Goal: Task Accomplishment & Management: Manage account settings

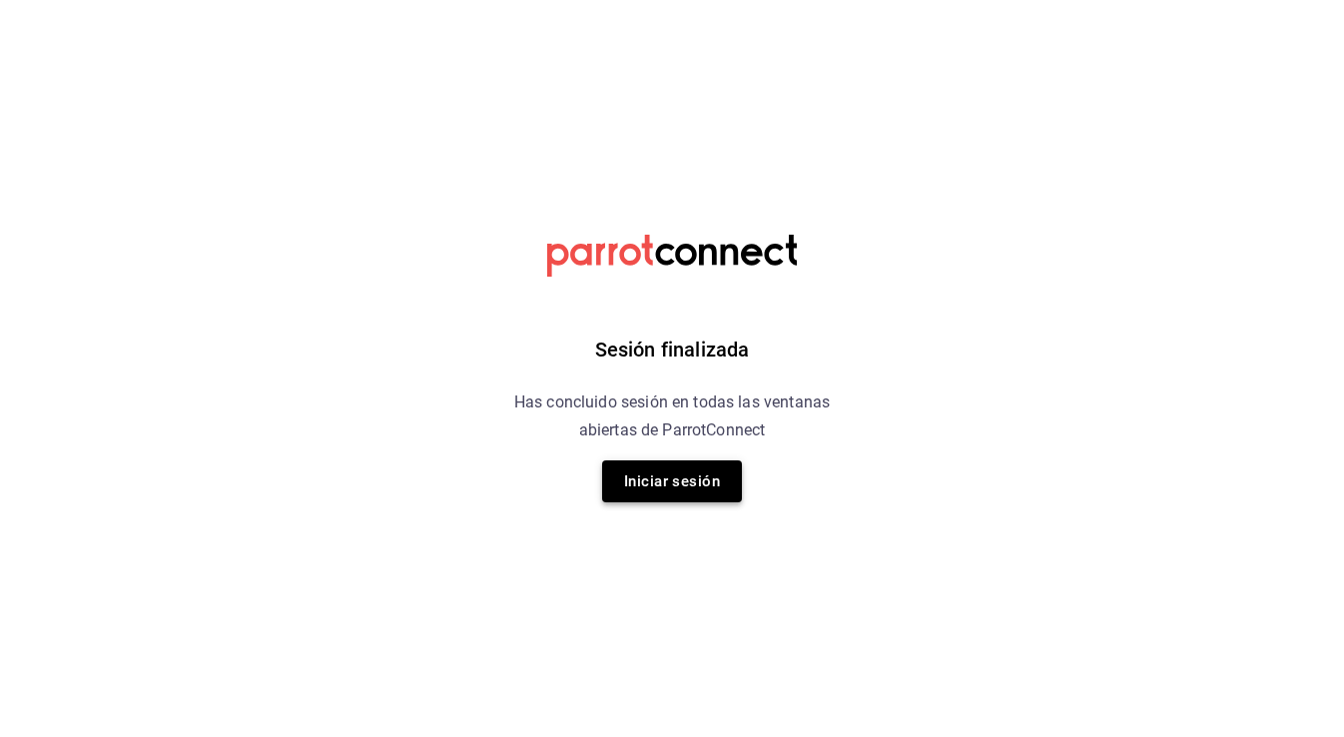
click at [656, 495] on button "Iniciar sesión" at bounding box center [672, 481] width 140 height 42
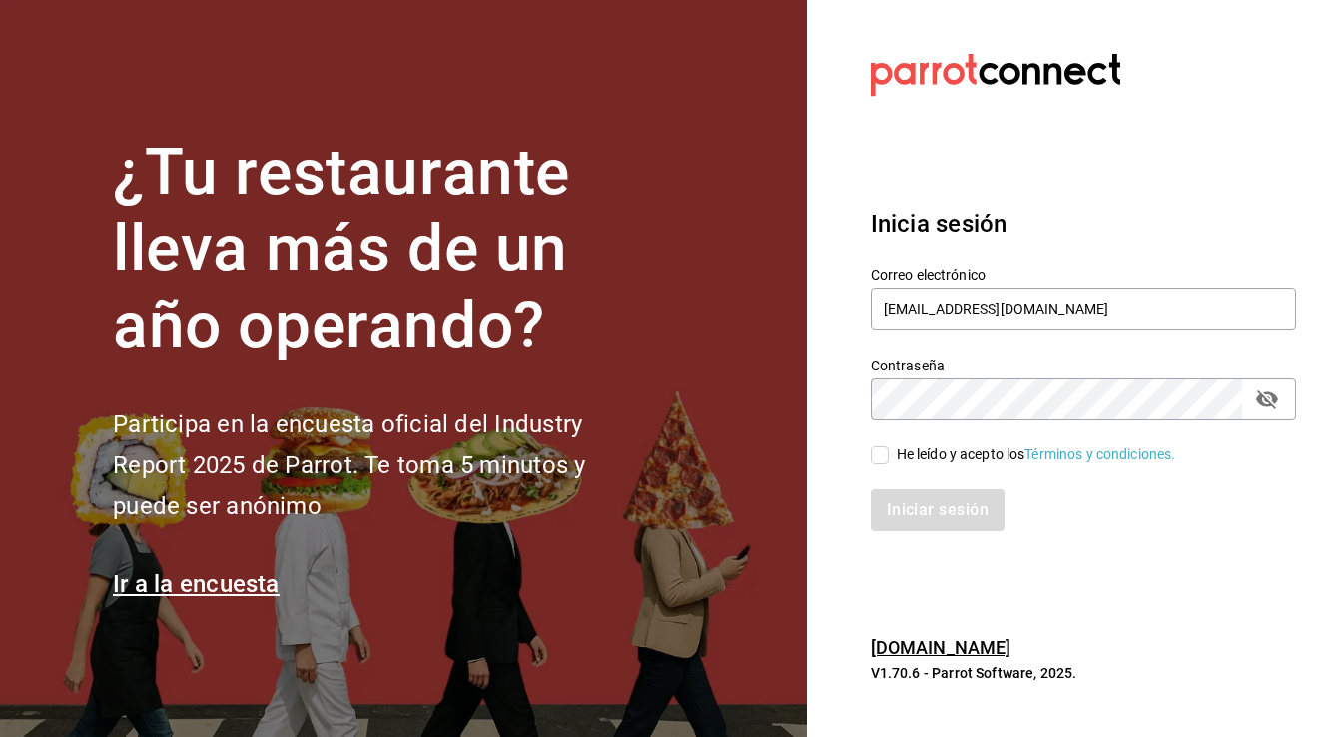
click at [879, 455] on input "He leído y acepto los Términos y condiciones." at bounding box center [880, 455] width 18 height 18
checkbox input "true"
click at [902, 520] on button "Iniciar sesión" at bounding box center [939, 510] width 136 height 42
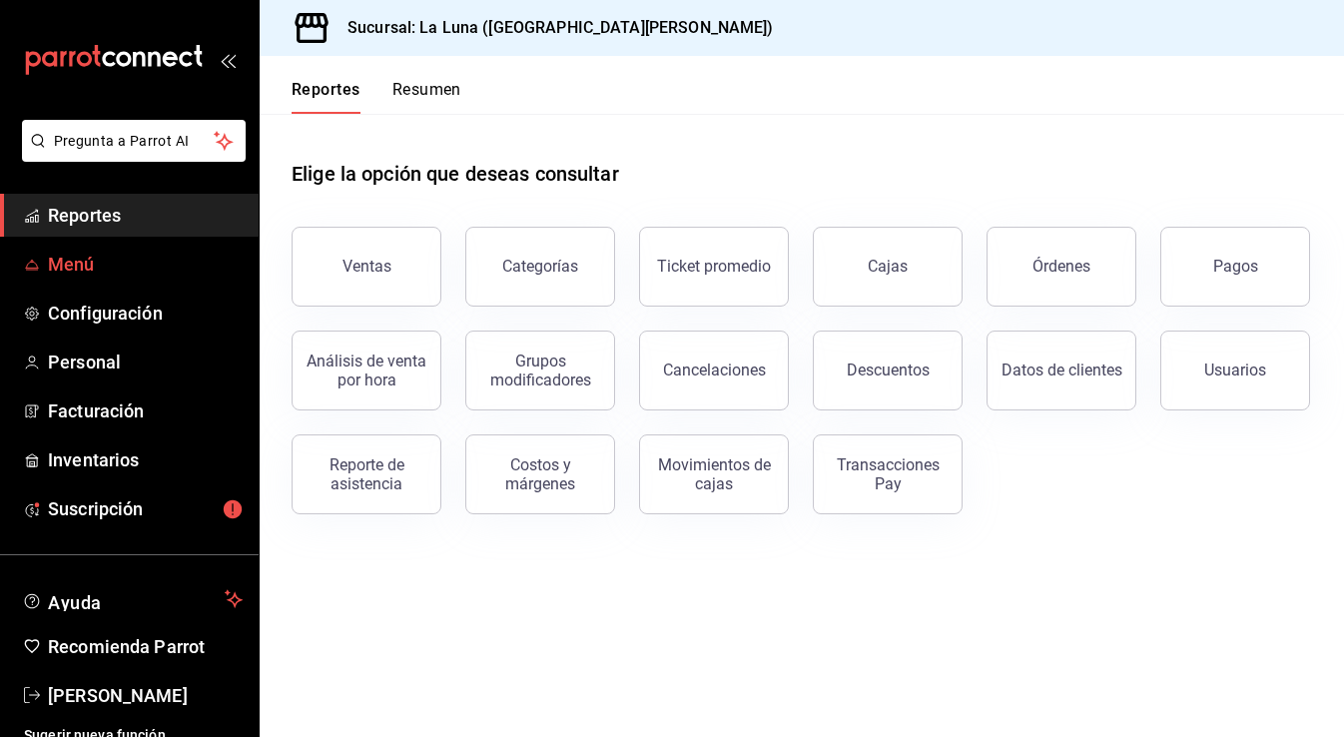
click at [76, 259] on span "Menú" at bounding box center [145, 264] width 195 height 27
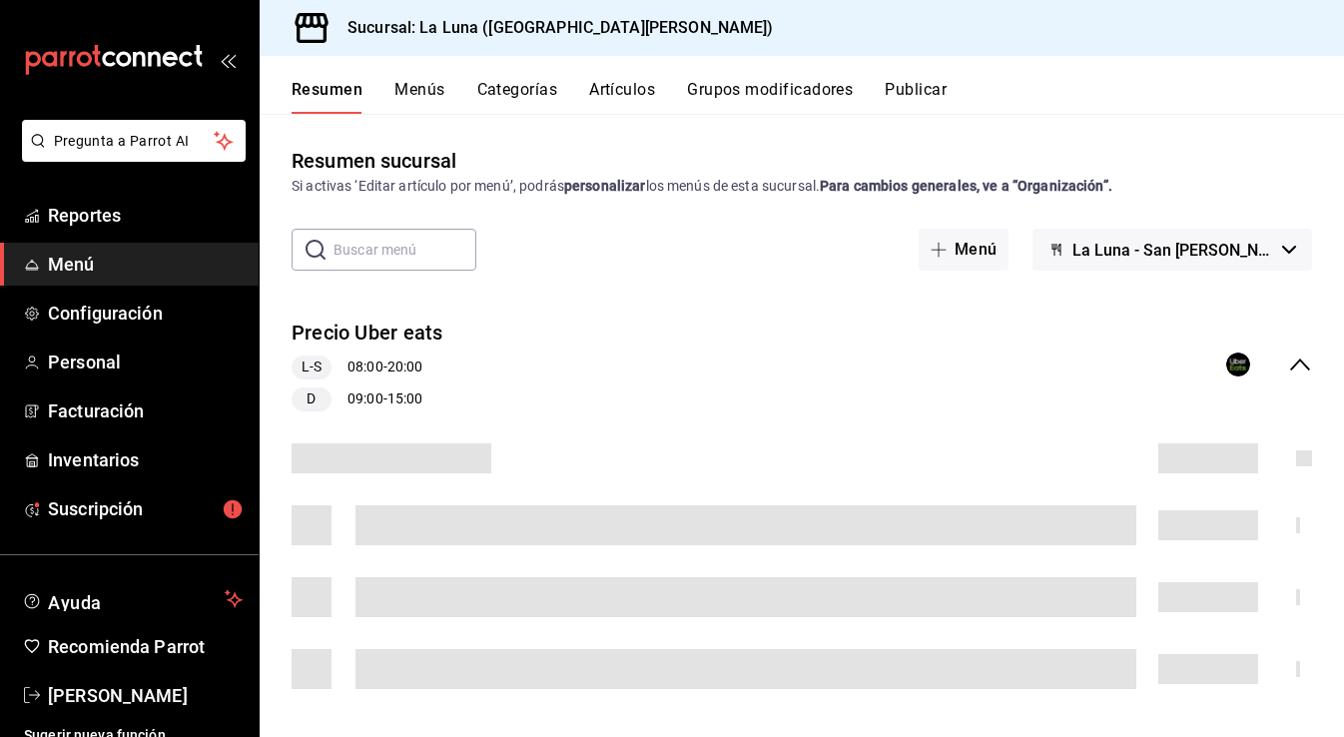
click at [587, 109] on div "Resumen Menús Categorías Artículos Grupos modificadores Publicar" at bounding box center [818, 97] width 1053 height 34
click at [596, 102] on button "Artículos" at bounding box center [622, 97] width 66 height 34
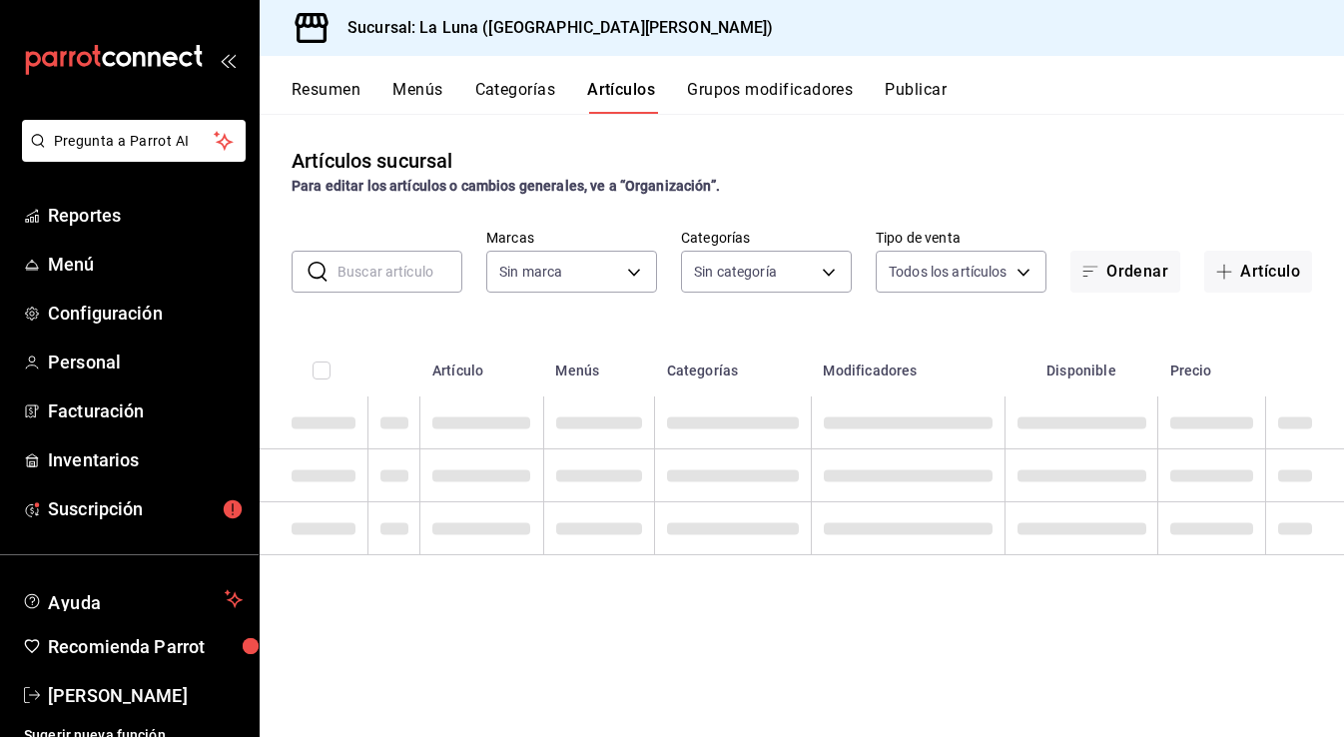
click at [365, 282] on input "text" at bounding box center [400, 272] width 125 height 40
type input "3fbd405f-3bb1-498a-99a6-84330600565e"
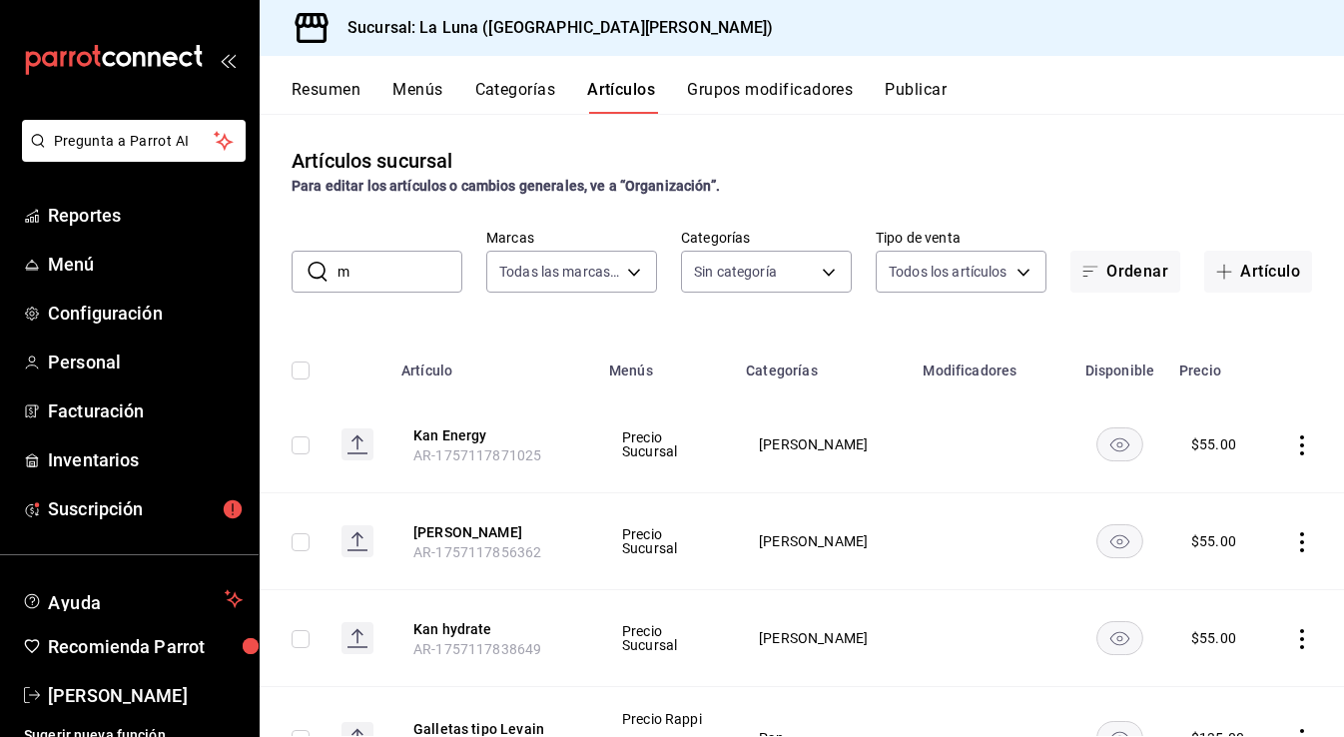
type input "ma"
type input "b7f0cc80-8b80-4f3a-8e48-72bba2056f0b,9b1cf509-4b6c-4e48-bef3-c13a45c90208,be56d…"
type input "matcha"
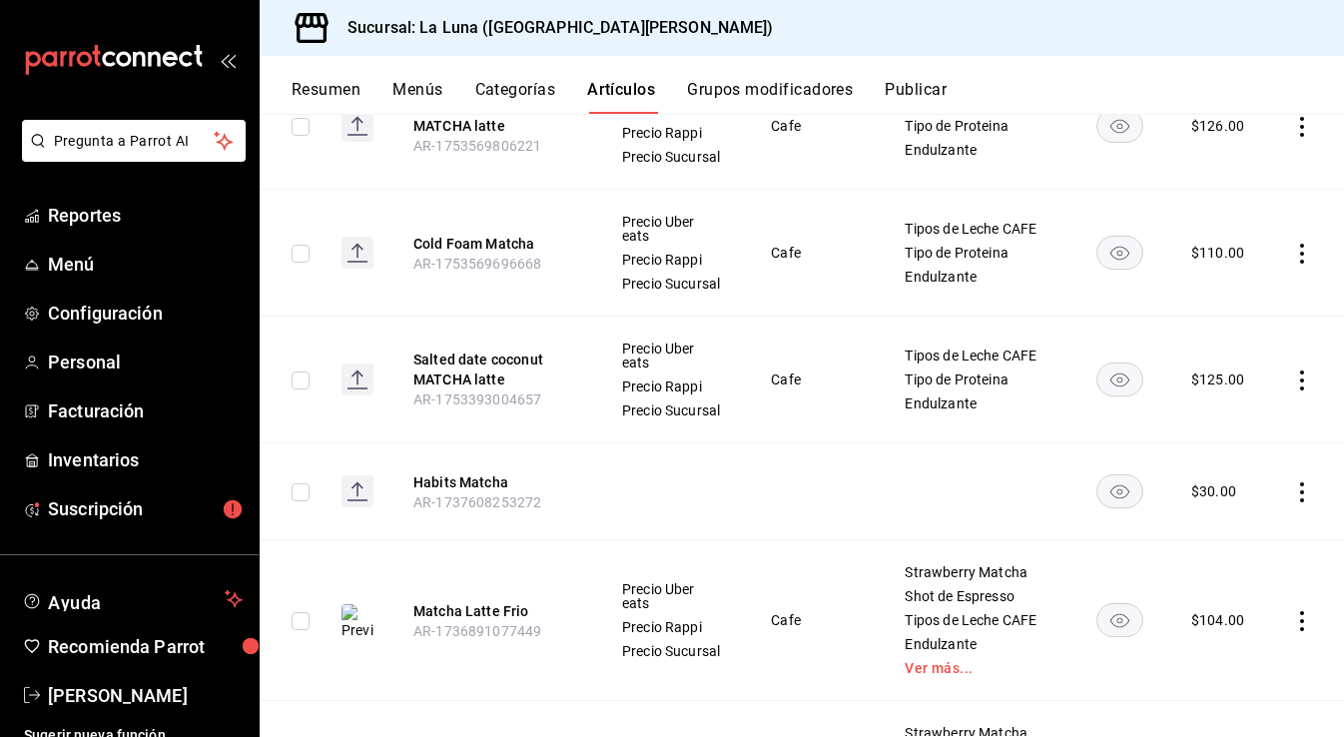
scroll to position [447, 0]
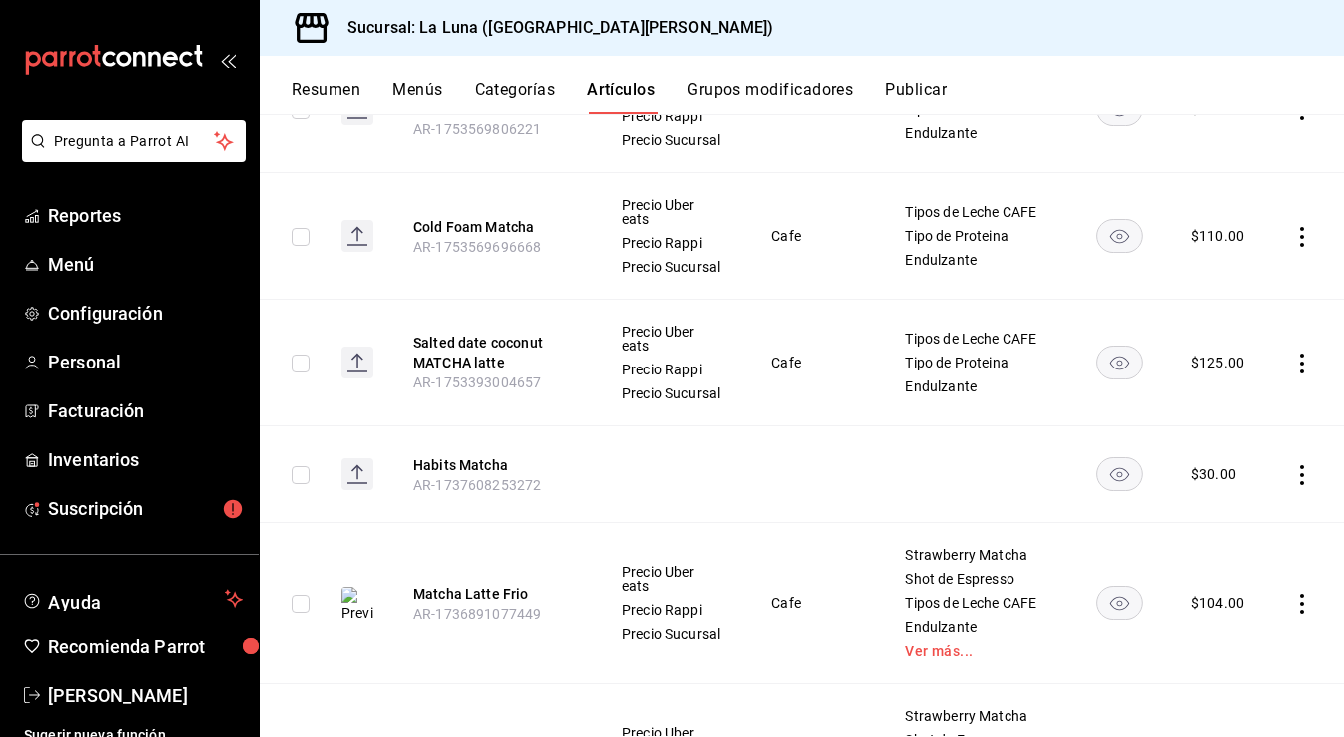
click at [1309, 608] on icon "actions" at bounding box center [1302, 604] width 20 height 20
click at [1255, 601] on span "Editar" at bounding box center [1242, 602] width 52 height 21
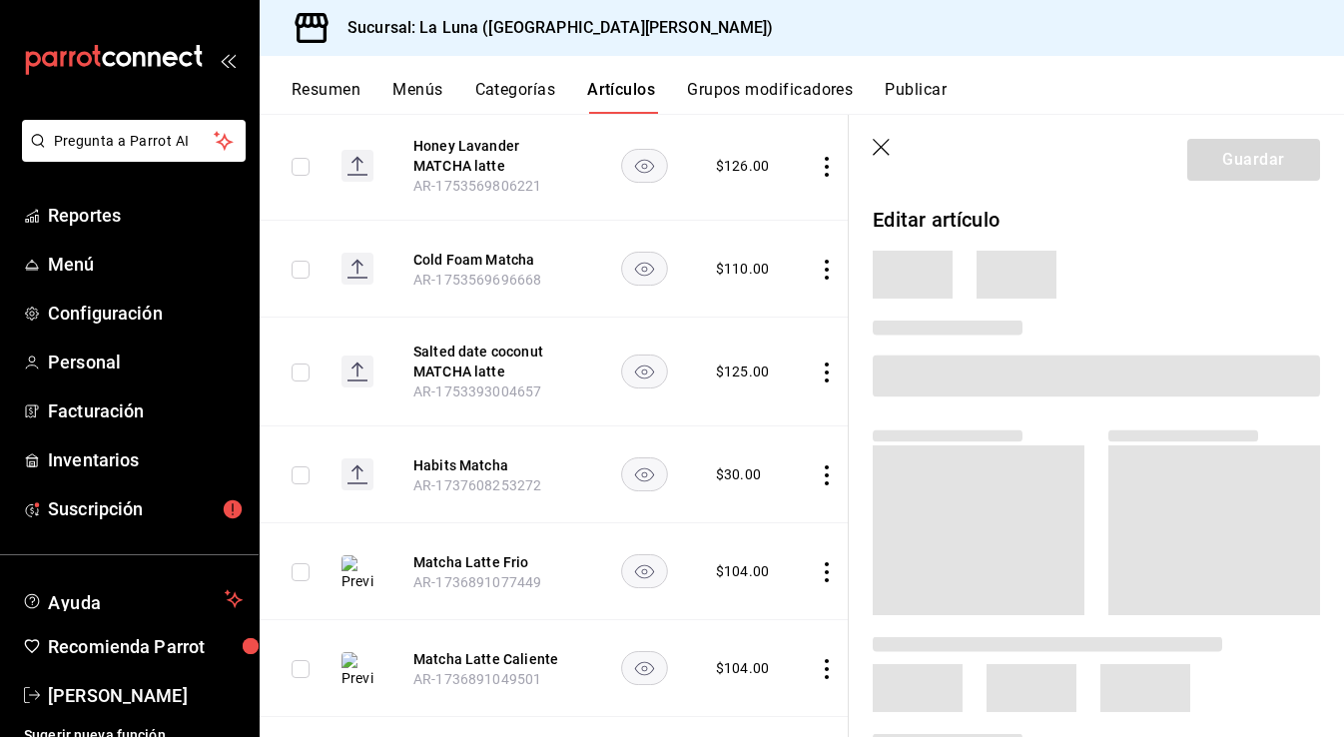
scroll to position [438, 0]
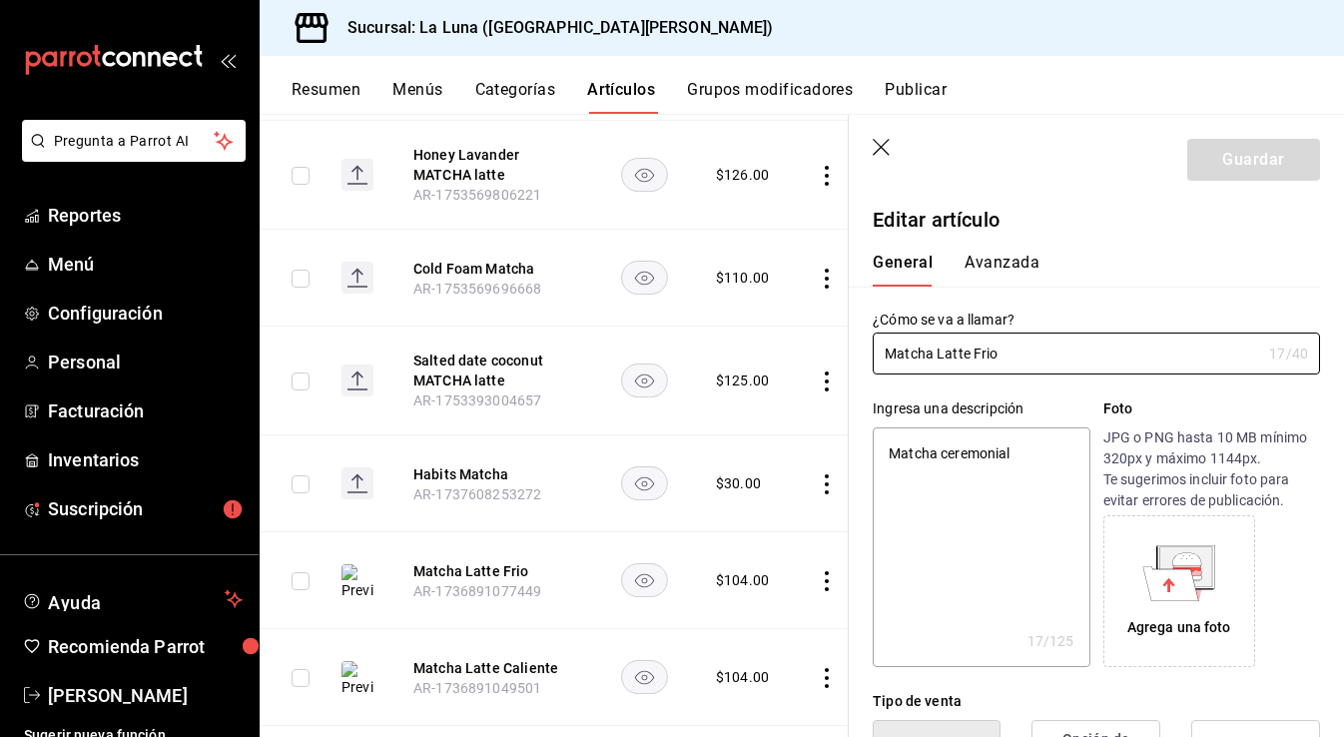
type textarea "x"
type input "$104.00"
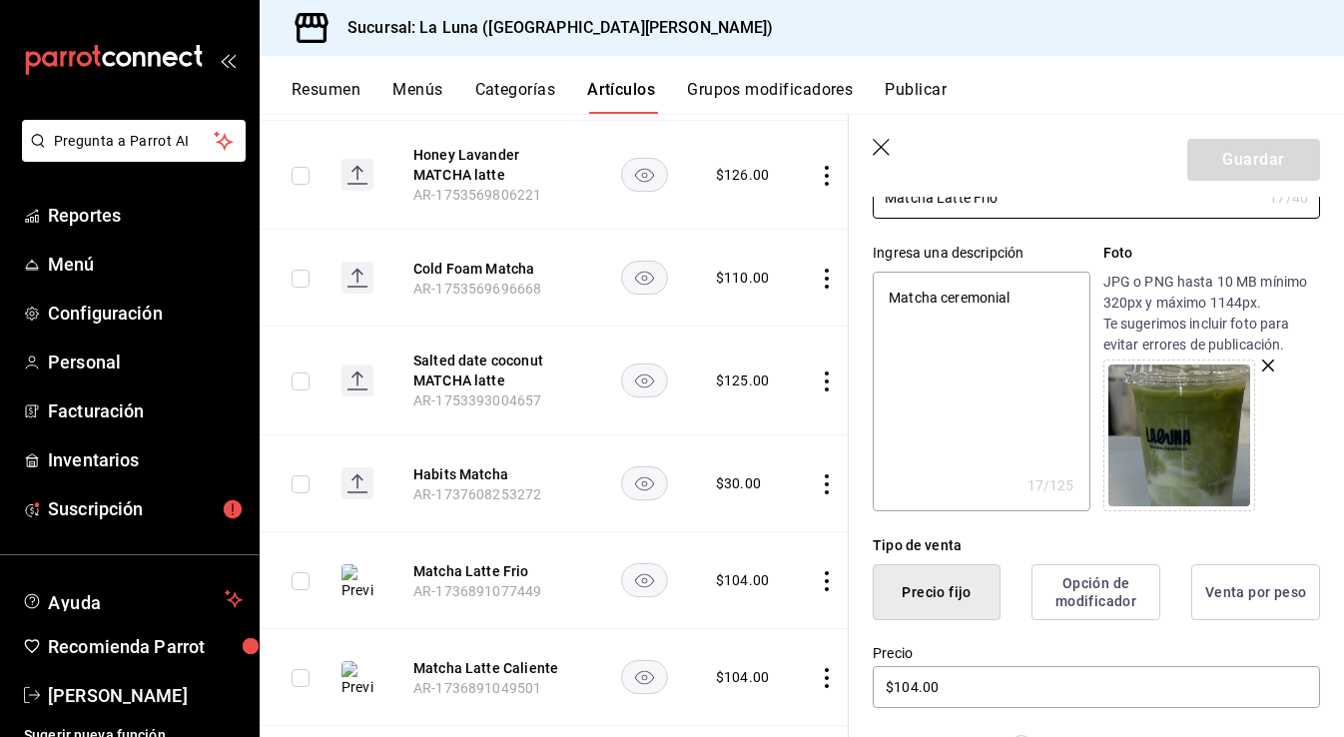
scroll to position [157, 0]
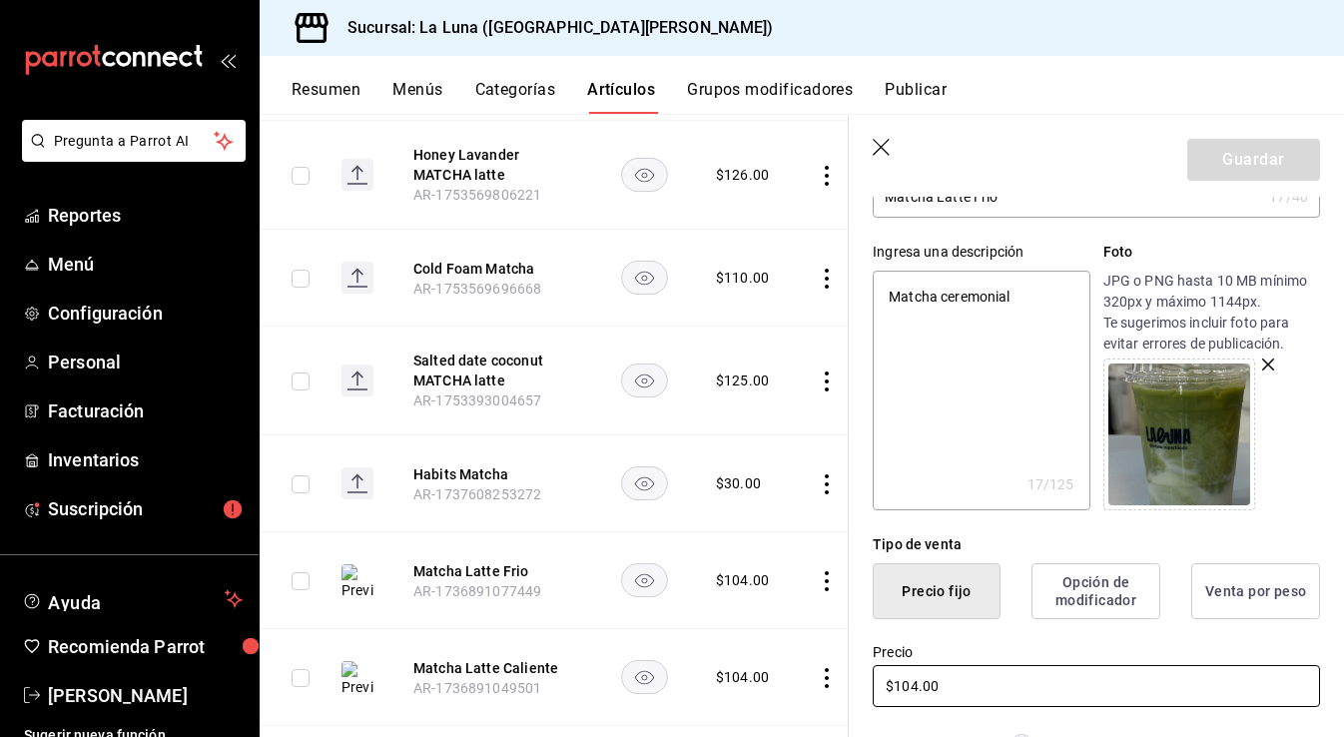
click at [915, 686] on input "$104.00" at bounding box center [1096, 686] width 447 height 42
type textarea "x"
type input "$10.00"
type textarea "x"
type input "$1.00"
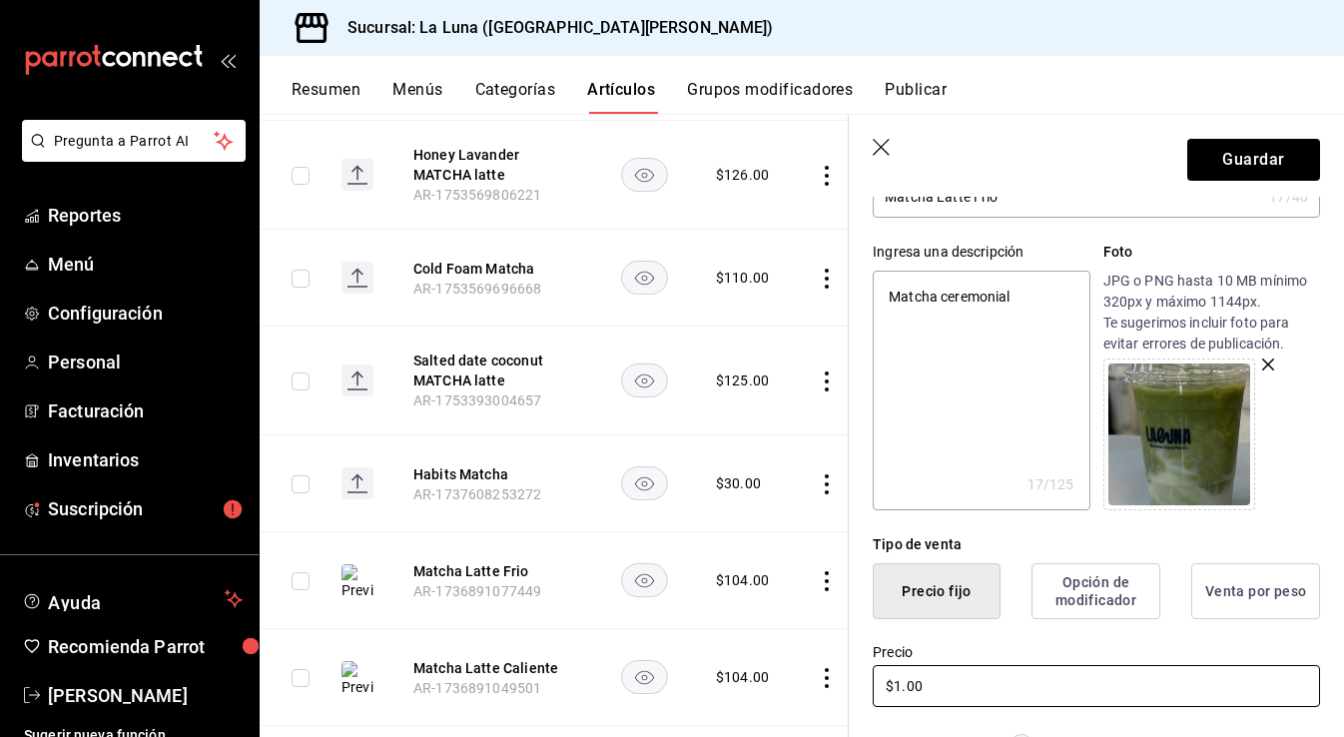
type textarea "x"
type input "$12.00"
type textarea "x"
type input "$125.00"
click at [1238, 172] on button "Guardar" at bounding box center [1253, 160] width 133 height 42
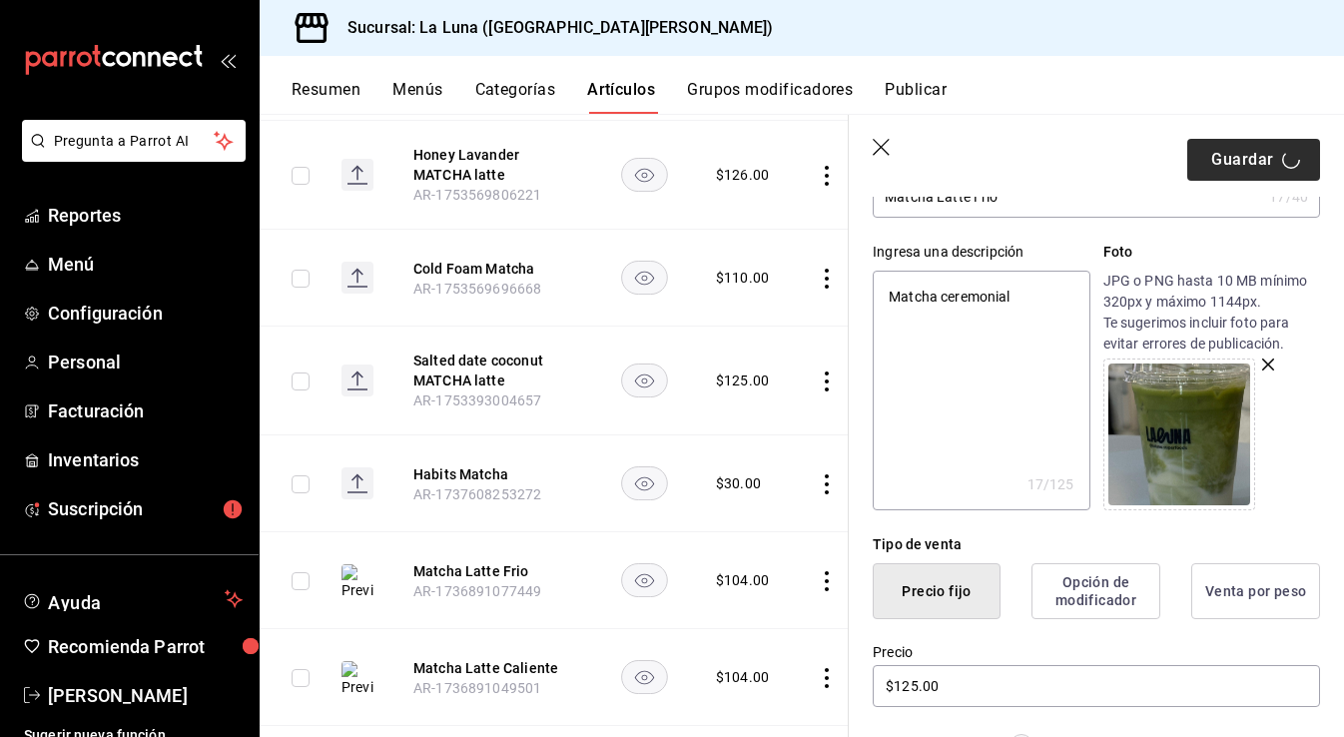
type textarea "x"
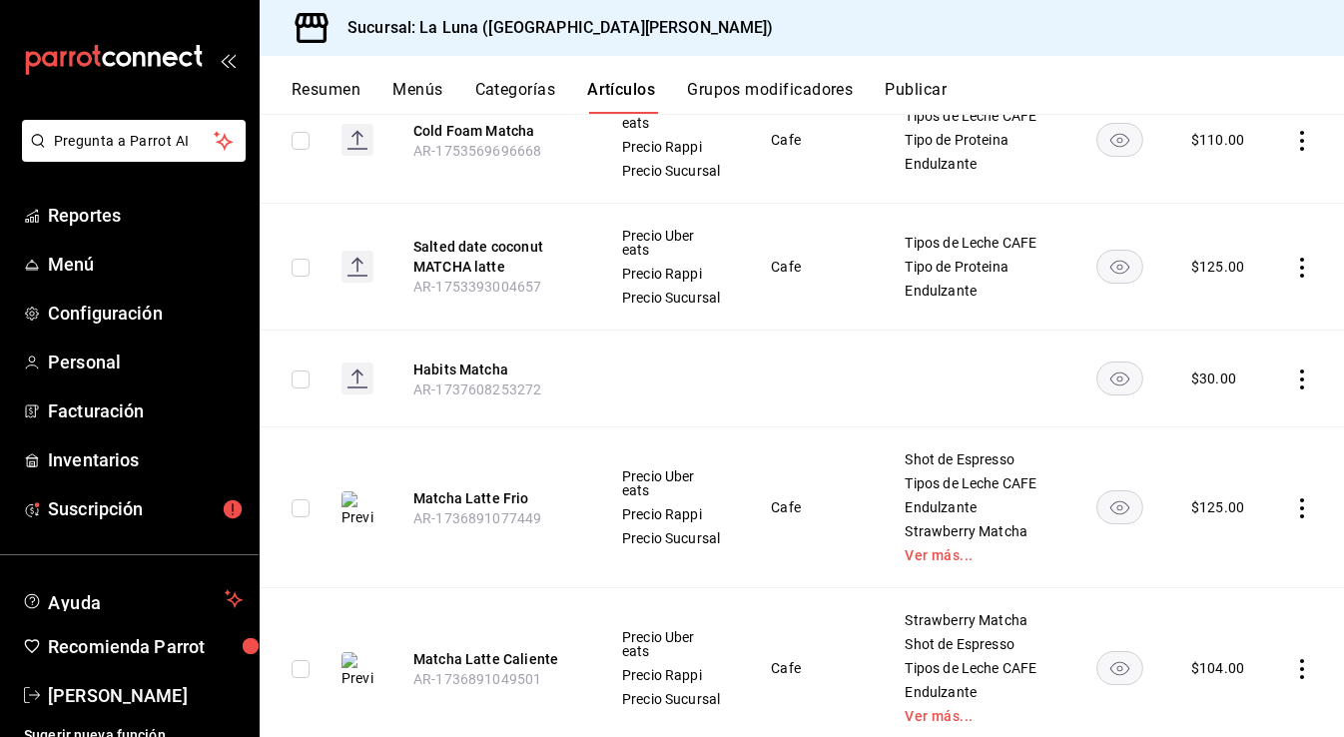
scroll to position [548, 0]
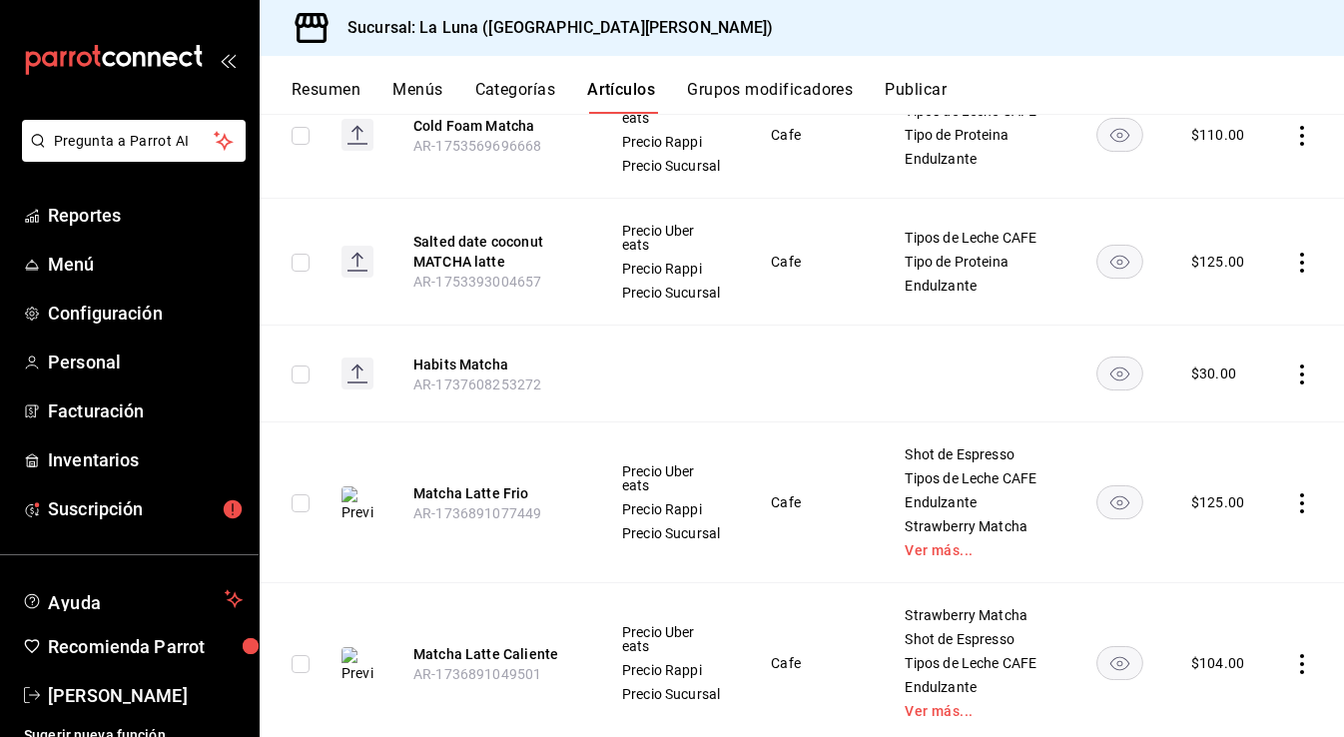
click at [1292, 654] on icon "actions" at bounding box center [1302, 664] width 20 height 20
click at [1250, 613] on li "Editar" at bounding box center [1225, 602] width 120 height 41
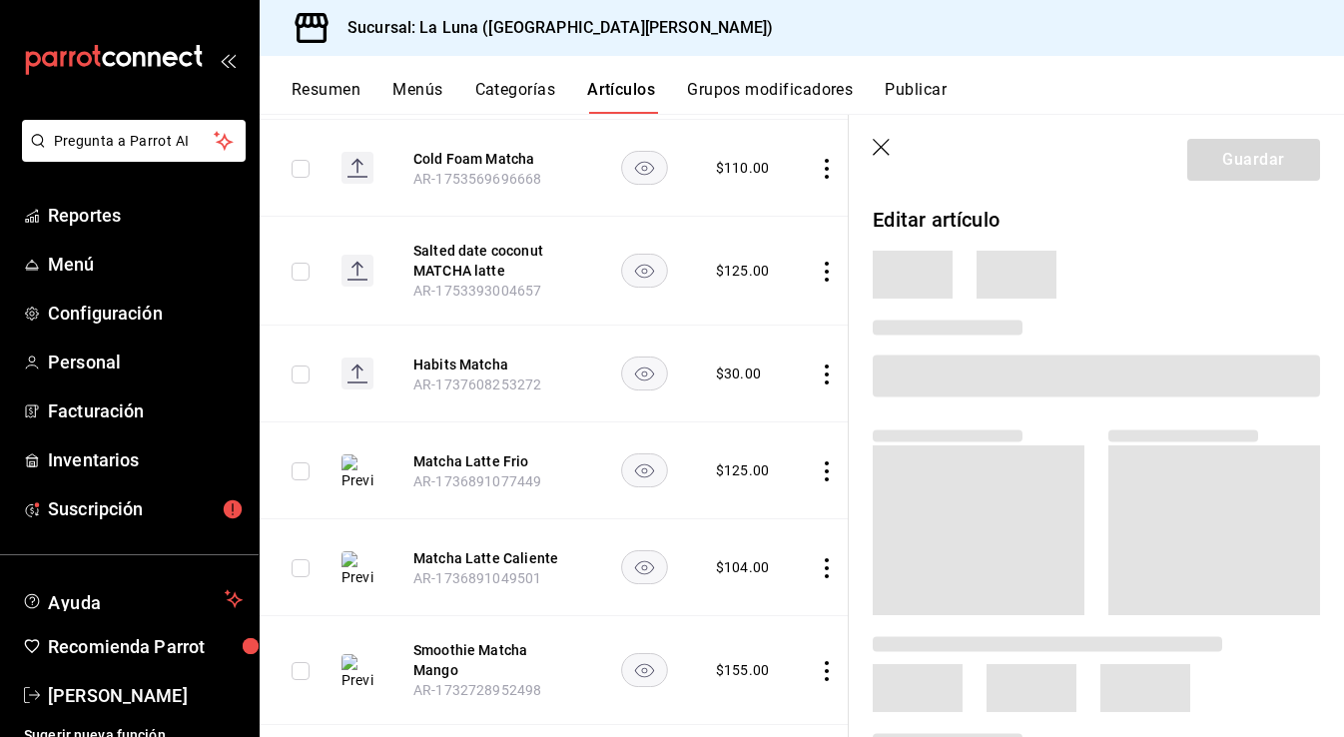
scroll to position [515, 0]
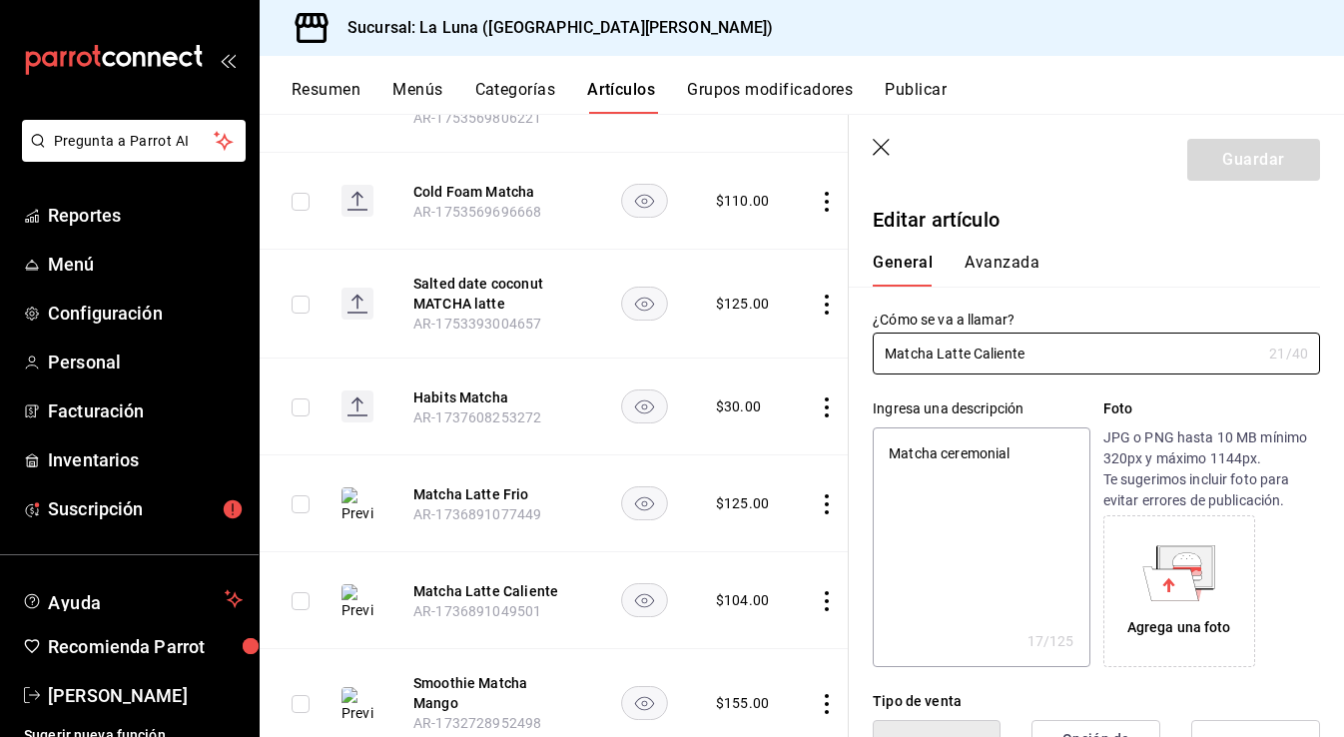
type textarea "x"
type input "$104.00"
radio input "false"
radio input "true"
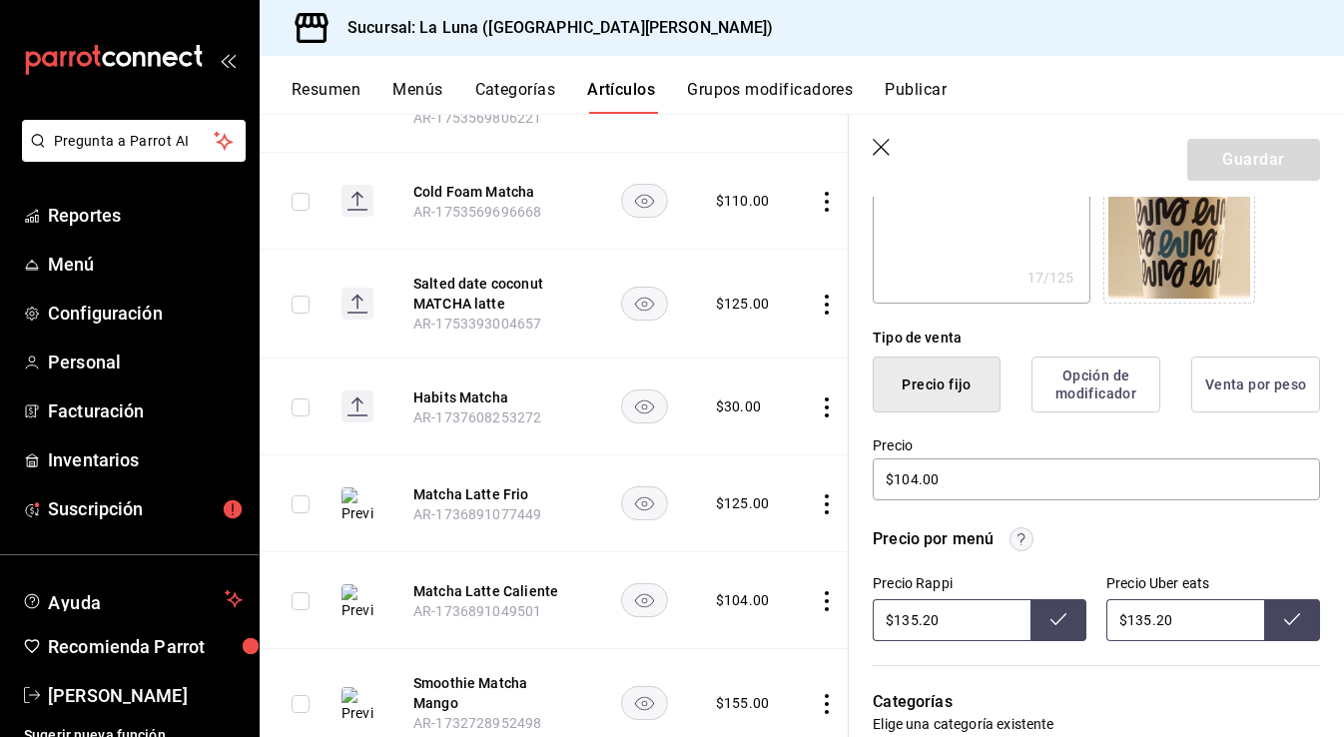
scroll to position [457, 0]
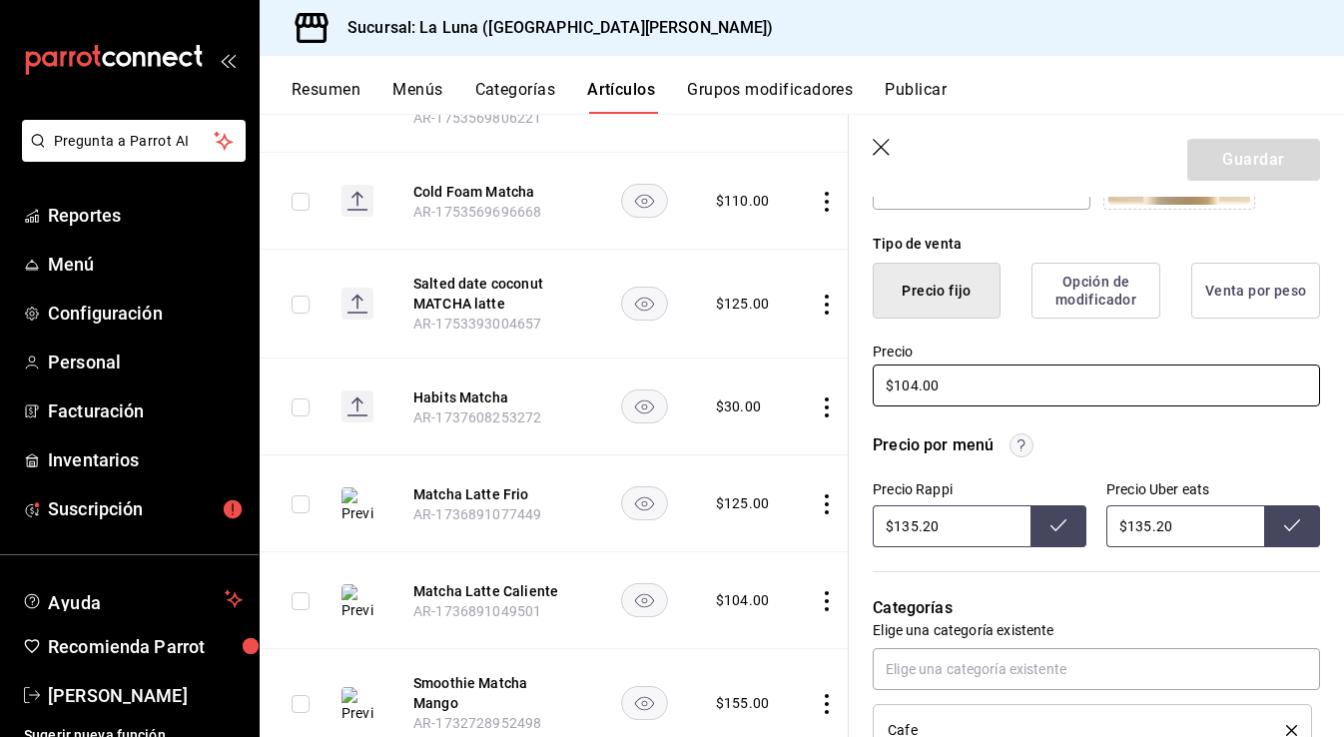
click at [915, 382] on input "$104.00" at bounding box center [1096, 386] width 447 height 42
type textarea "x"
type input "$10.00"
type textarea "x"
type input "$1.00"
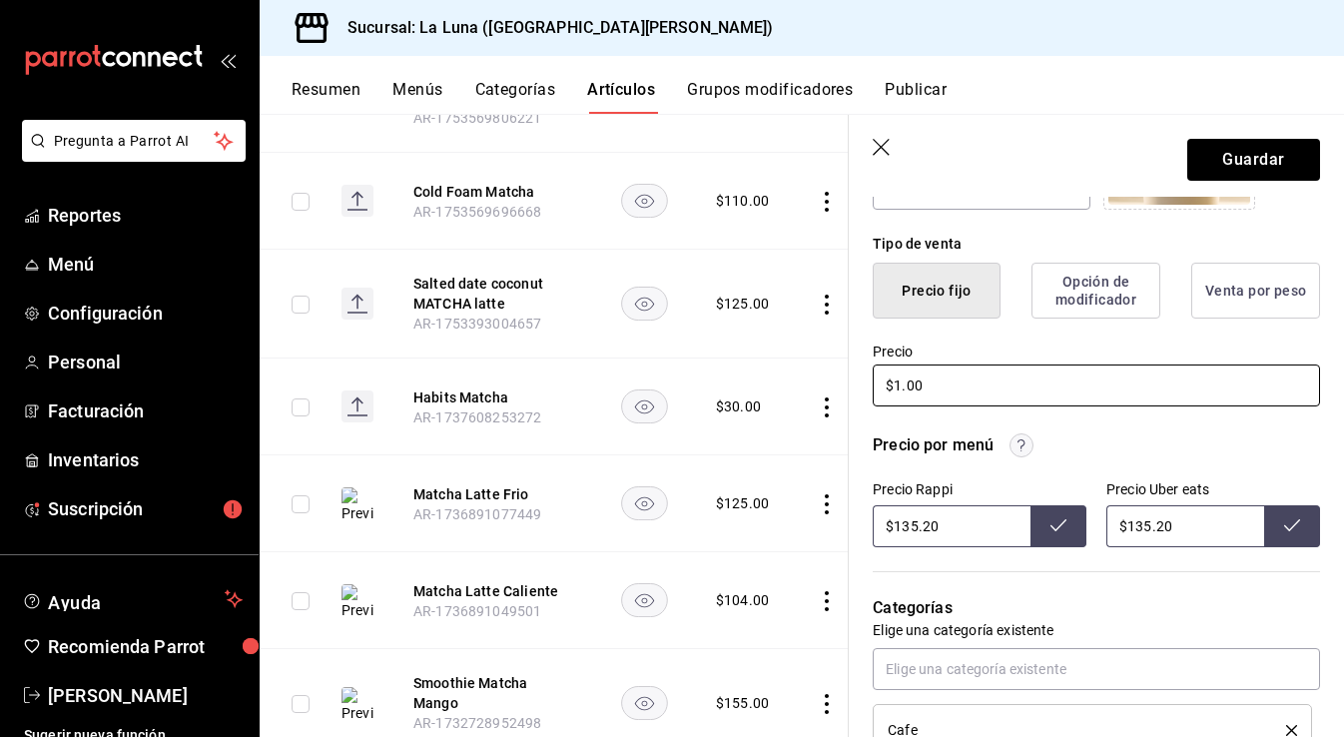
type textarea "x"
type input "$12.00"
type textarea "x"
type input "$125.00"
drag, startPoint x: 944, startPoint y: 522, endPoint x: 894, endPoint y: 522, distance: 49.9
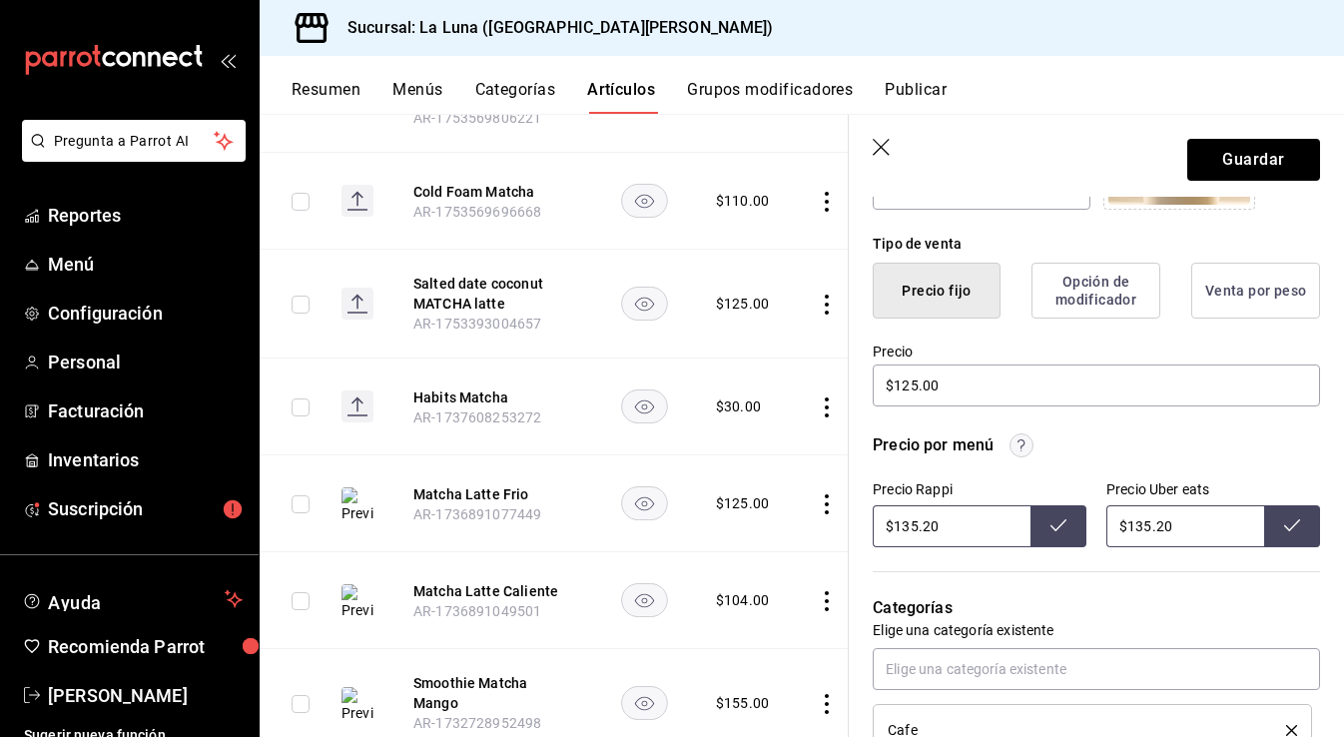
click at [894, 522] on input "$135.20" at bounding box center [952, 526] width 158 height 42
type input "$135.20"
drag, startPoint x: 1173, startPoint y: 519, endPoint x: 1083, endPoint y: 519, distance: 90.9
click at [1083, 519] on div "Precio Rappi $135.20 Precio Uber eats $135.20" at bounding box center [1096, 514] width 447 height 66
click at [1066, 526] on icon at bounding box center [1059, 525] width 16 height 16
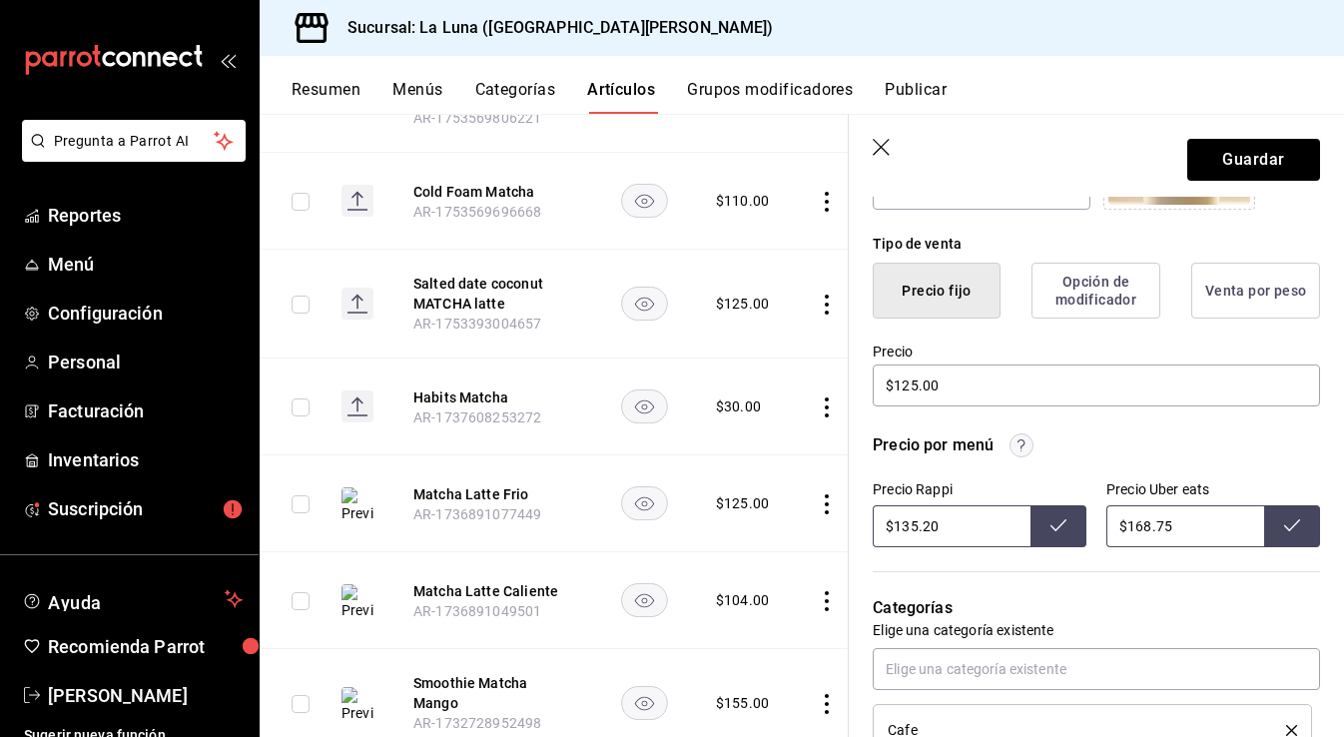
type input "$135.20"
click at [1220, 166] on button "Guardar" at bounding box center [1253, 160] width 133 height 42
type textarea "x"
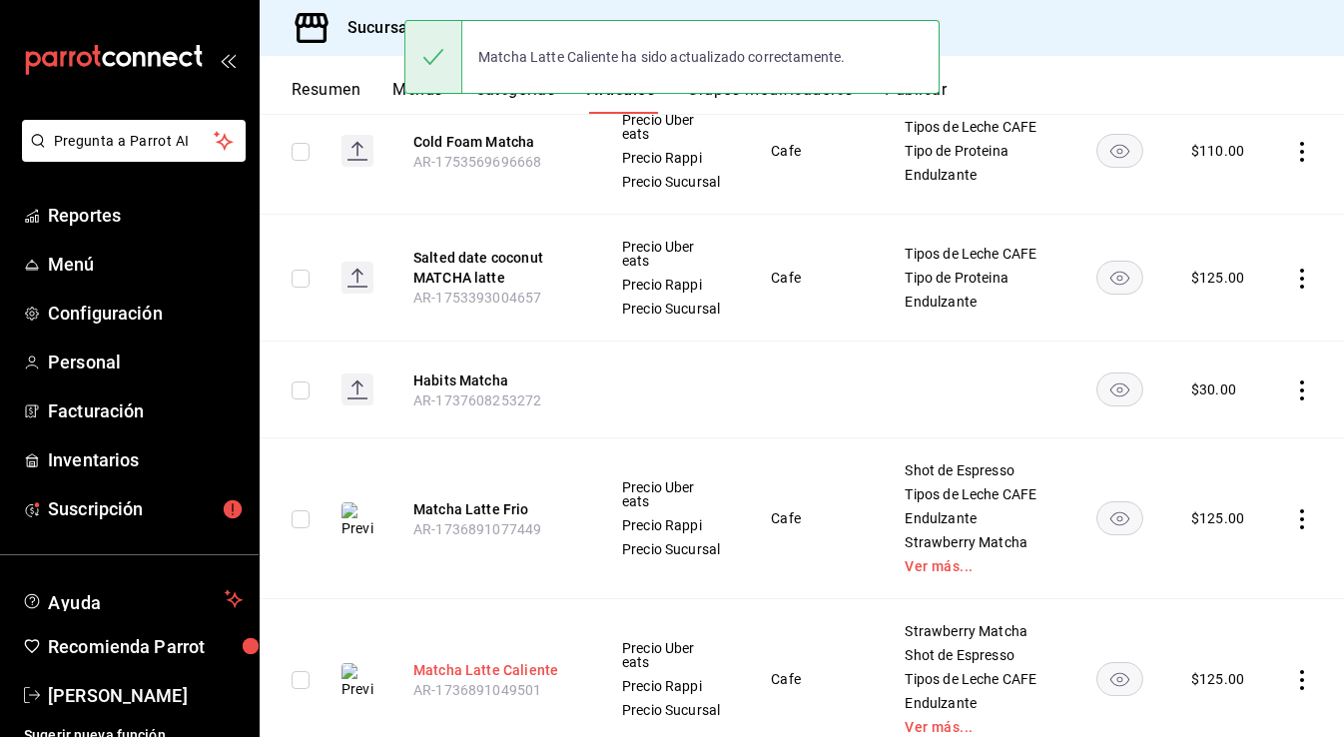
click at [512, 674] on button "Matcha Latte Caliente" at bounding box center [493, 670] width 160 height 20
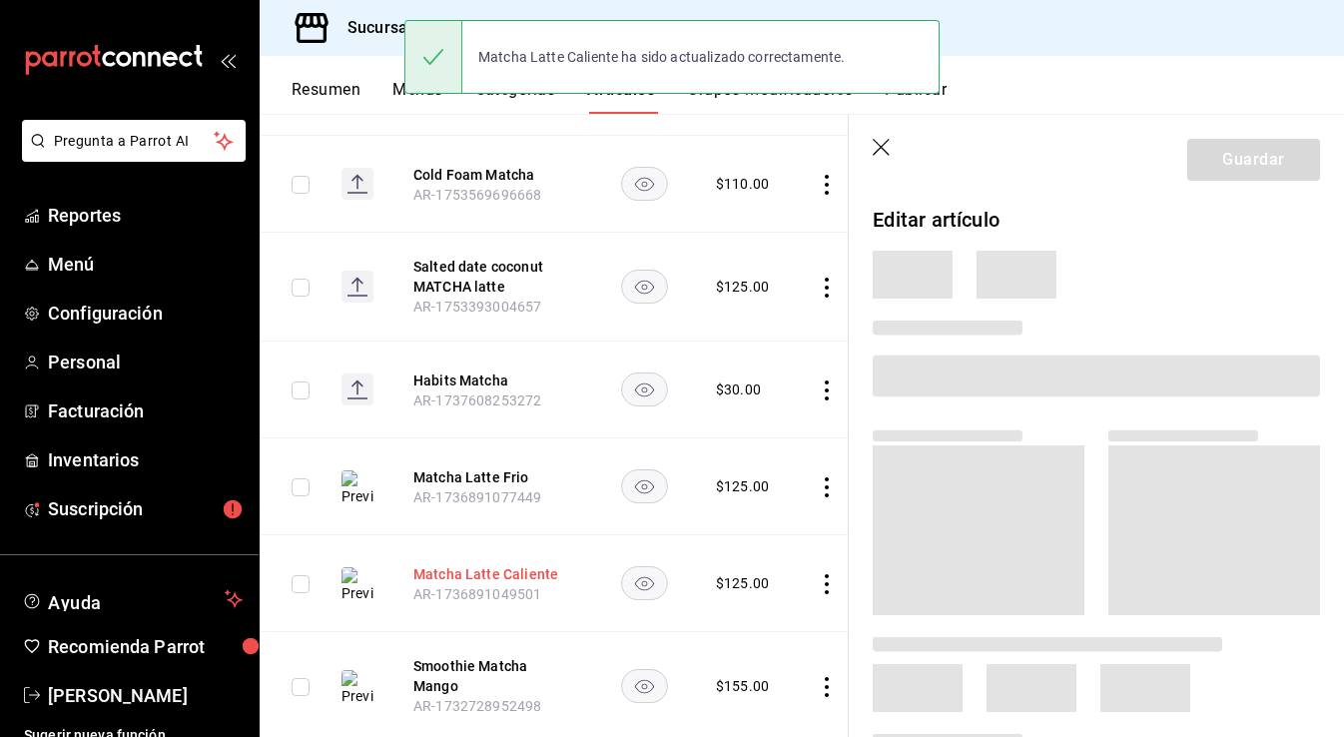
scroll to position [499, 0]
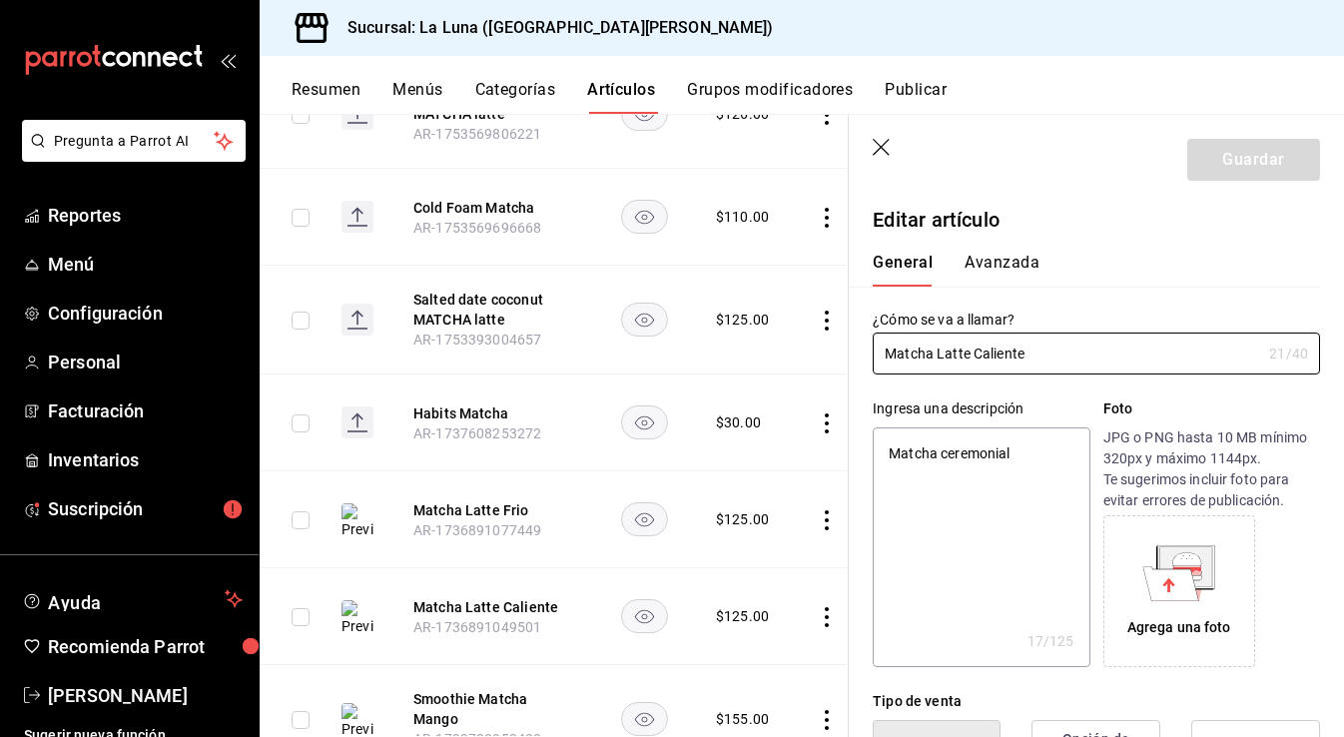
type textarea "x"
type input "$125.00"
radio input "false"
radio input "true"
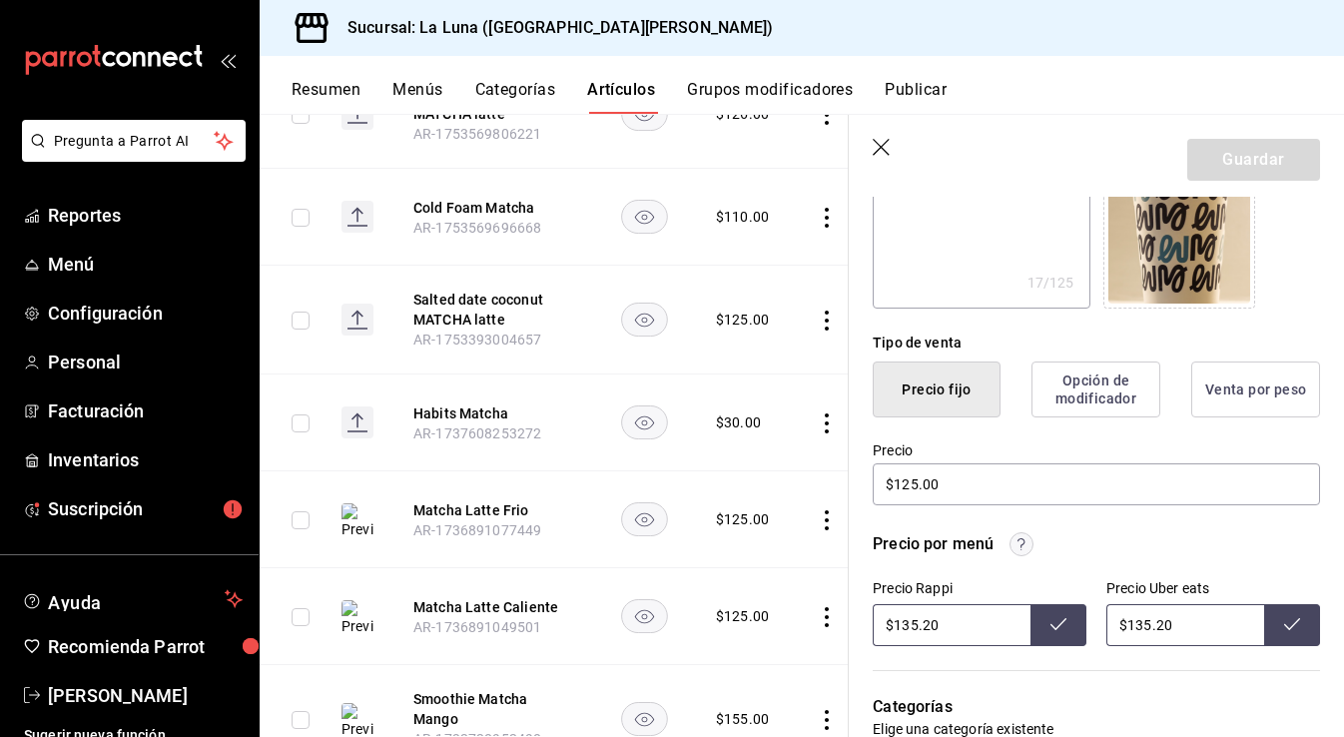
scroll to position [364, 0]
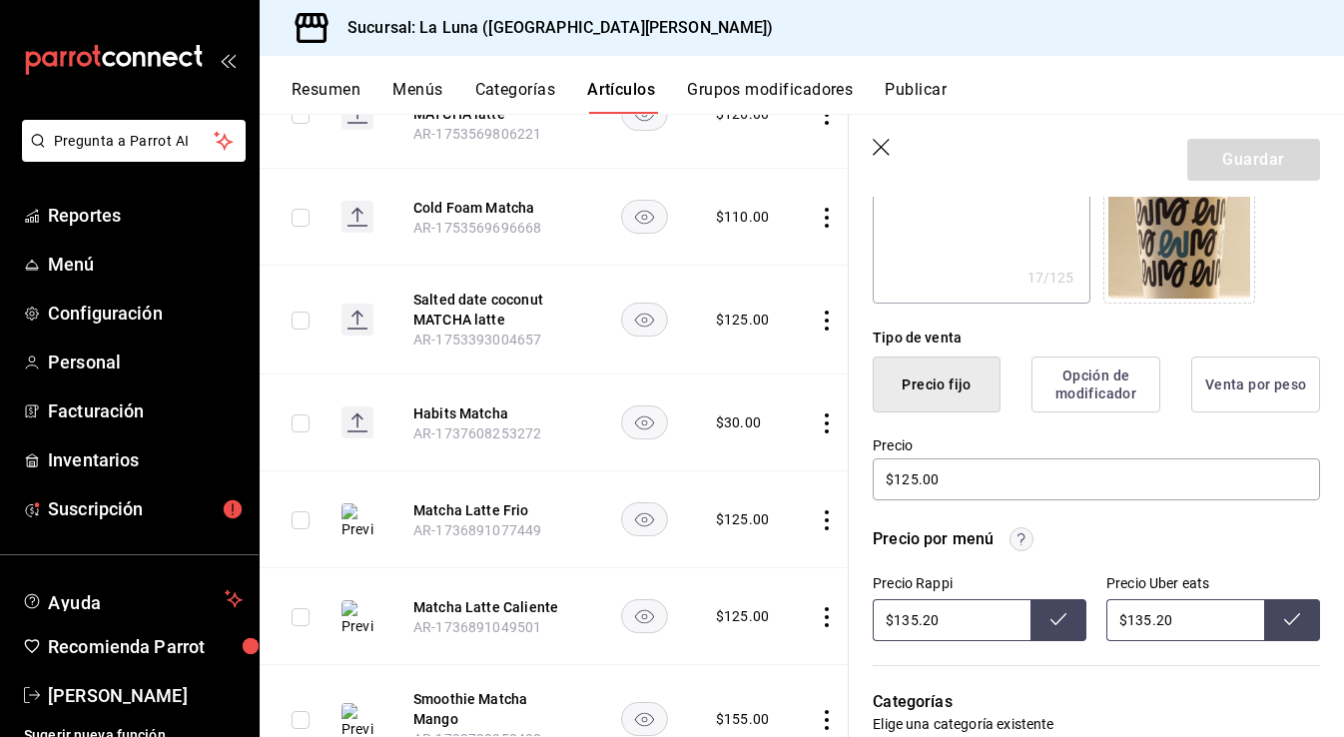
drag, startPoint x: 954, startPoint y: 617, endPoint x: 825, endPoint y: 617, distance: 128.8
click at [825, 617] on main "Artículos sucursal Para editar los artículos o cambios generales, ve a “Organiz…" at bounding box center [802, 425] width 1085 height 623
type input "$168.75"
click at [1066, 630] on button at bounding box center [1059, 620] width 56 height 42
drag, startPoint x: 1197, startPoint y: 619, endPoint x: 1093, endPoint y: 619, distance: 104.9
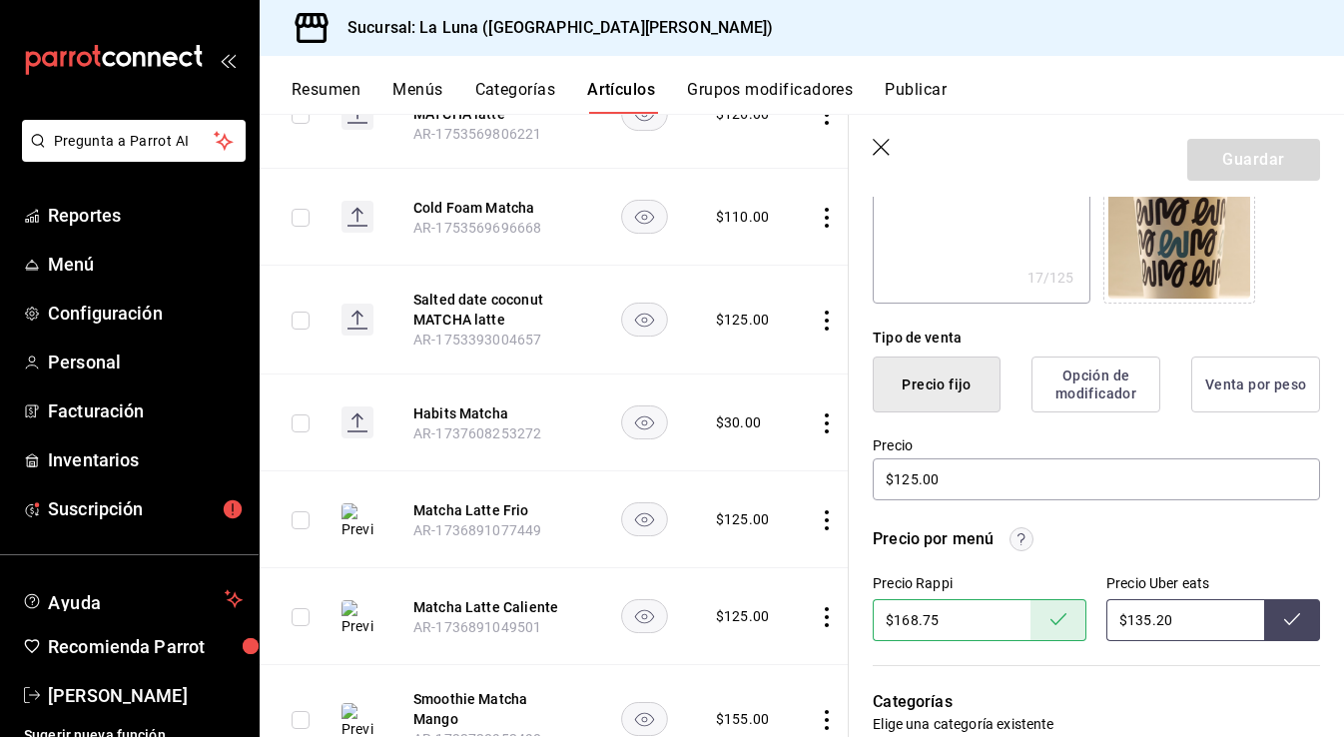
click at [1093, 619] on div "Precio Rappi $168.75 Precio Uber eats $135.20" at bounding box center [1096, 608] width 447 height 66
type input "$168.75"
click at [1288, 618] on icon at bounding box center [1292, 619] width 16 height 16
drag, startPoint x: 947, startPoint y: 475, endPoint x: 847, endPoint y: 475, distance: 99.9
click at [846, 475] on main "Artículos sucursal Para editar los artículos o cambios generales, ve a “Organiz…" at bounding box center [802, 425] width 1085 height 623
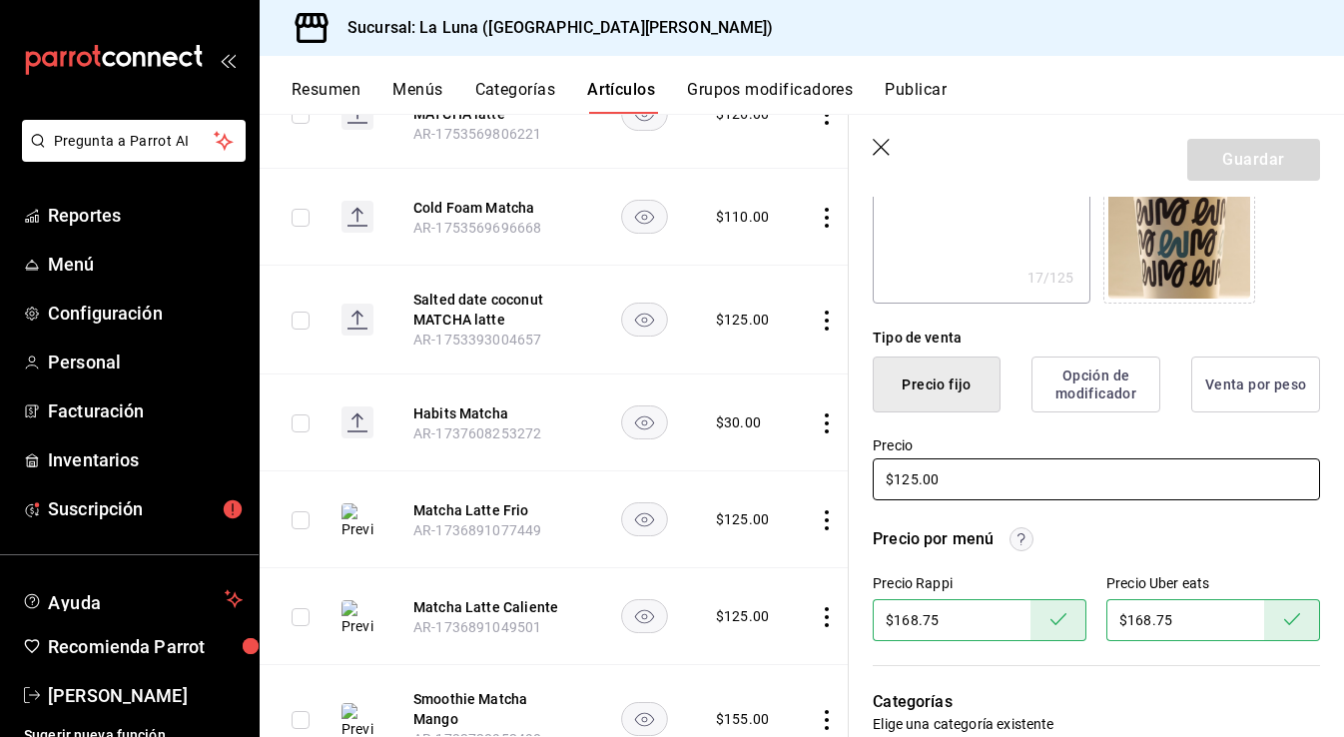
click at [994, 474] on input "$125.00" at bounding box center [1096, 479] width 447 height 42
type textarea "x"
type input "$125.00"
type textarea "x"
type input "$125.00"
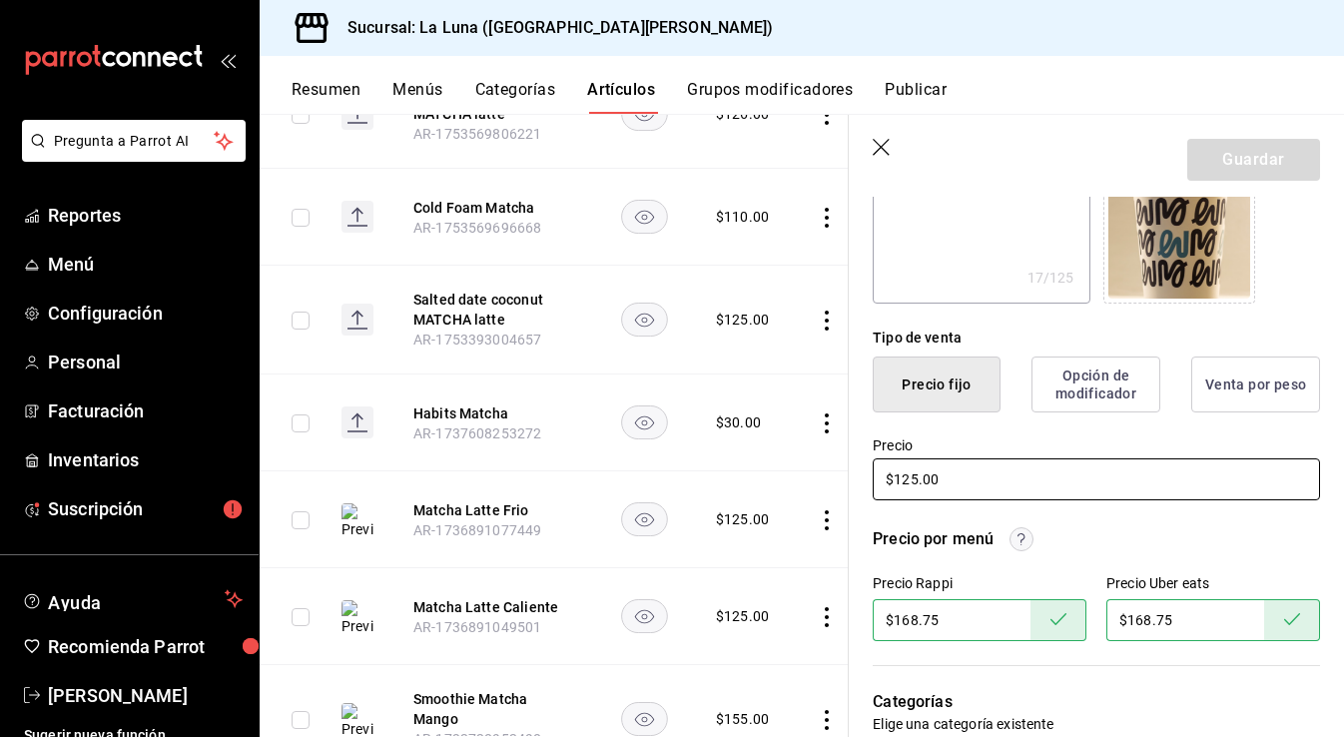
type textarea "x"
type input "$125.00"
type textarea "x"
type input "$1255.00"
type textarea "x"
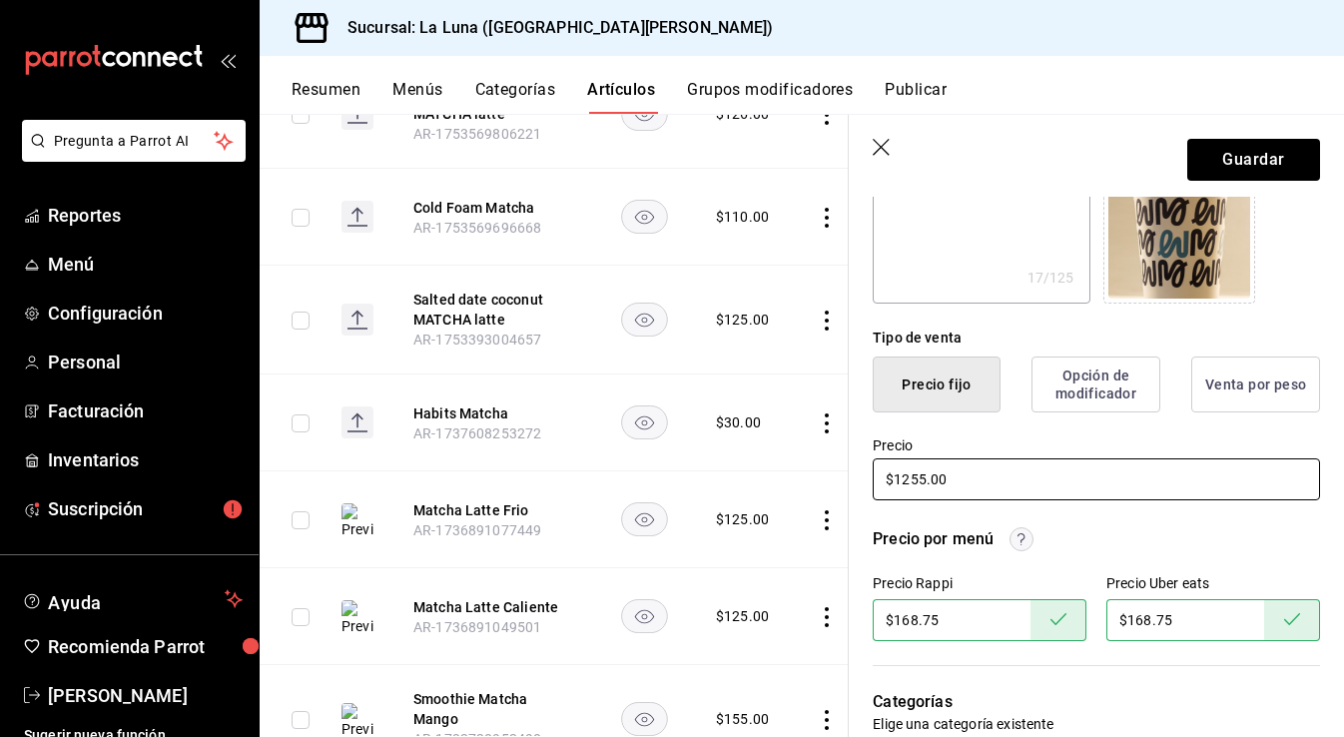
type input "$125.00"
click at [944, 482] on input "$125.00" at bounding box center [1096, 479] width 447 height 42
type textarea "x"
type input "$125.00"
type textarea "x"
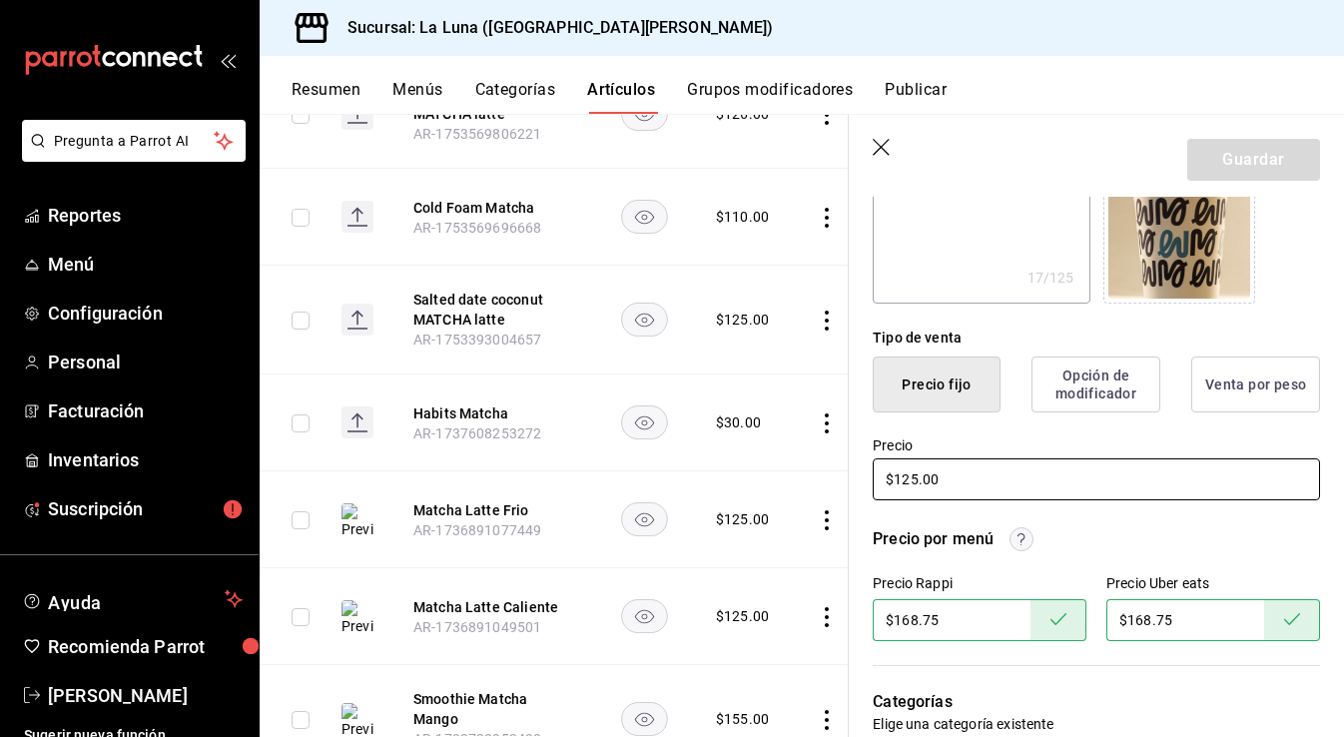
type input "$125.00"
type textarea "x"
type input "$125.00"
type textarea "x"
type input "$12.00"
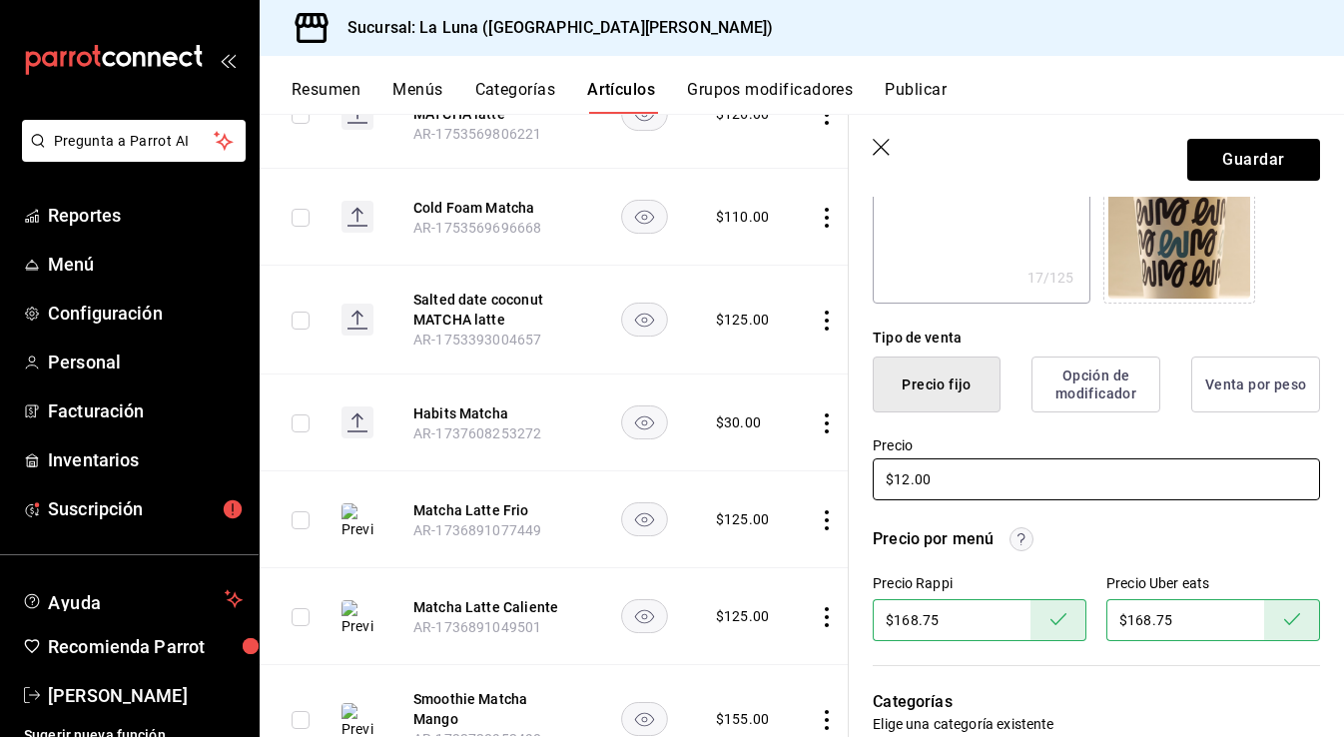
type textarea "x"
type input "$126.00"
click at [1242, 153] on button "Guardar" at bounding box center [1253, 160] width 133 height 42
type textarea "x"
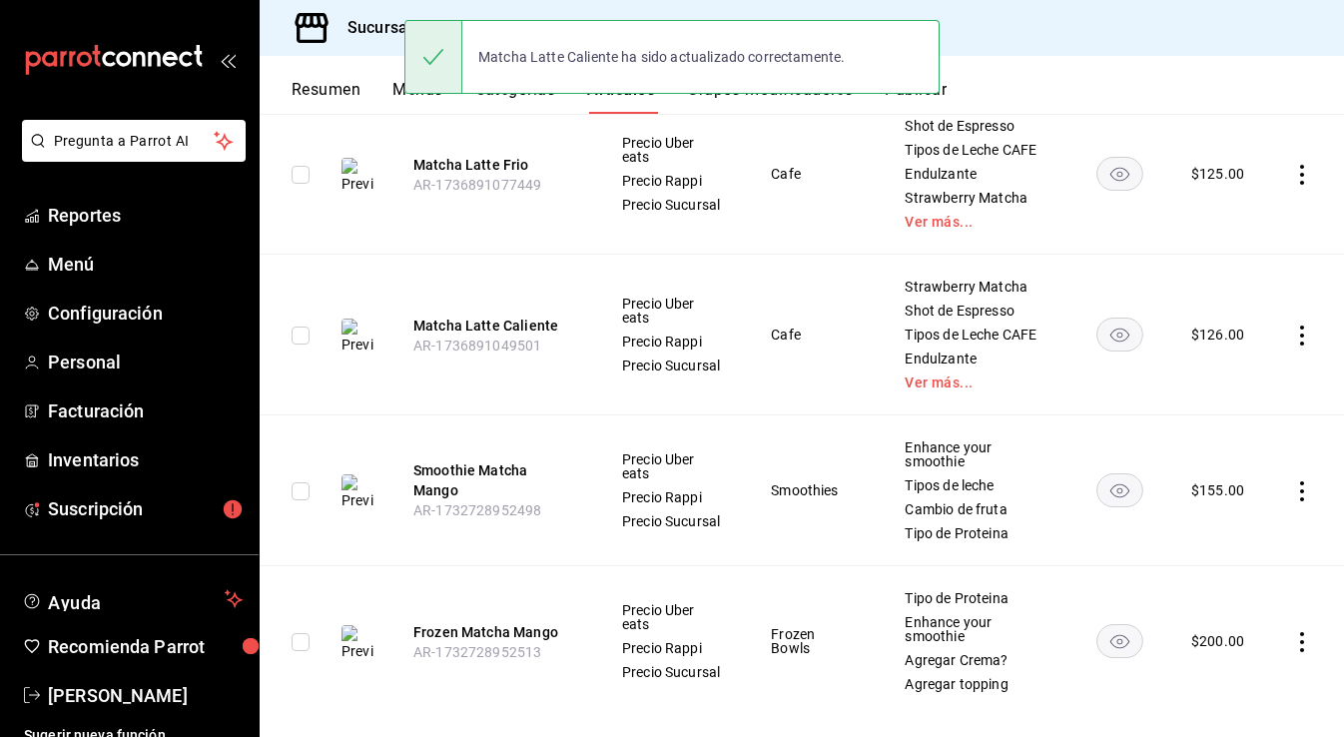
scroll to position [873, 0]
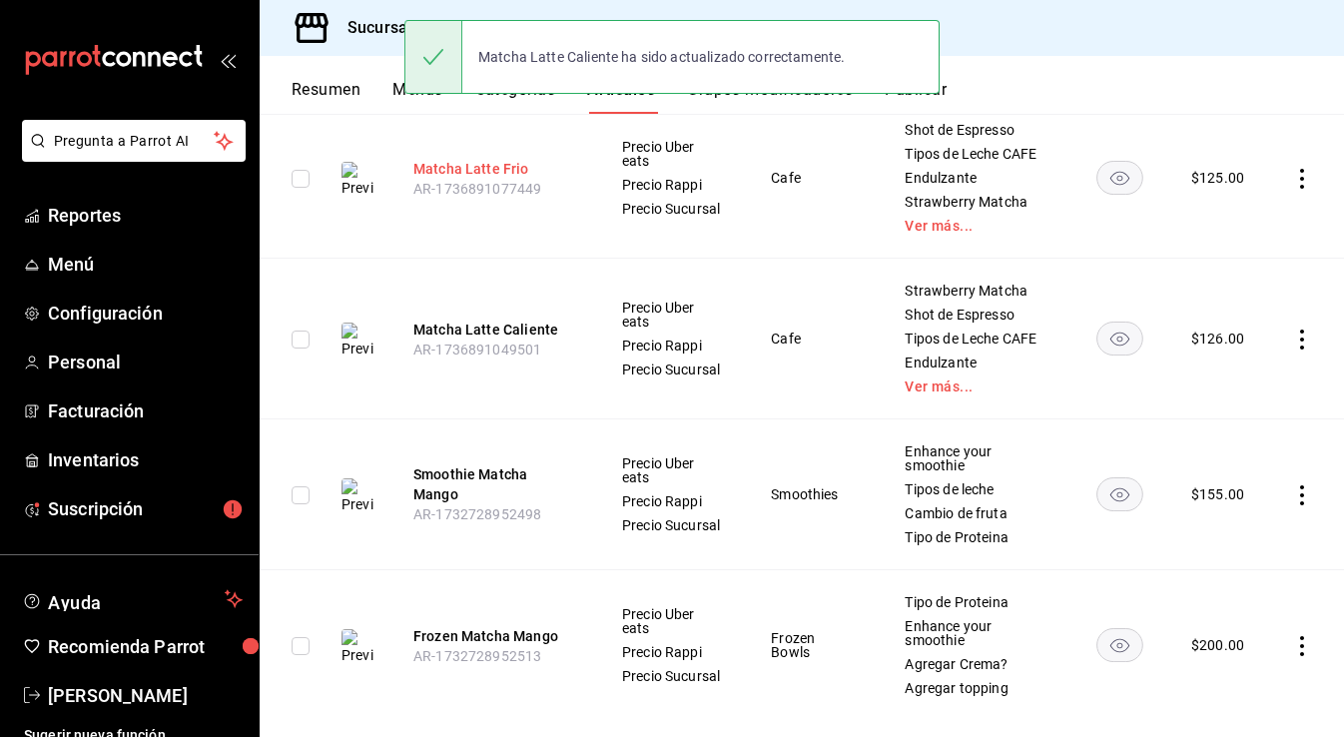
click at [478, 173] on button "Matcha Latte Frio" at bounding box center [493, 169] width 160 height 20
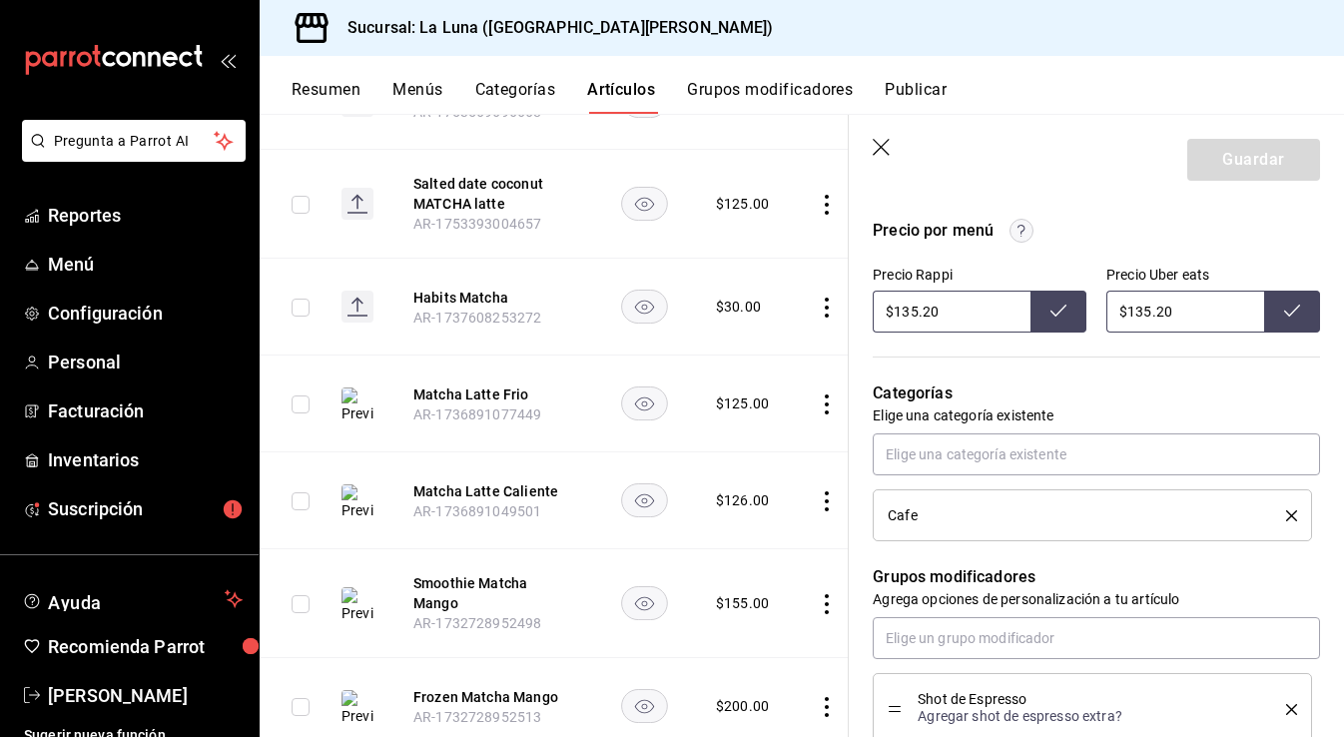
scroll to position [660, 0]
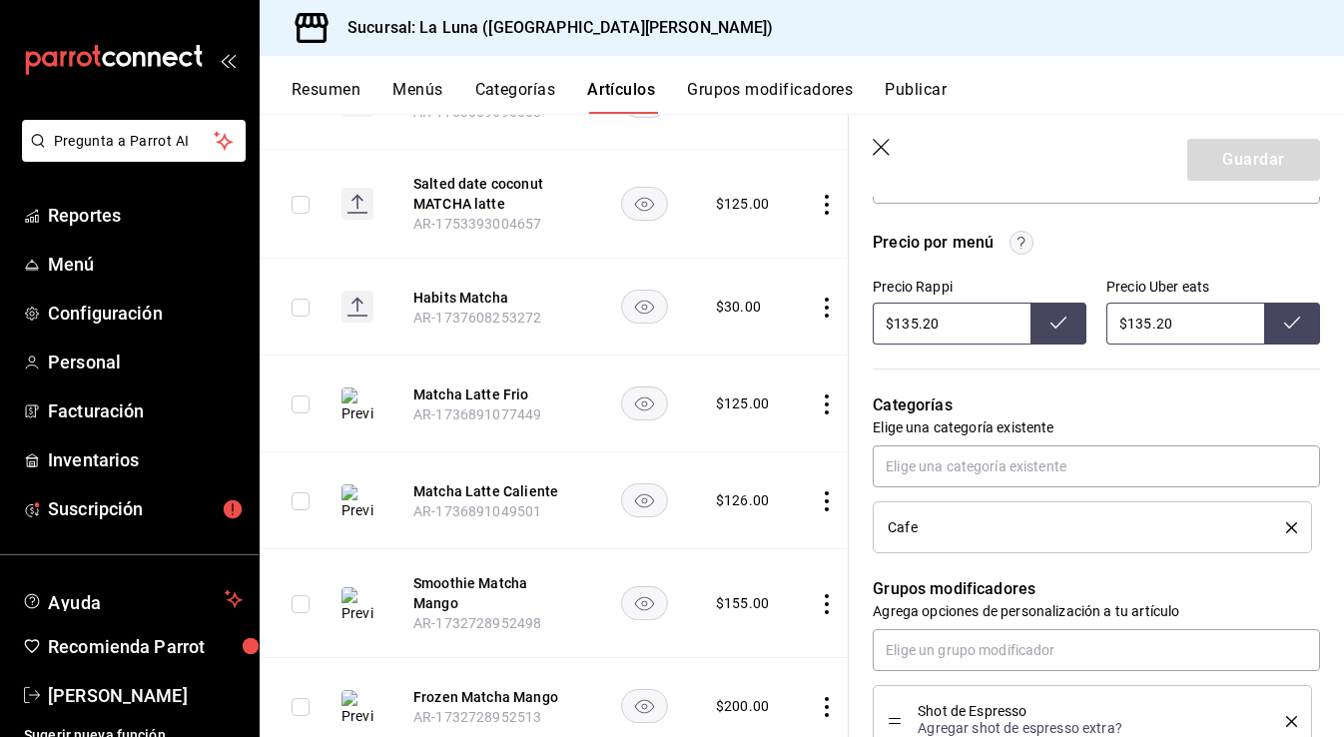
drag, startPoint x: 948, startPoint y: 328, endPoint x: 868, endPoint y: 327, distance: 79.9
click at [868, 327] on div "Precio por menú Precio Rappi $135.20 Precio Uber eats $135.20" at bounding box center [1084, 276] width 471 height 138
type input "$135.20"
drag, startPoint x: 1181, startPoint y: 318, endPoint x: 1056, endPoint y: 318, distance: 125.8
click at [1056, 318] on div "Precio Rappi $135.20 Precio Uber eats $135.20" at bounding box center [1096, 312] width 447 height 66
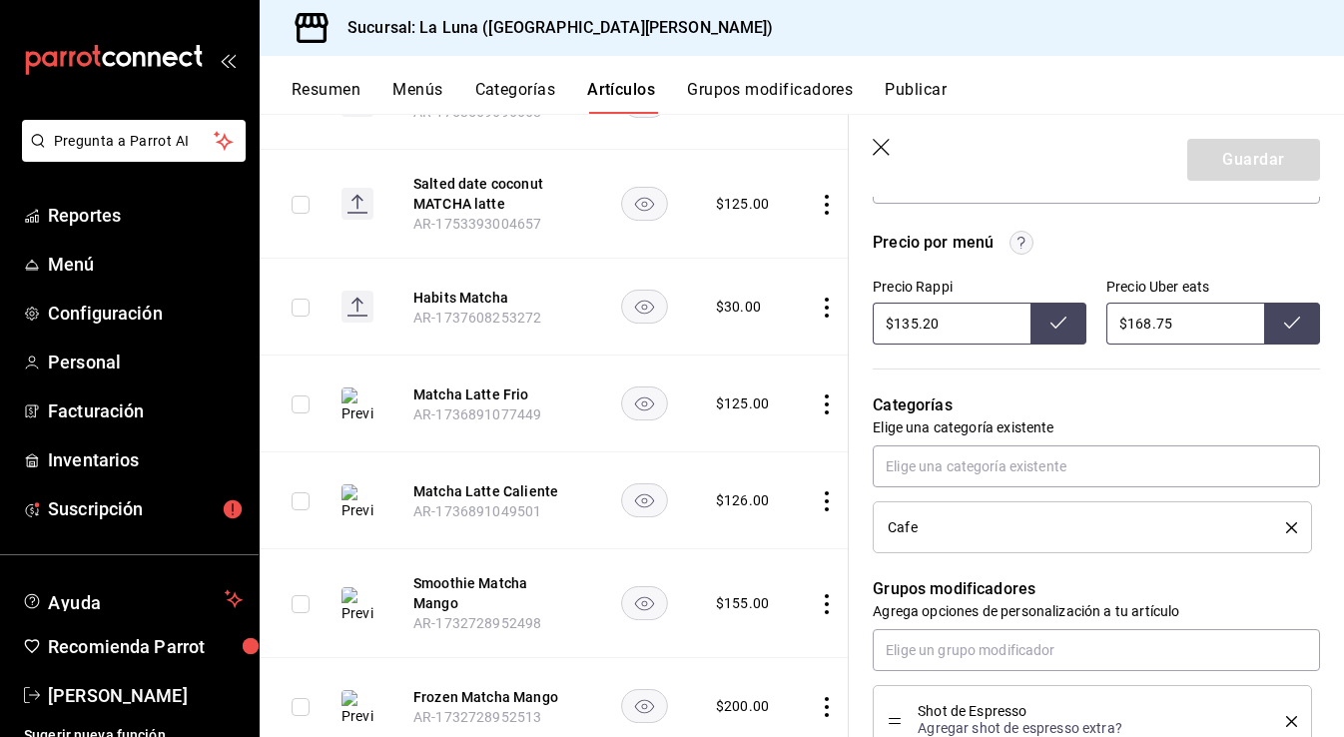
click at [1066, 319] on icon at bounding box center [1059, 323] width 16 height 16
type input "$135.20"
click at [1049, 321] on button at bounding box center [1059, 324] width 56 height 42
click at [1066, 350] on div "Categorías Elige una categoría existente Cafe" at bounding box center [1084, 449] width 471 height 209
drag, startPoint x: 963, startPoint y: 331, endPoint x: 786, endPoint y: 331, distance: 176.8
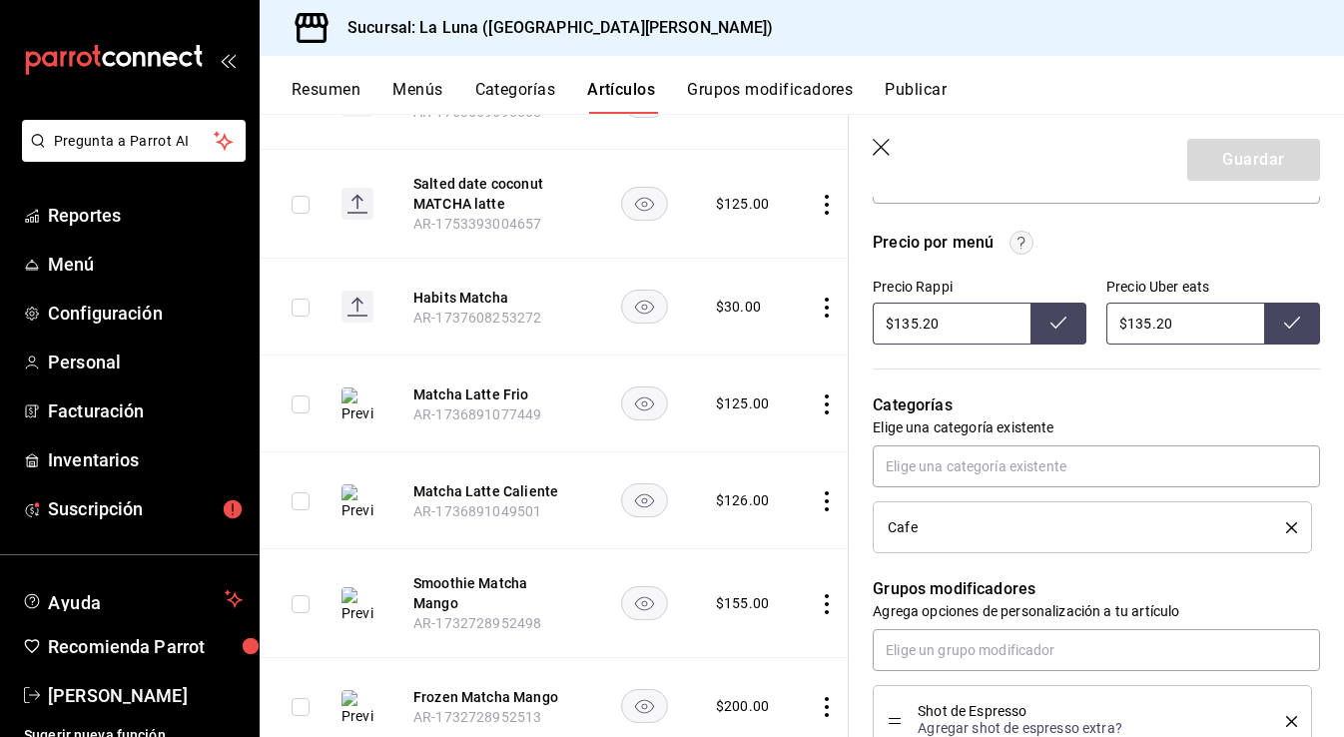
click at [786, 331] on main "Artículos sucursal Para editar los artículos o cambios generales, ve a “Organiz…" at bounding box center [802, 425] width 1085 height 623
type input "$168.75"
click at [1073, 326] on button at bounding box center [1059, 324] width 56 height 42
drag, startPoint x: 1197, startPoint y: 320, endPoint x: 1093, endPoint y: 319, distance: 104.9
click at [1093, 319] on div "Precio Rappi $168.75 Precio Uber eats $135.20" at bounding box center [1096, 312] width 447 height 66
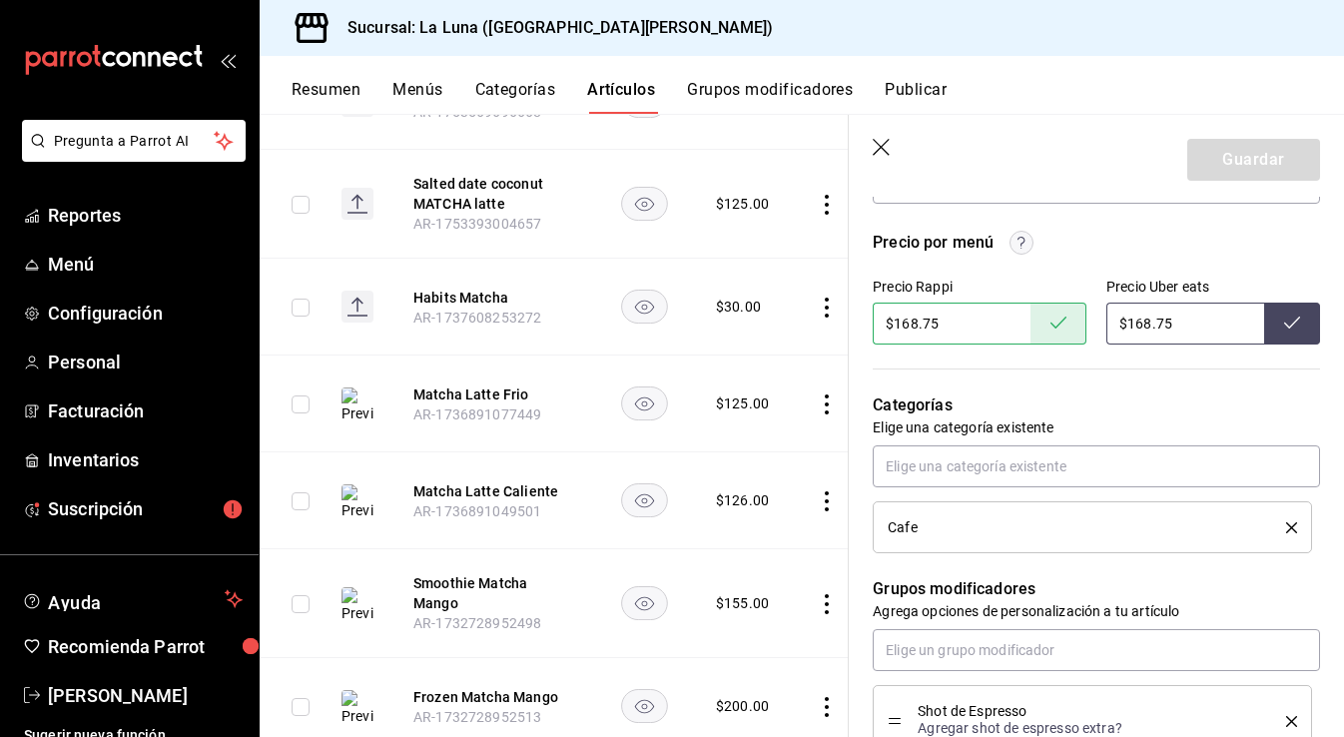
type input "$168.75"
click at [1300, 327] on button at bounding box center [1292, 324] width 56 height 42
click at [878, 149] on icon "button" at bounding box center [881, 147] width 17 height 17
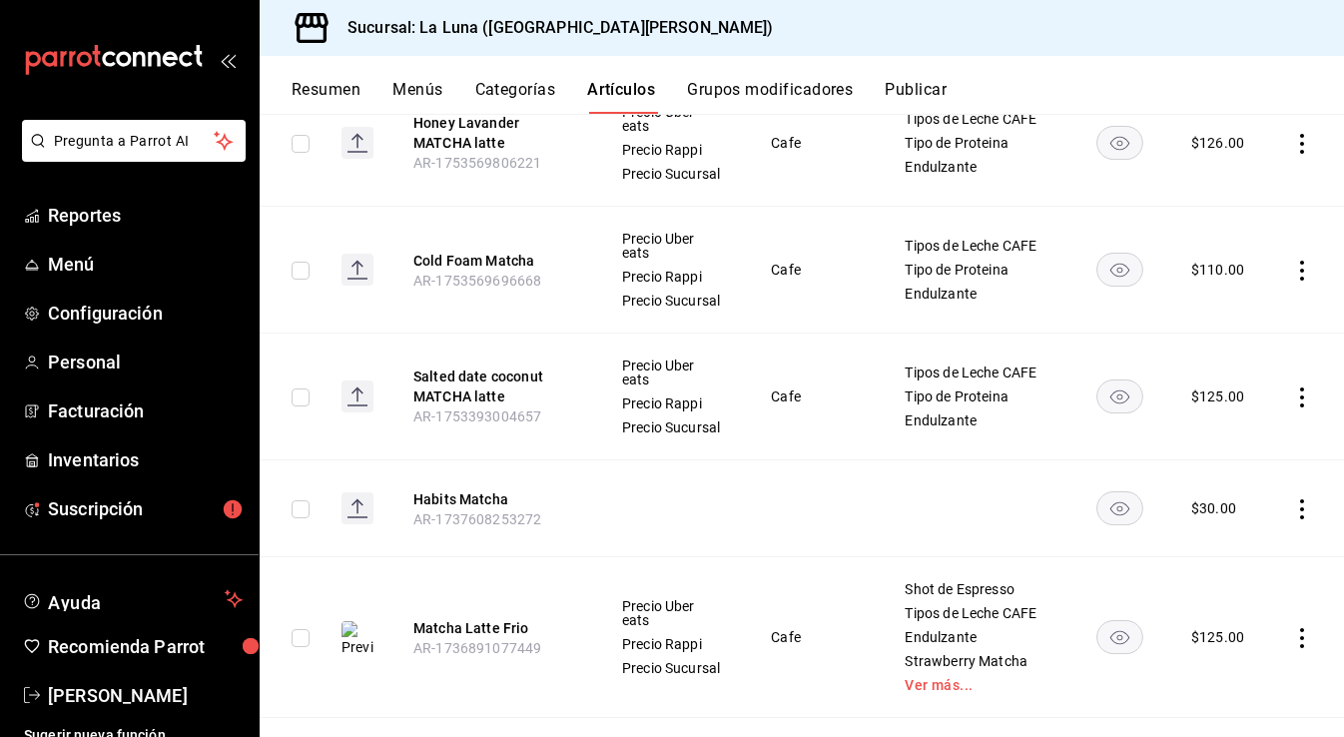
scroll to position [411, 0]
click at [1299, 280] on icon "actions" at bounding box center [1302, 273] width 20 height 20
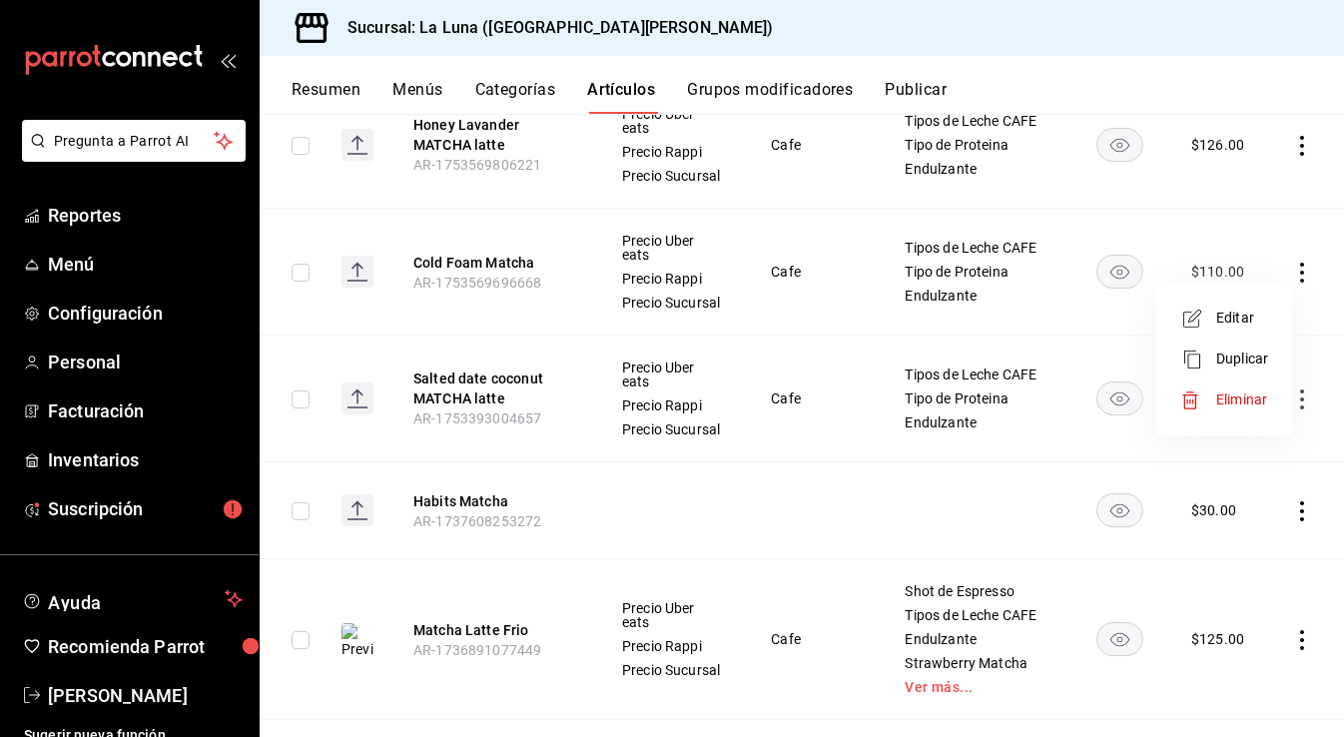
click at [1257, 325] on span "Editar" at bounding box center [1242, 318] width 52 height 21
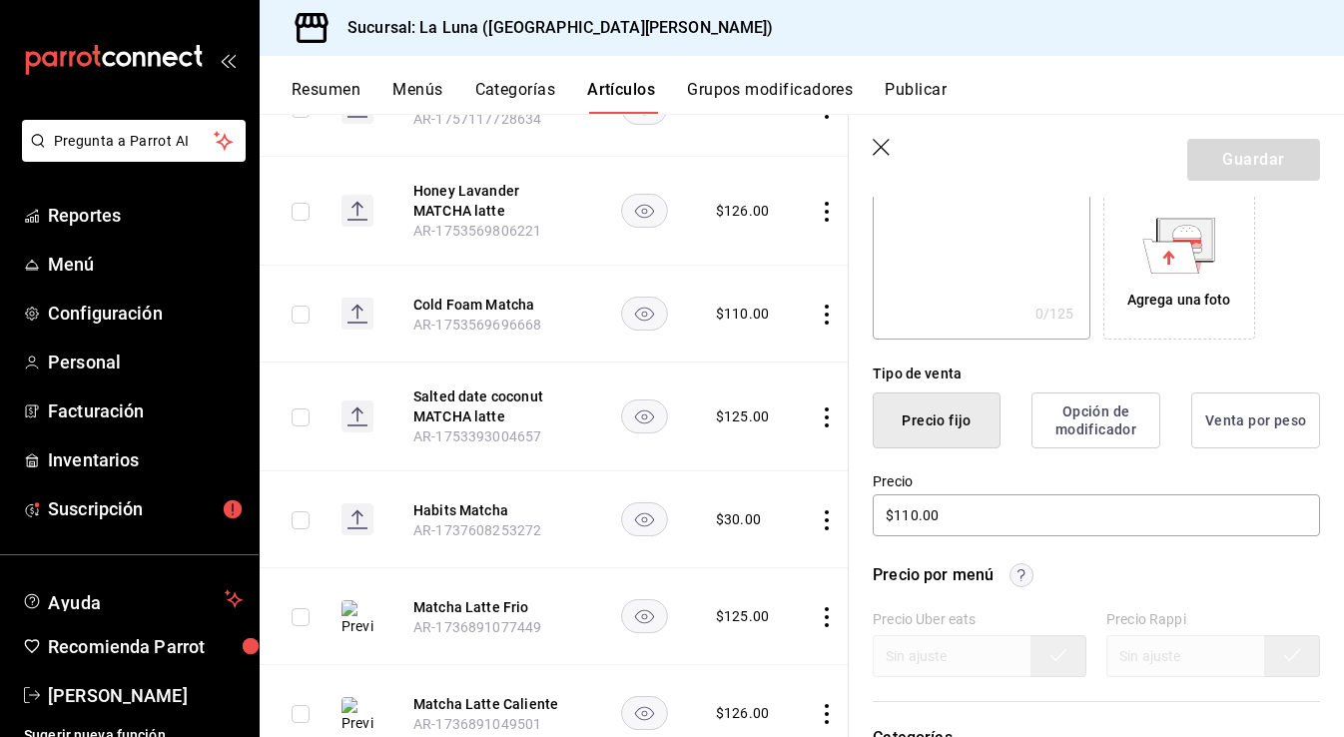
scroll to position [448, 0]
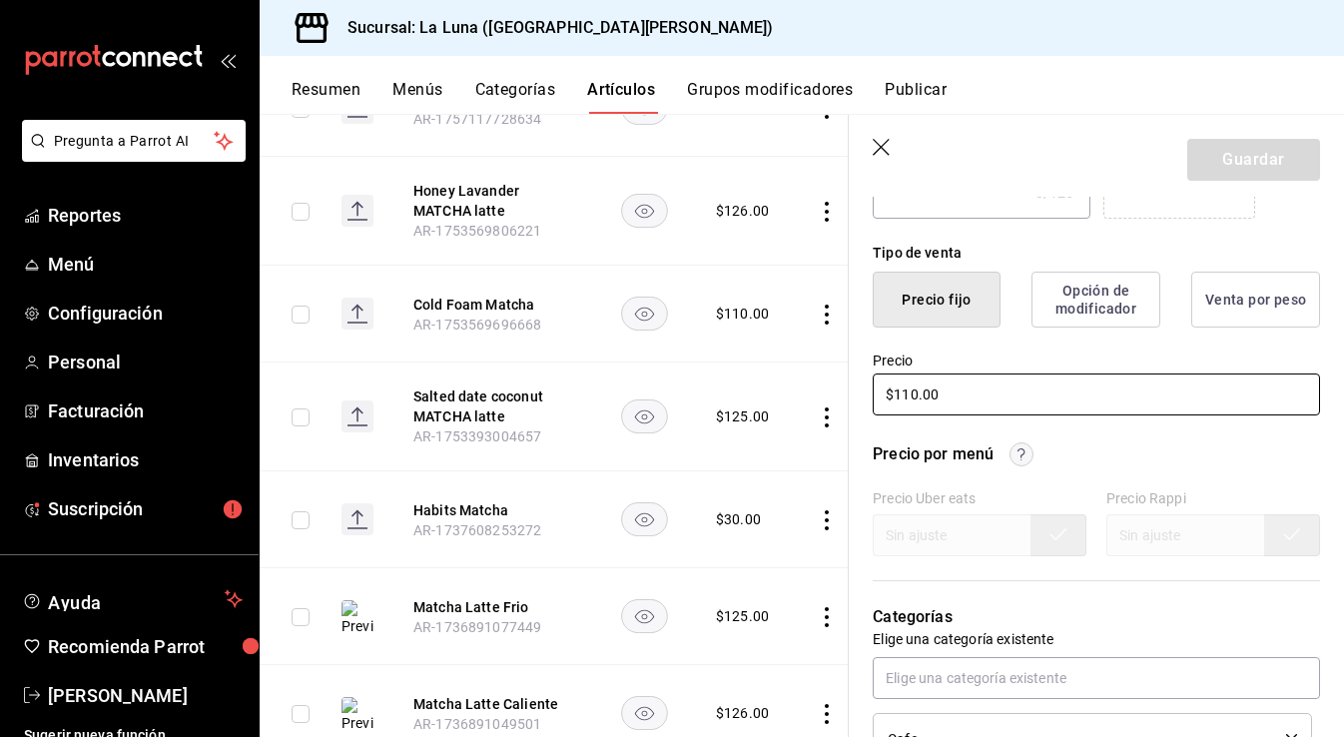
click at [916, 392] on input "$110.00" at bounding box center [1096, 395] width 447 height 42
type input "$120.00"
click at [1248, 151] on button "Guardar" at bounding box center [1253, 160] width 133 height 42
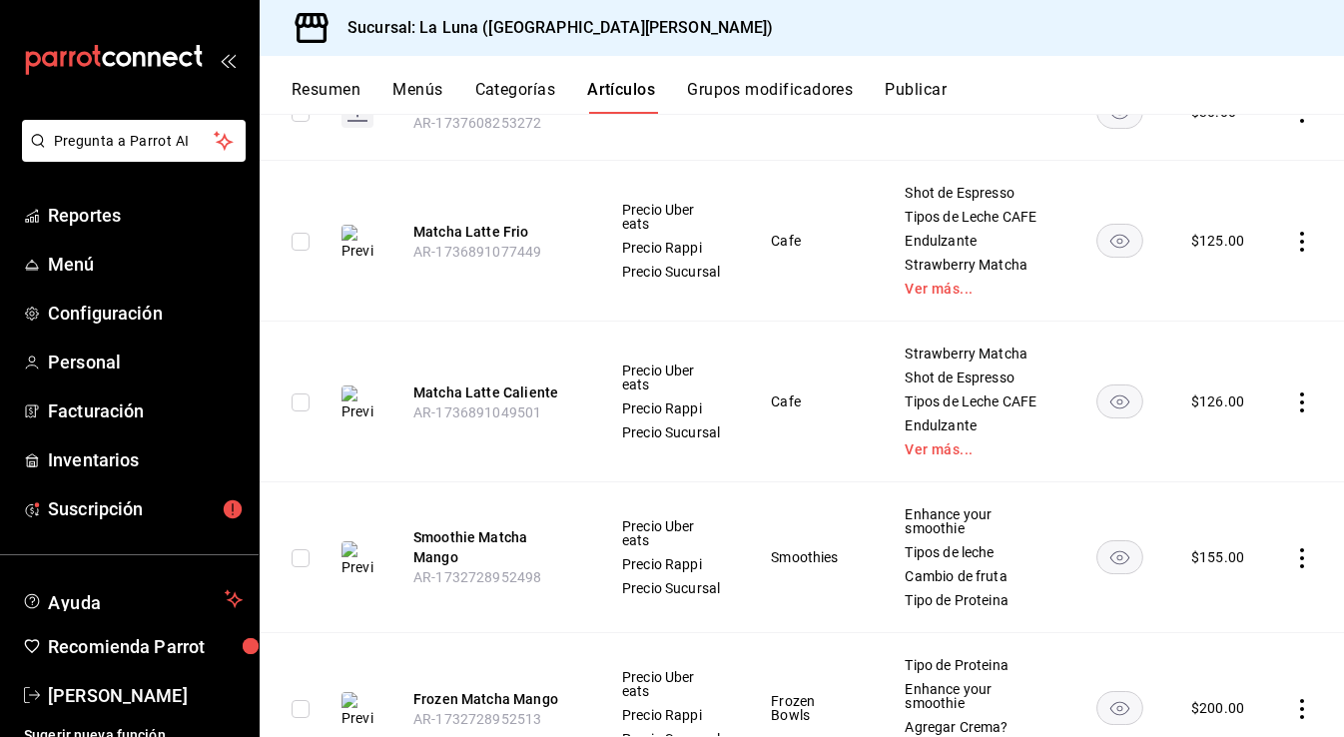
scroll to position [799, 0]
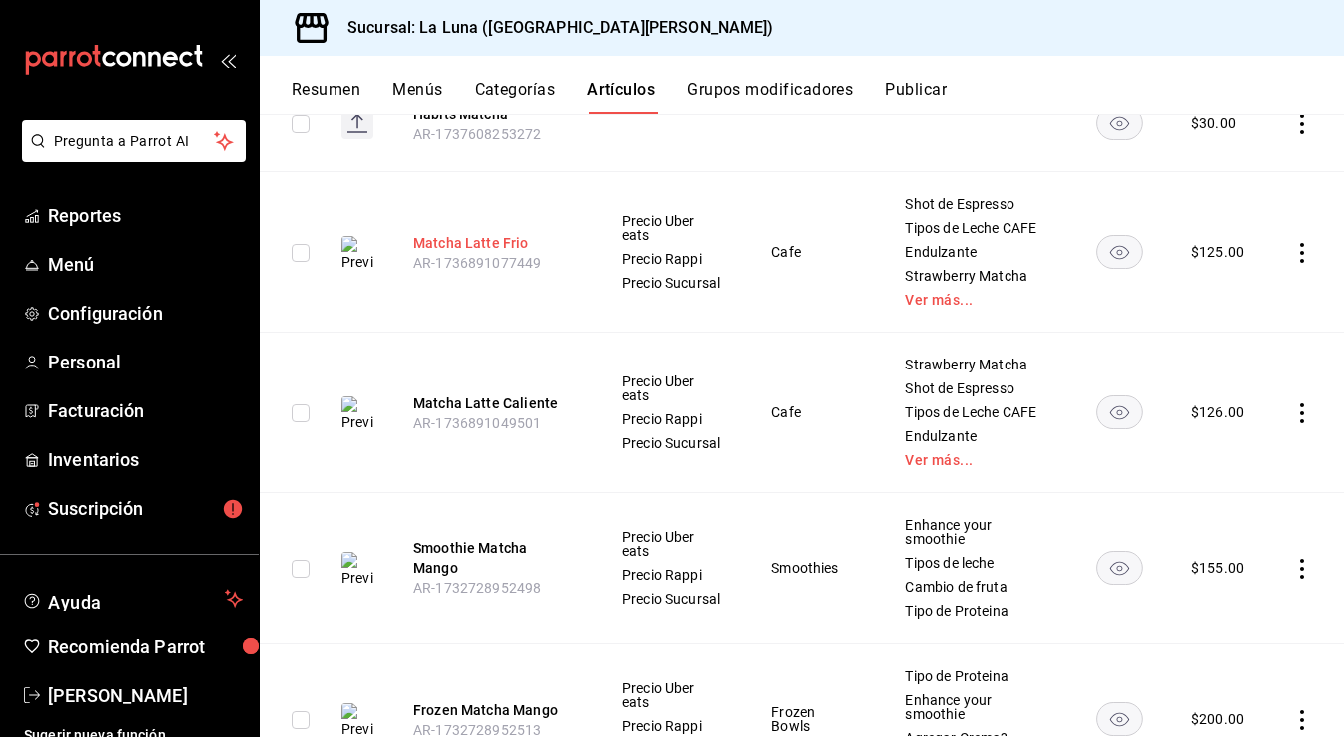
click at [461, 243] on button "Matcha Latte Frio" at bounding box center [493, 243] width 160 height 20
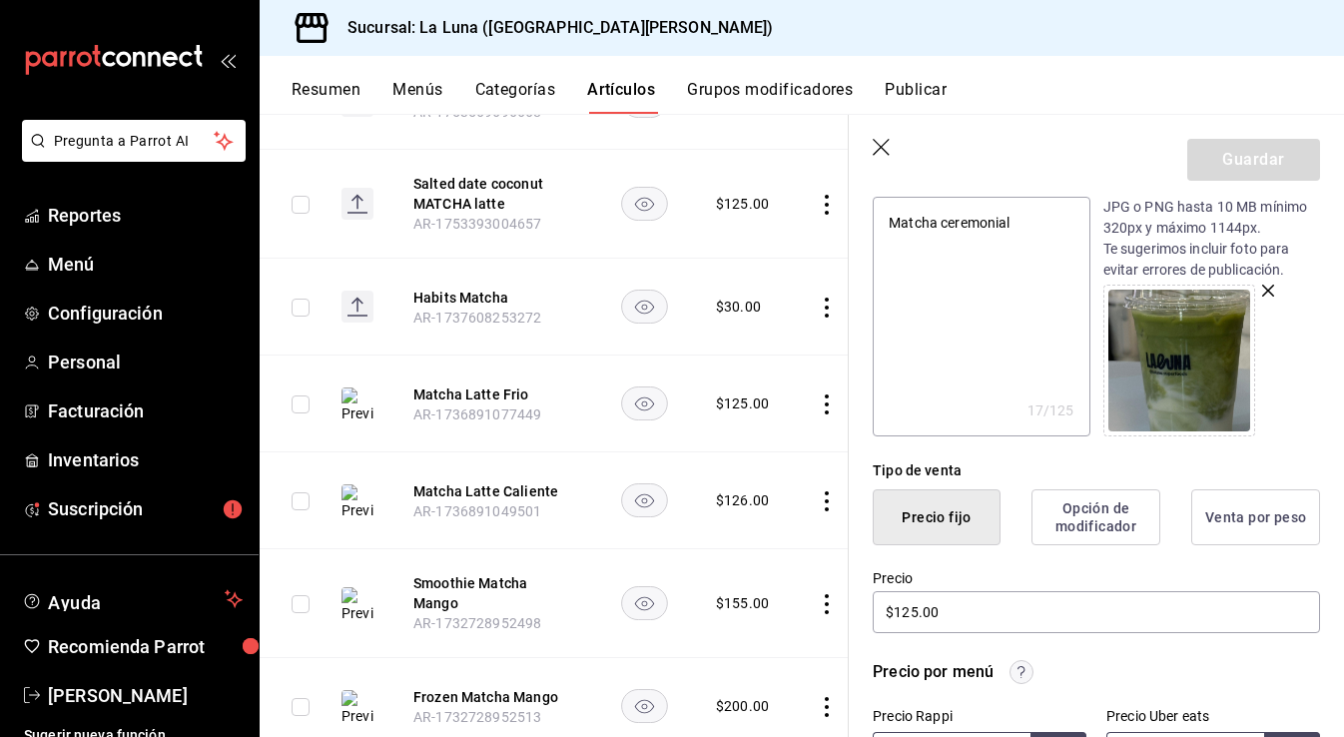
scroll to position [259, 0]
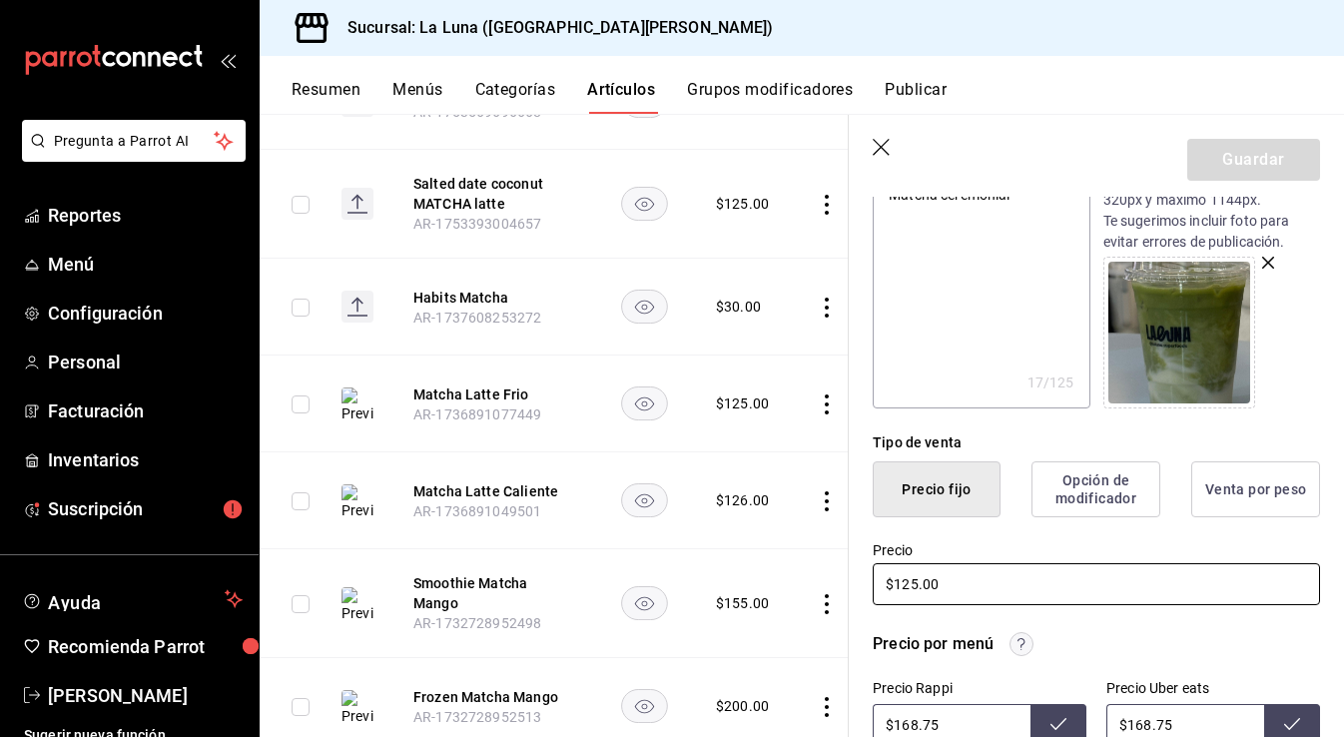
click at [949, 587] on input "$125.00" at bounding box center [1096, 584] width 447 height 42
type textarea "x"
type input "$125.00"
type textarea "x"
type input "$125.00"
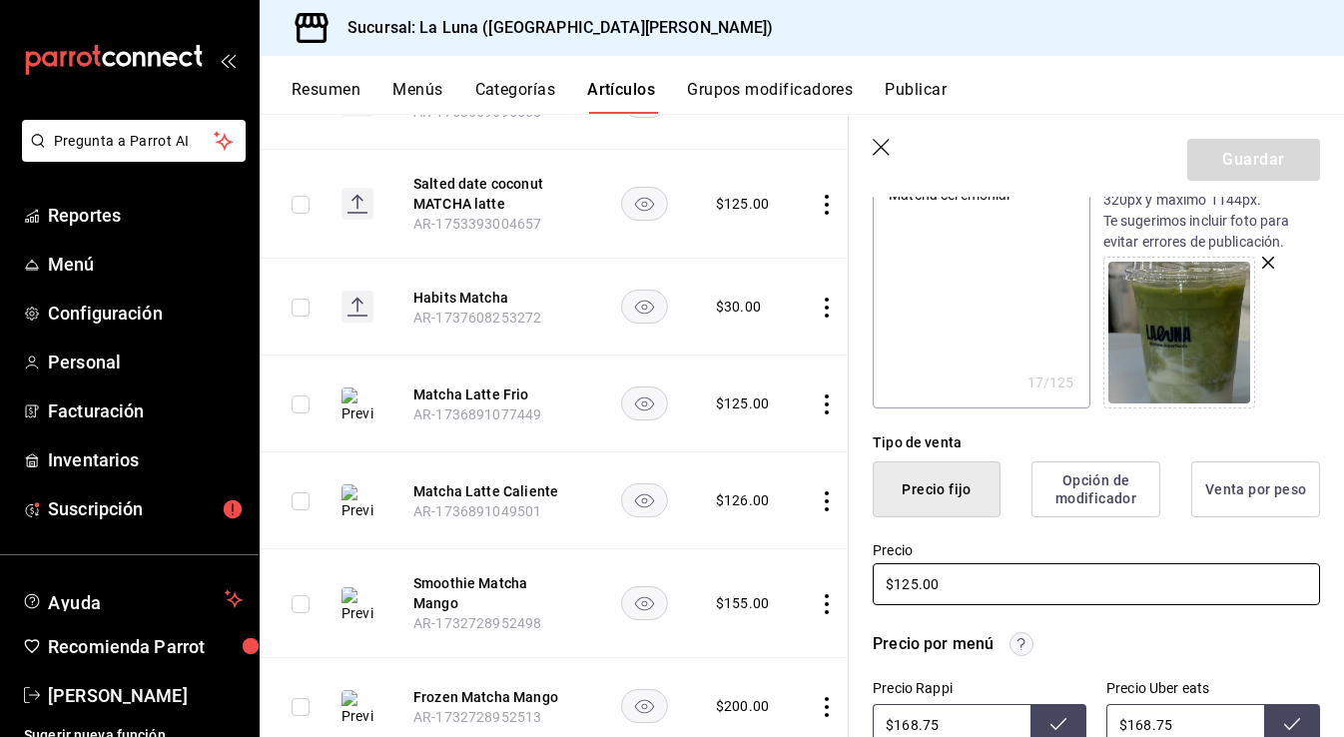
type textarea "x"
type input "$125.00"
type textarea "x"
type input "$12.00"
type textarea "x"
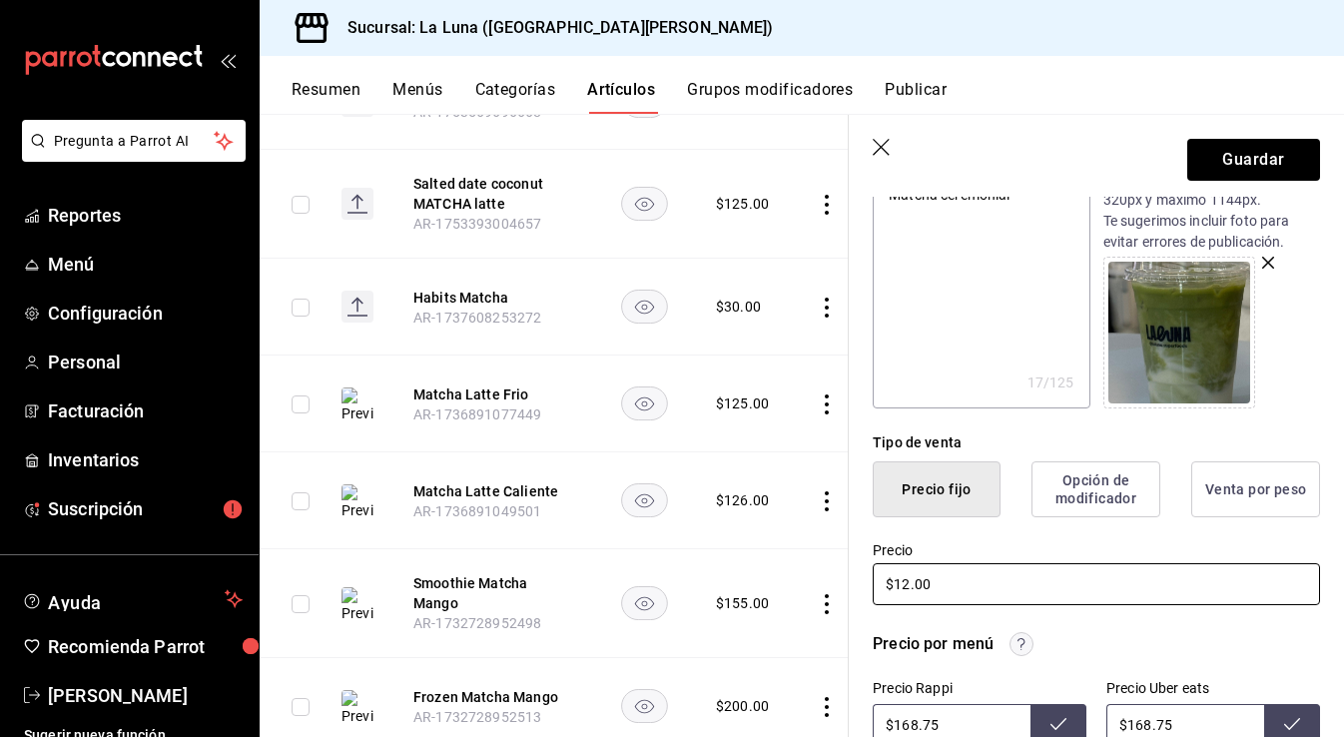
type input "$1.00"
type textarea "x"
type input "$11.00"
type textarea "x"
type input "$115.00"
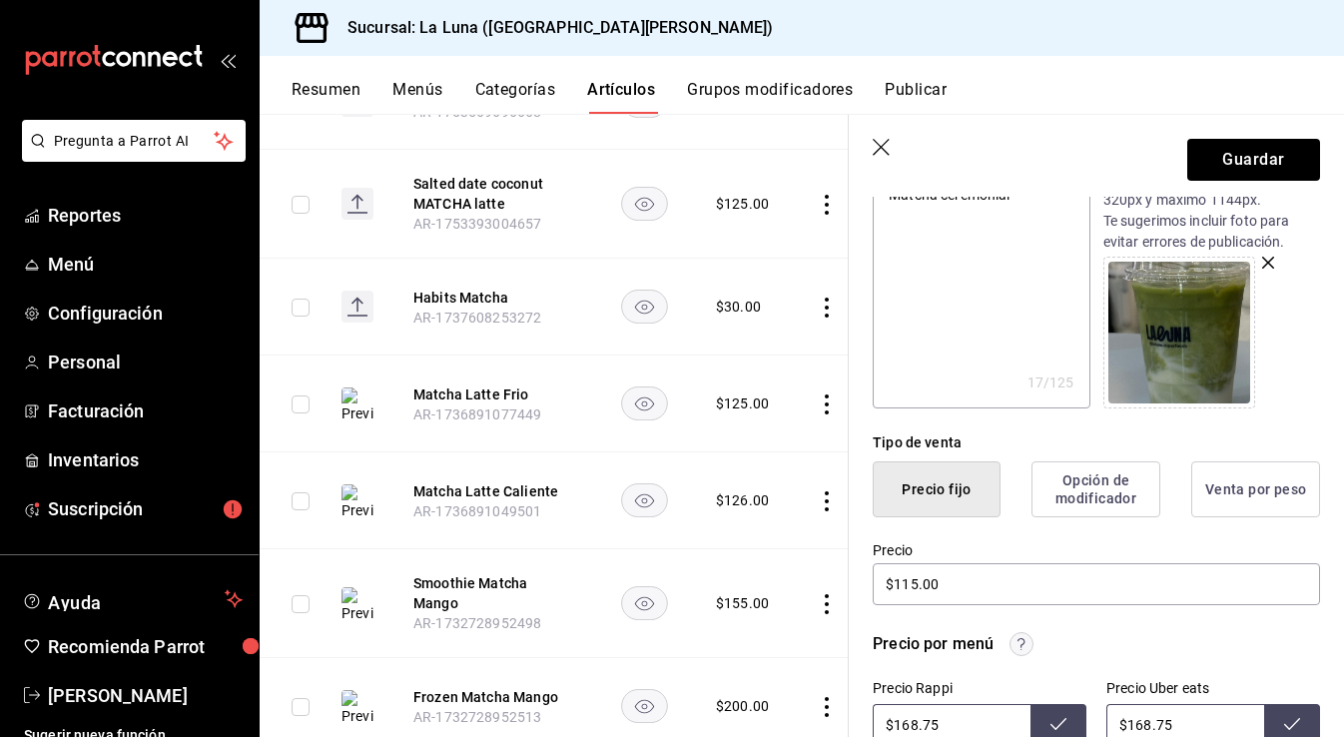
click at [938, 720] on input "$168.75" at bounding box center [952, 725] width 158 height 42
type input "$168.75"
drag, startPoint x: 1179, startPoint y: 721, endPoint x: 1128, endPoint y: 720, distance: 51.9
click at [1128, 721] on input "$168.75" at bounding box center [1186, 725] width 158 height 42
click at [1055, 717] on icon at bounding box center [1059, 724] width 16 height 16
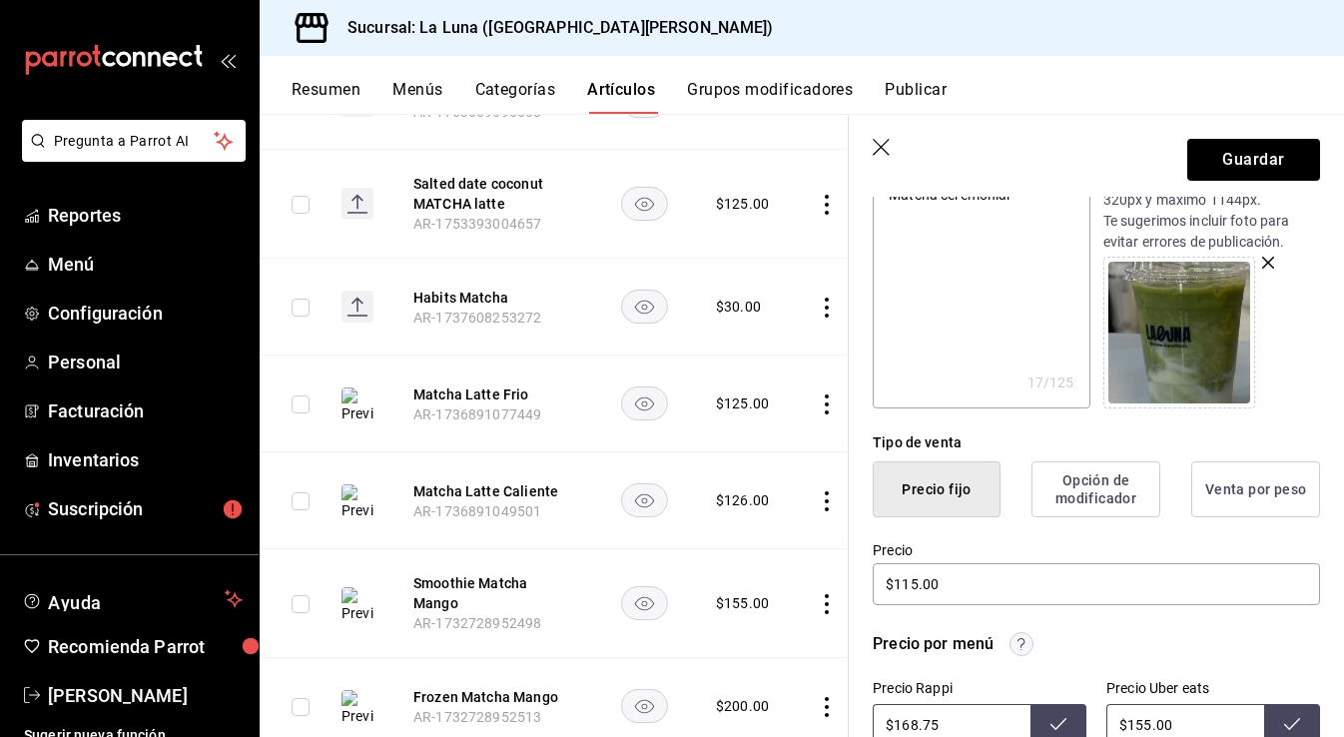
type input "$168.75"
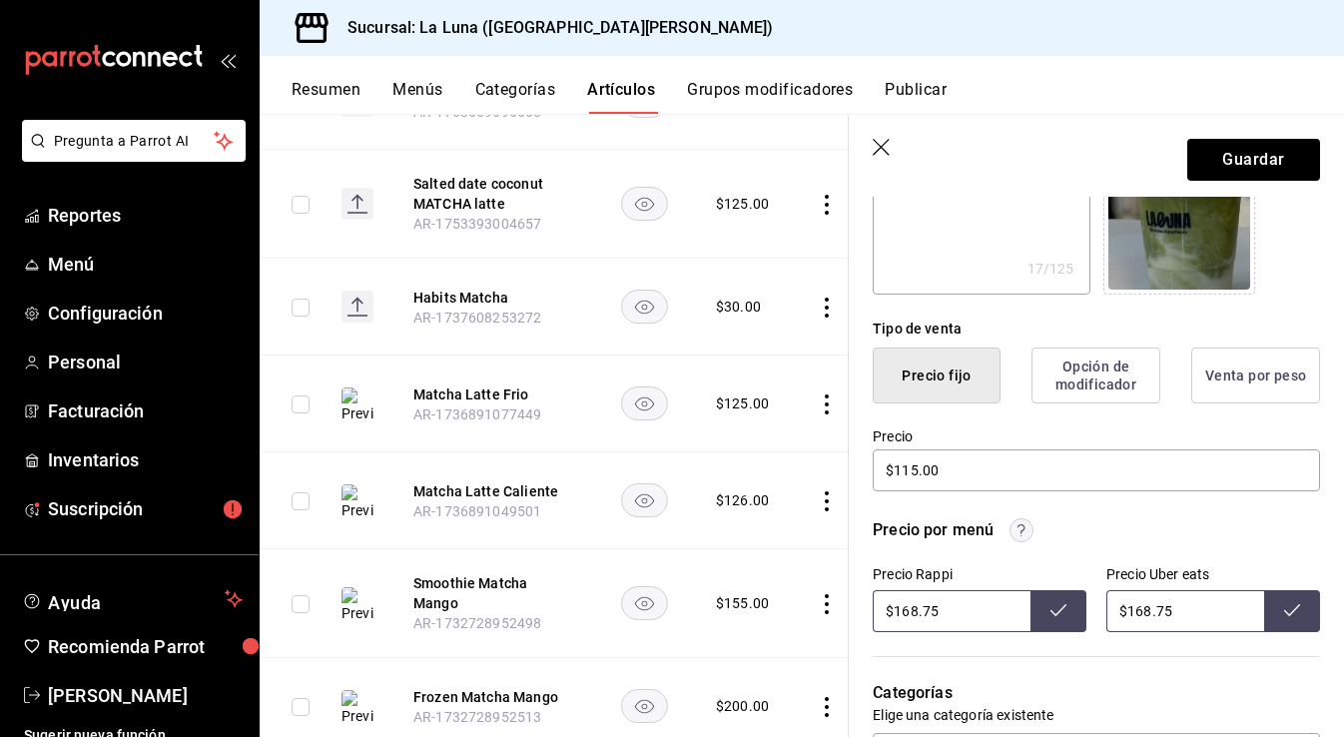
scroll to position [377, 0]
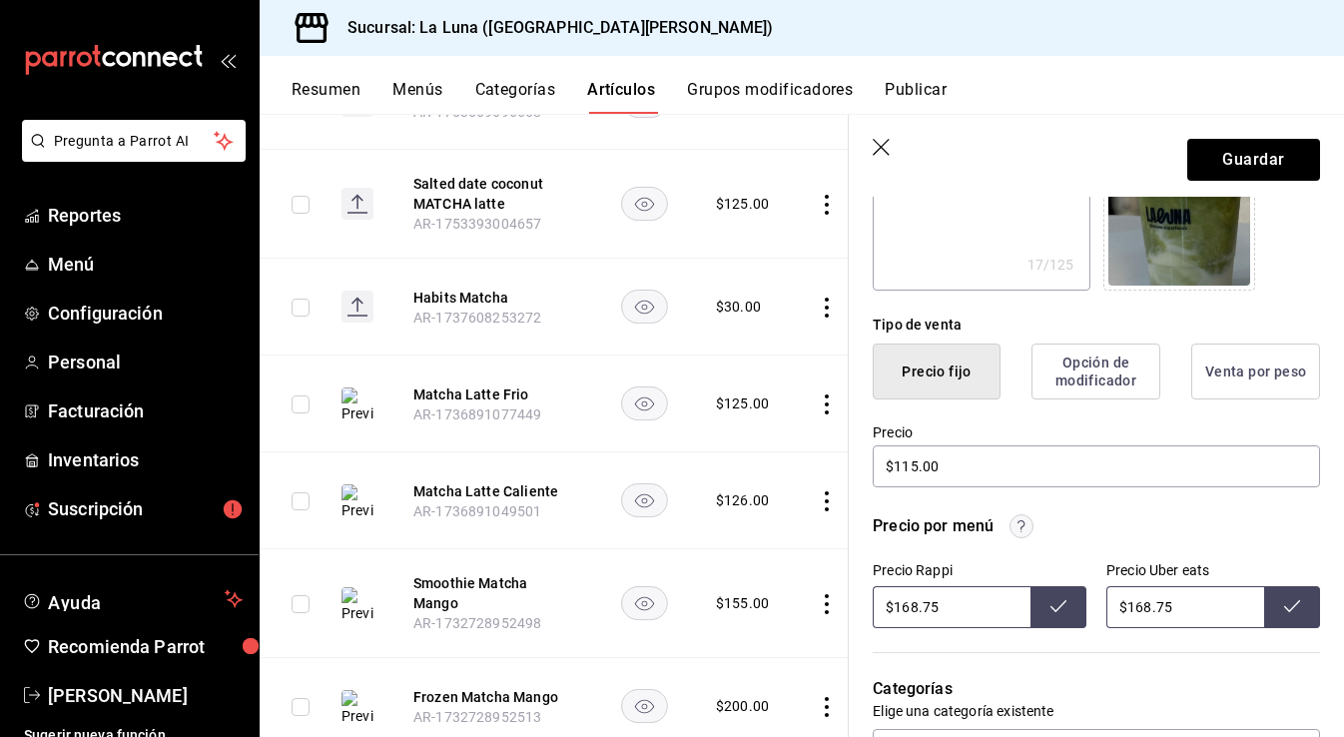
drag, startPoint x: 925, startPoint y: 603, endPoint x: 796, endPoint y: 603, distance: 128.8
click at [796, 603] on main "Artículos sucursal Para editar los artículos o cambios generales, ve a “Organiz…" at bounding box center [802, 425] width 1085 height 623
type input "$155.00"
click at [1063, 602] on icon at bounding box center [1059, 606] width 16 height 12
drag, startPoint x: 1194, startPoint y: 609, endPoint x: 1076, endPoint y: 609, distance: 118.8
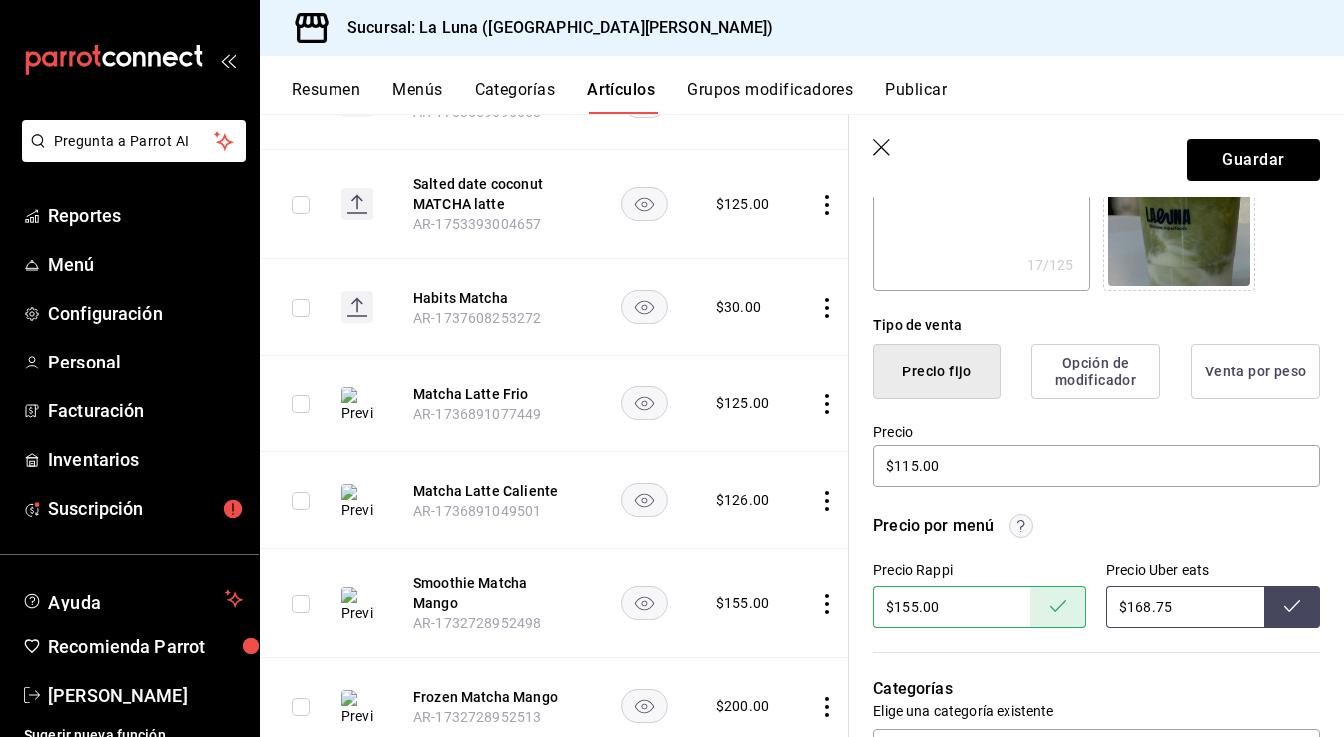
click at [1076, 609] on div "Precio Rappi $155.00 Precio Uber eats $168.75" at bounding box center [1096, 595] width 447 height 66
type input "$155.00"
click at [1306, 601] on button at bounding box center [1292, 607] width 56 height 42
click at [1247, 152] on button "Guardar" at bounding box center [1253, 160] width 133 height 42
type textarea "x"
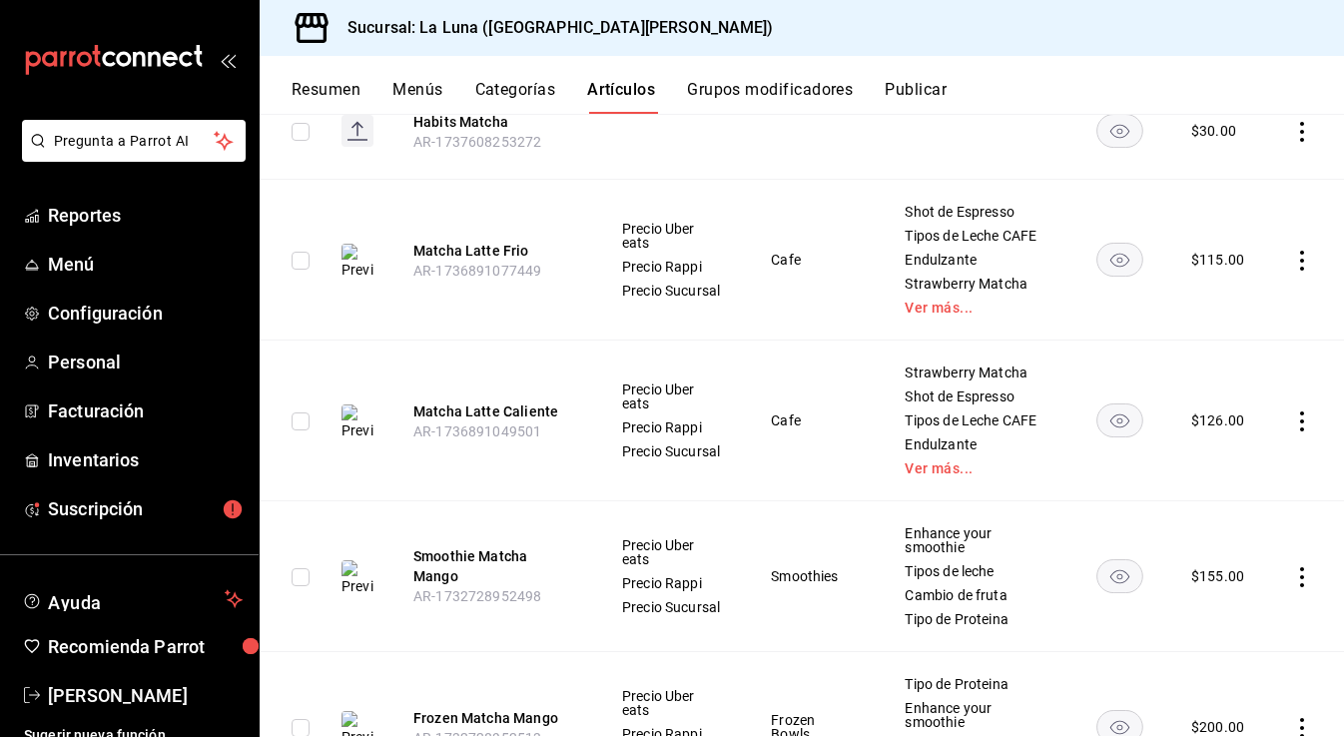
scroll to position [781, 0]
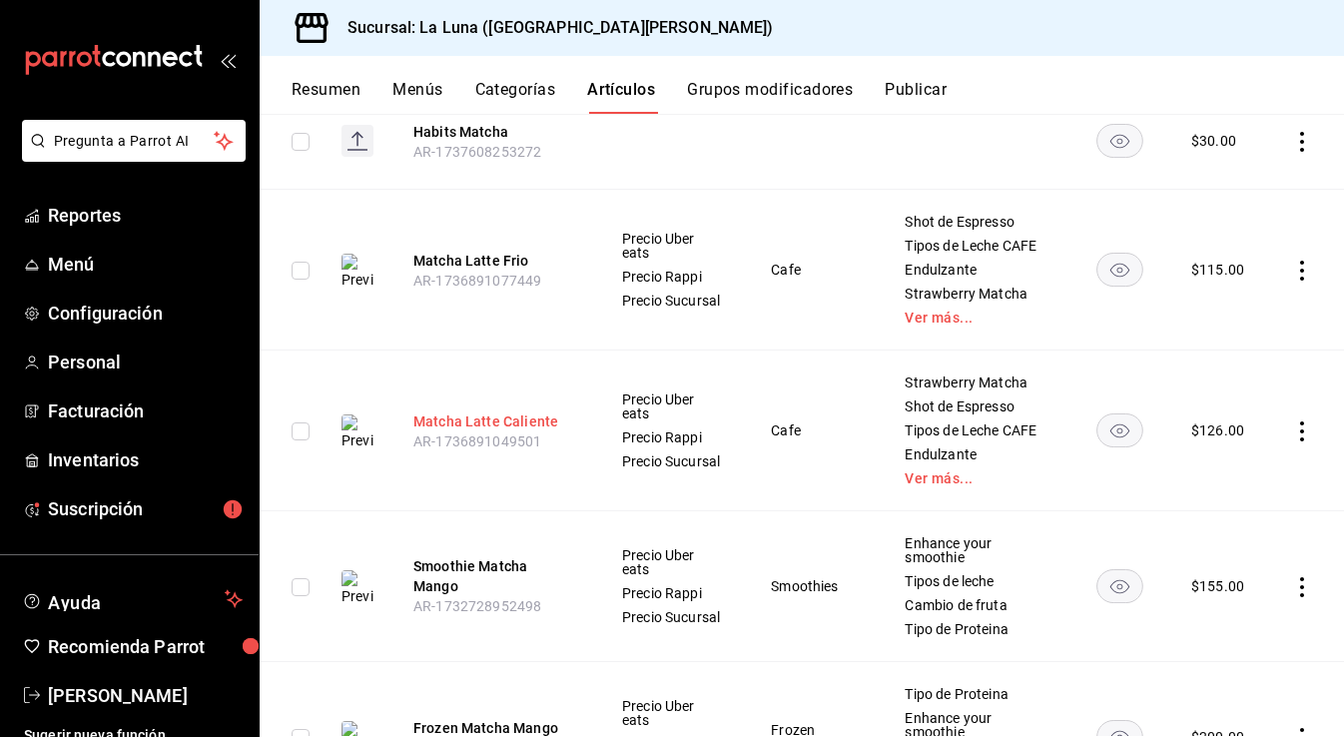
click at [482, 430] on button "Matcha Latte Caliente" at bounding box center [493, 421] width 160 height 20
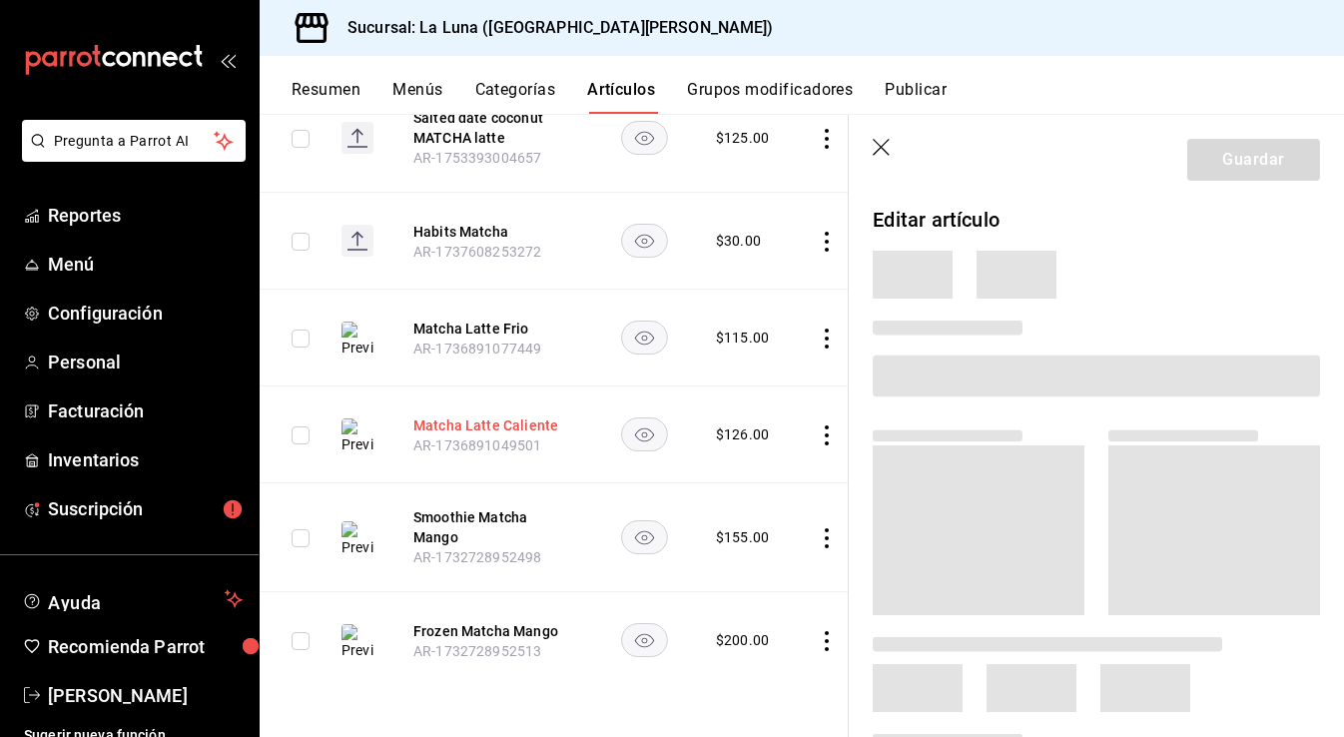
scroll to position [615, 0]
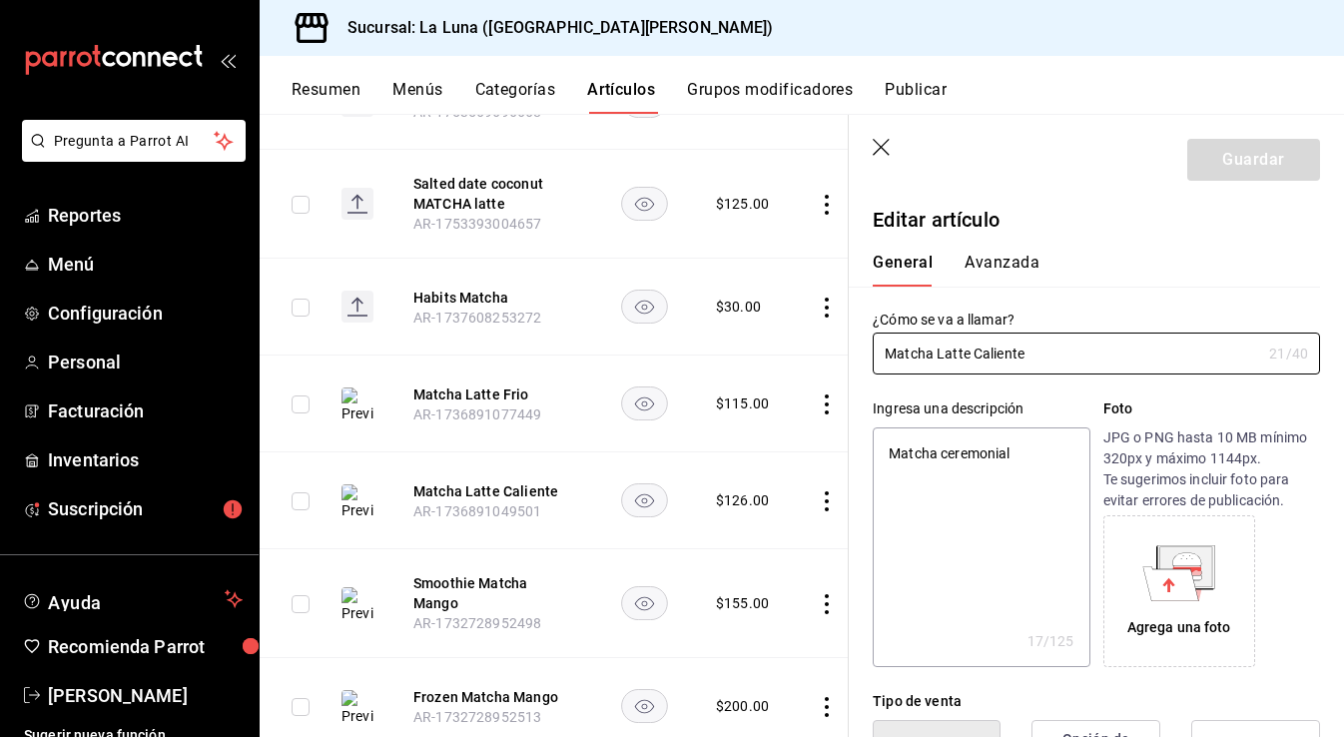
type textarea "x"
type input "$126.00"
radio input "false"
radio input "true"
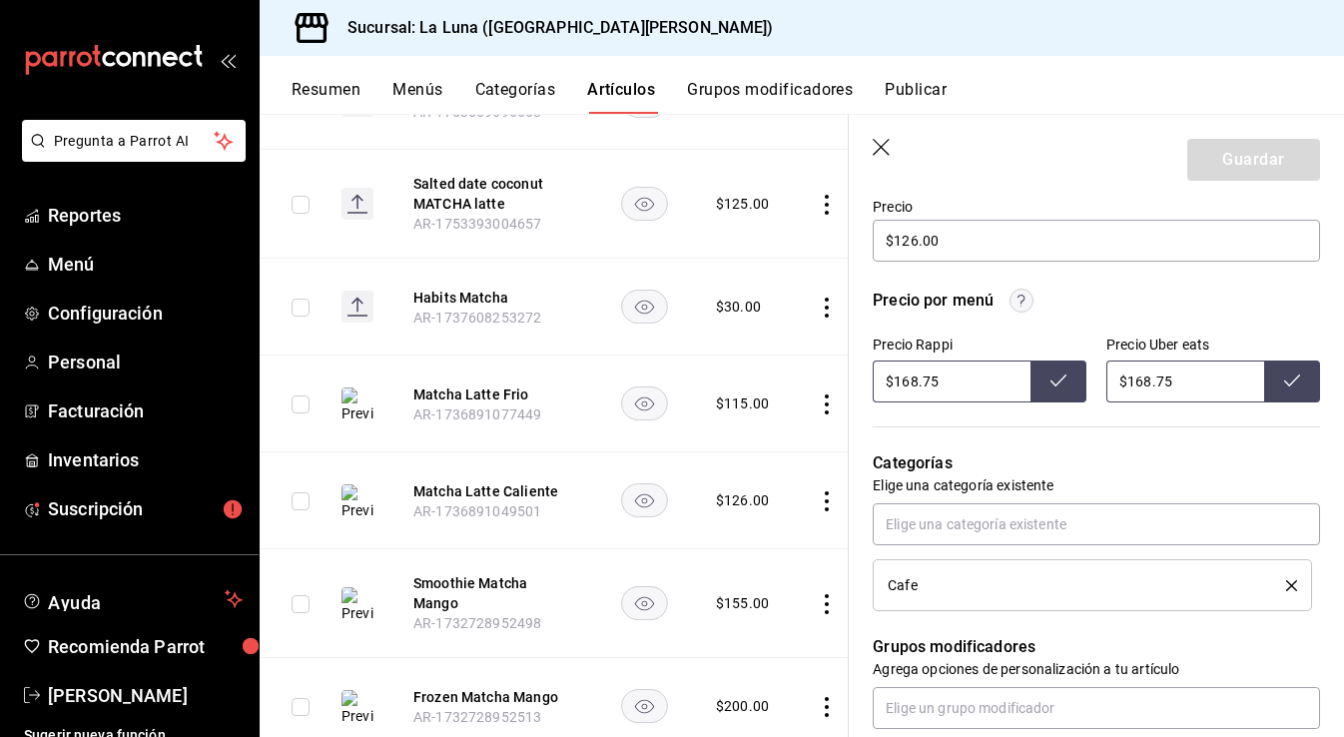
scroll to position [569, 0]
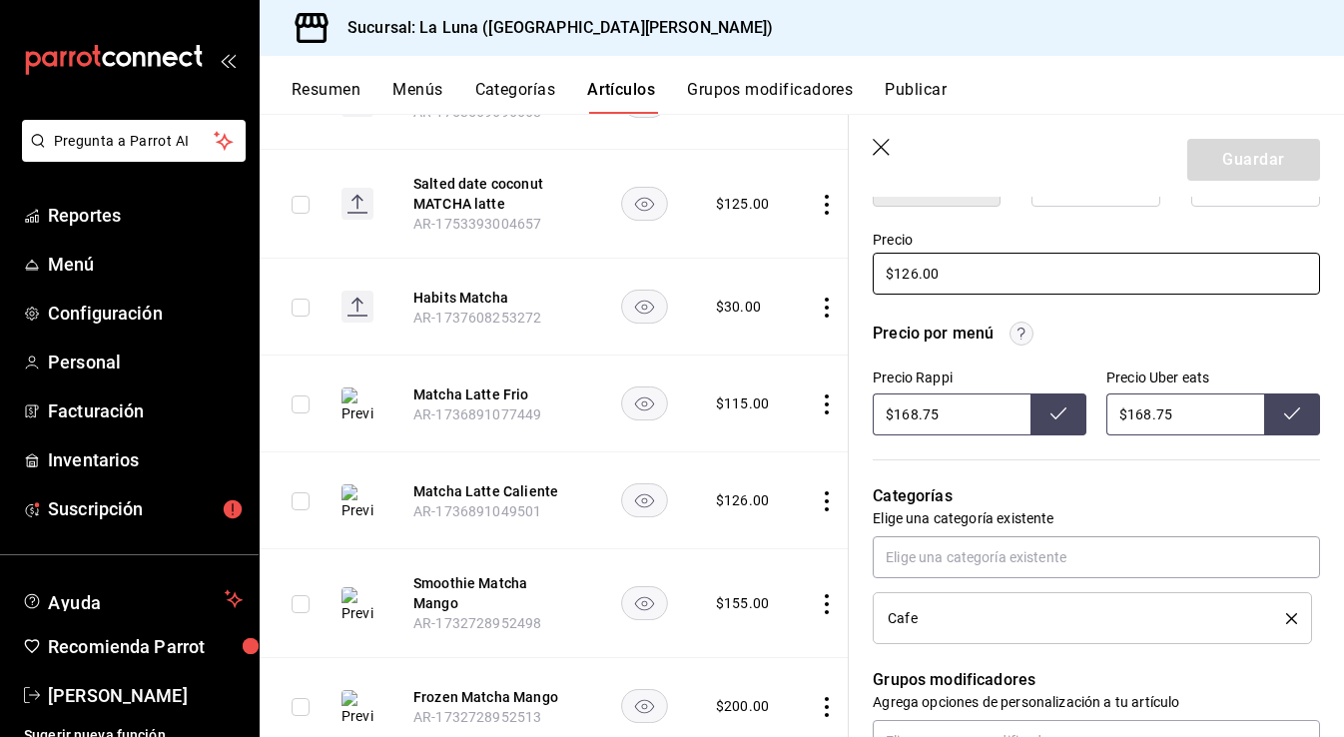
click at [916, 271] on input "$126.00" at bounding box center [1096, 274] width 447 height 42
type textarea "x"
type input "$12.00"
type textarea "x"
type input "$120.00"
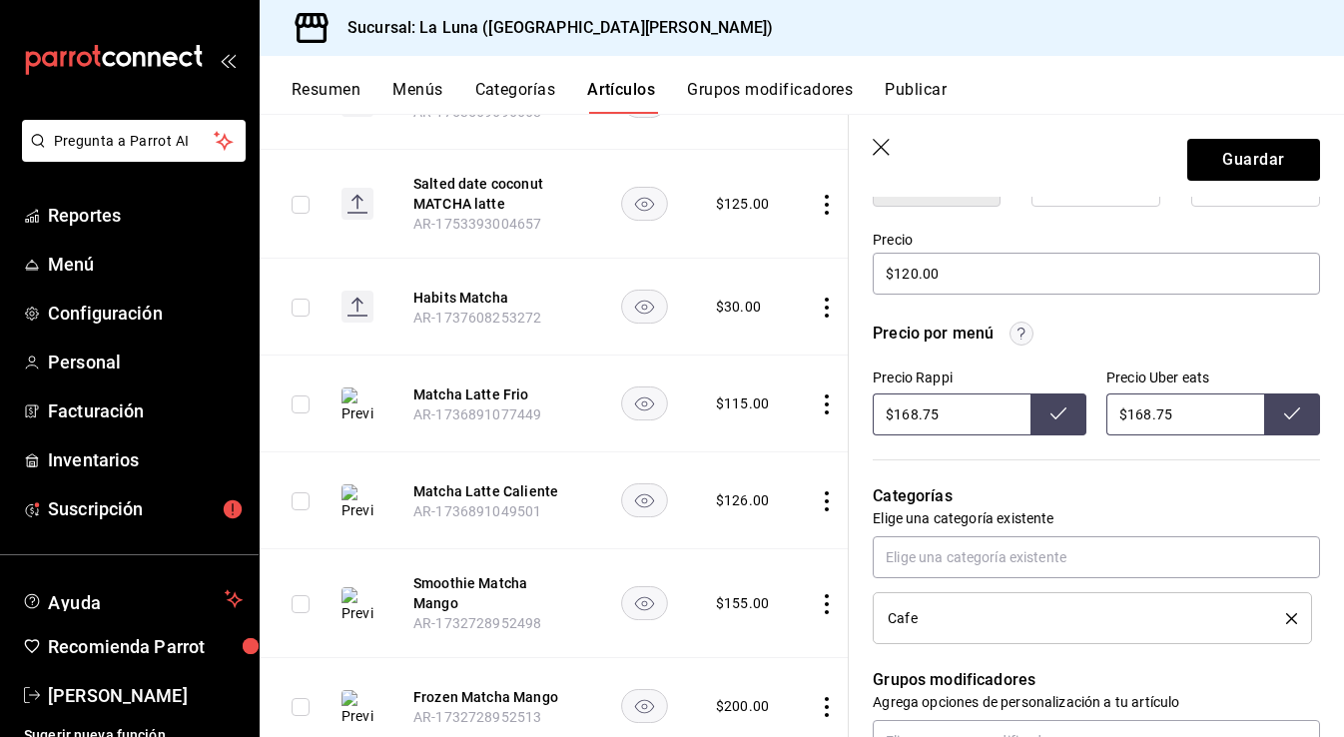
drag, startPoint x: 955, startPoint y: 410, endPoint x: 865, endPoint y: 407, distance: 89.9
click at [865, 408] on div "Precio por menú Precio Rappi $168.75 Precio Uber eats $168.75" at bounding box center [1084, 367] width 471 height 138
type input "$168.75"
drag, startPoint x: 1174, startPoint y: 412, endPoint x: 1072, endPoint y: 410, distance: 102.9
click at [1072, 412] on div "Precio Rappi $168.75 Precio Uber eats $168.75" at bounding box center [1096, 403] width 447 height 66
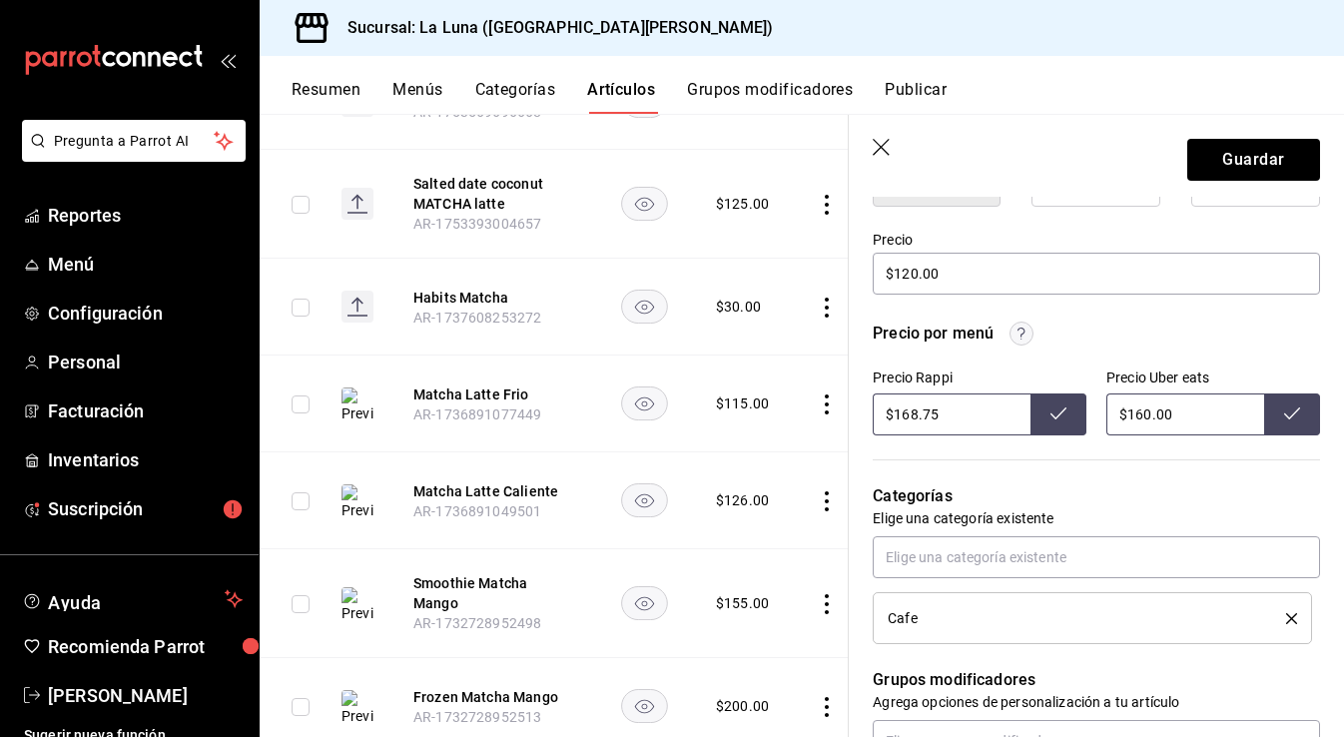
click at [1071, 409] on button at bounding box center [1059, 414] width 56 height 42
type input "$168.75"
click at [989, 414] on input "$168.75" at bounding box center [952, 414] width 158 height 42
drag, startPoint x: 985, startPoint y: 414, endPoint x: 843, endPoint y: 413, distance: 141.8
click at [843, 414] on main "Artículos sucursal Para editar los artículos o cambios generales, ve a “Organiz…" at bounding box center [802, 425] width 1085 height 623
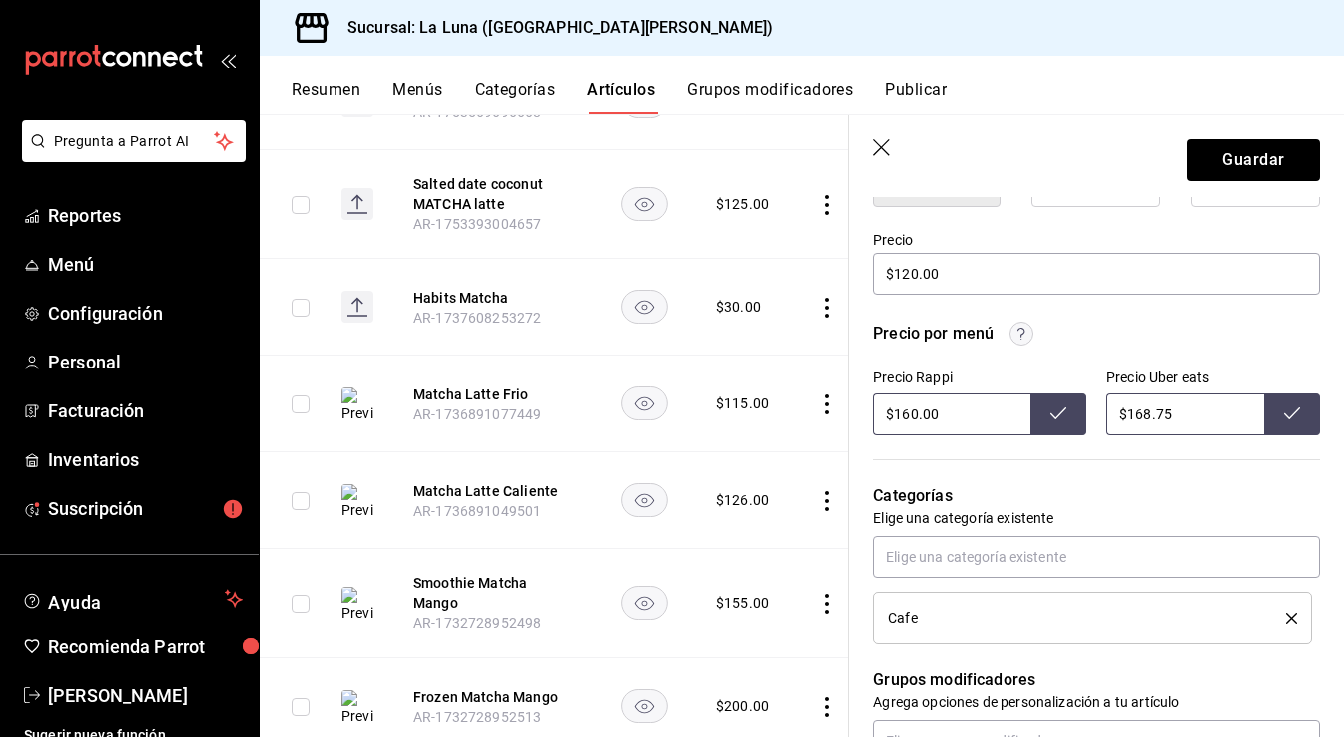
type input "$160.00"
click at [1075, 416] on button at bounding box center [1059, 414] width 56 height 42
drag, startPoint x: 1204, startPoint y: 423, endPoint x: 1013, endPoint y: 422, distance: 191.8
click at [1012, 423] on div "Precio Rappi $160.00 Precio Uber eats $168.75" at bounding box center [1096, 403] width 447 height 66
drag, startPoint x: 1165, startPoint y: 424, endPoint x: 1101, endPoint y: 407, distance: 66.1
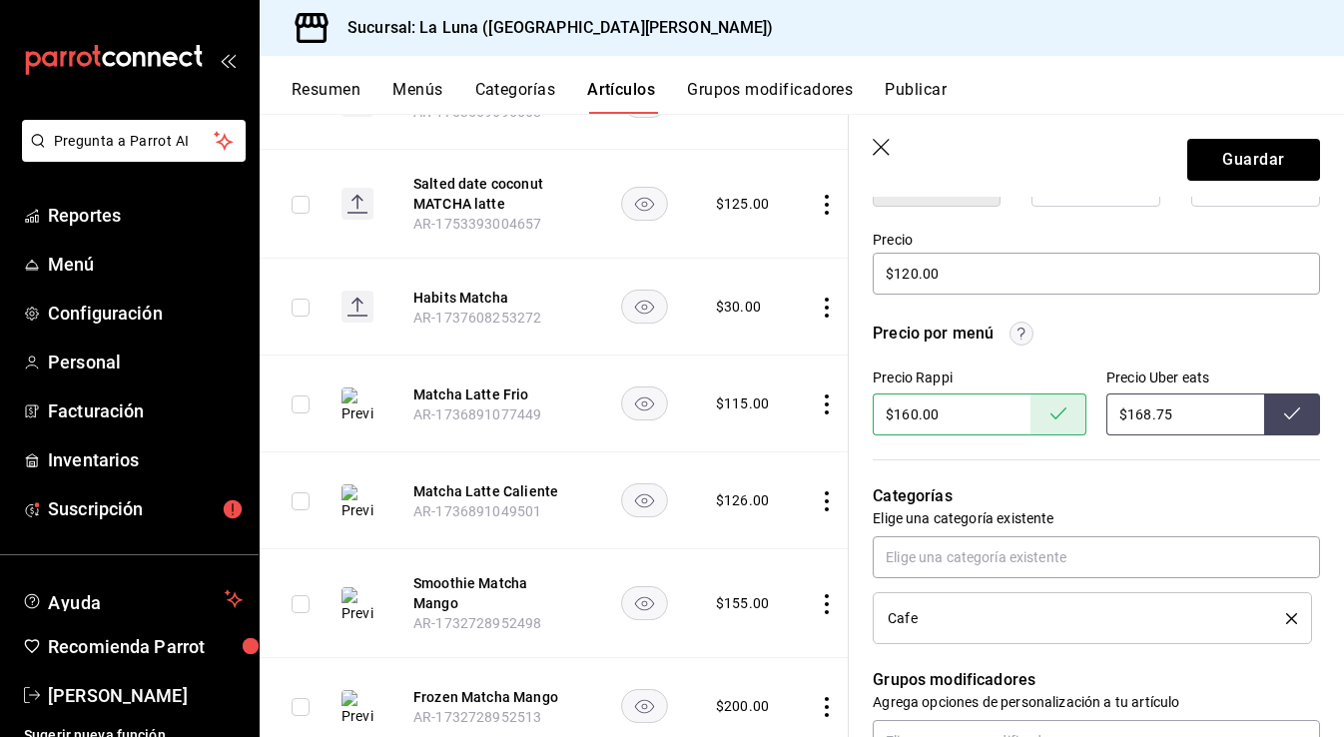
click at [1101, 407] on div "Precio Rappi $160.00 Precio Uber eats $168.75" at bounding box center [1096, 403] width 447 height 66
type input "$160.00"
click at [1300, 409] on button at bounding box center [1292, 414] width 56 height 42
click at [1232, 156] on button "Guardar" at bounding box center [1253, 160] width 133 height 42
type textarea "x"
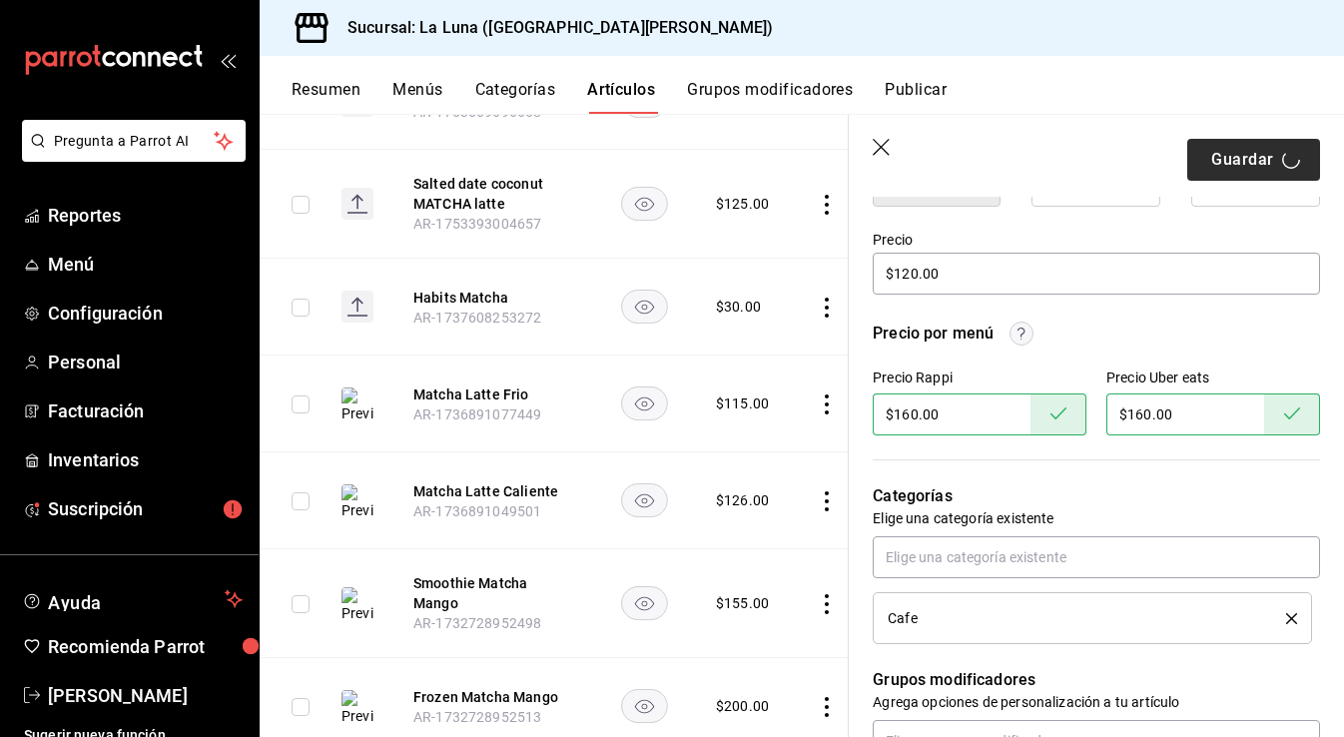
type textarea "x"
type input "AR-1758327308596"
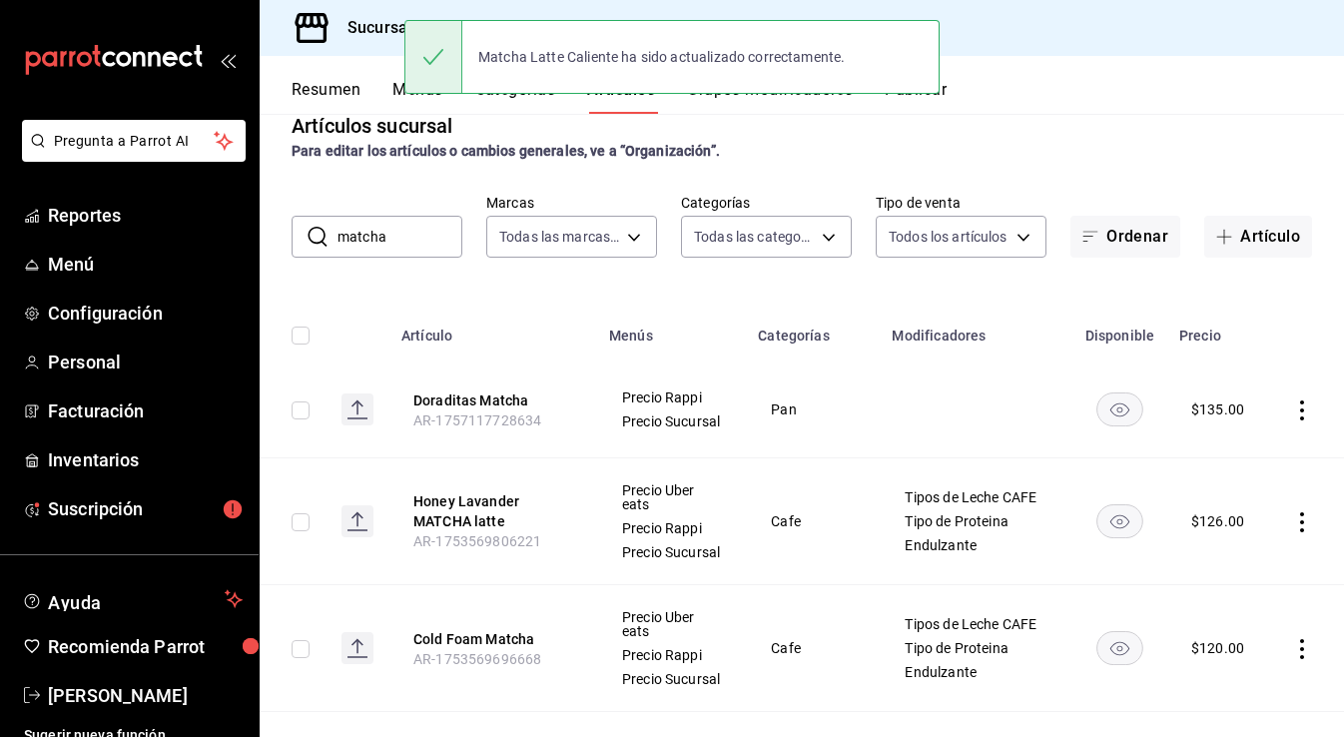
scroll to position [37, 0]
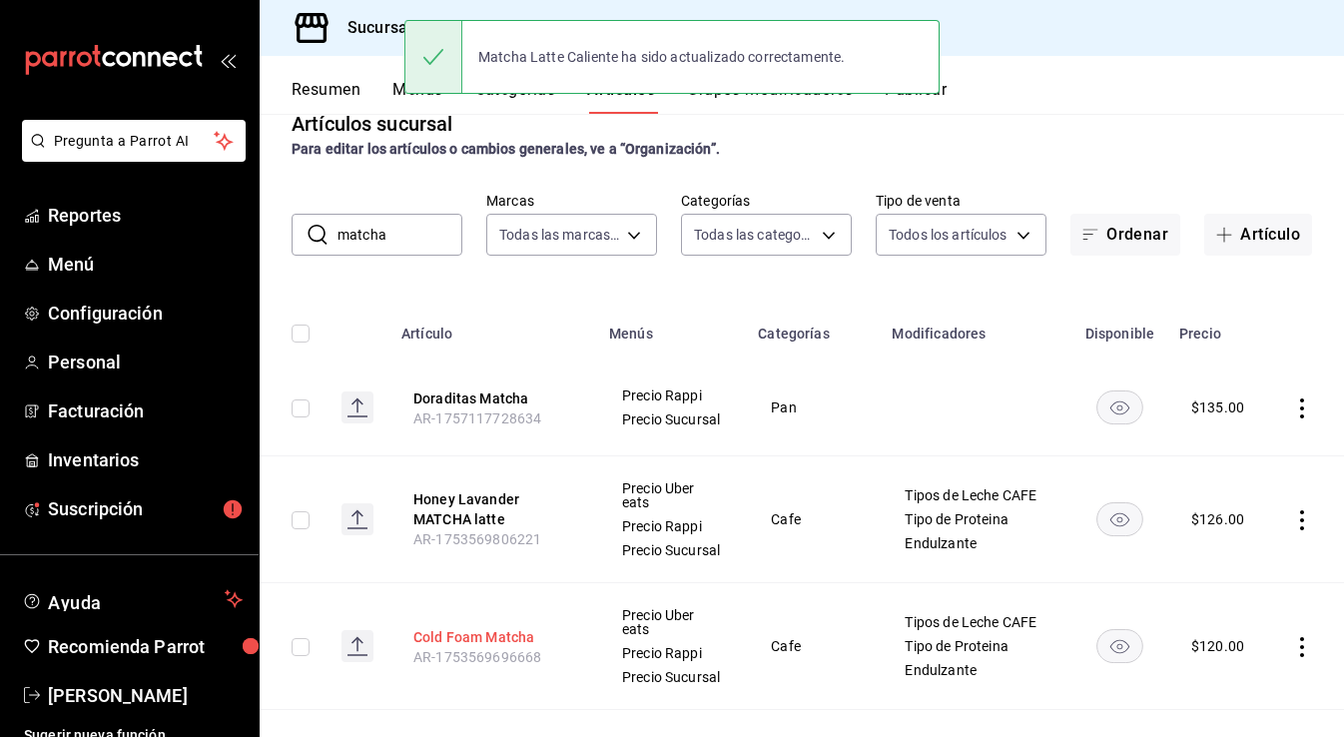
click at [495, 639] on button "Cold Foam Matcha" at bounding box center [493, 637] width 160 height 20
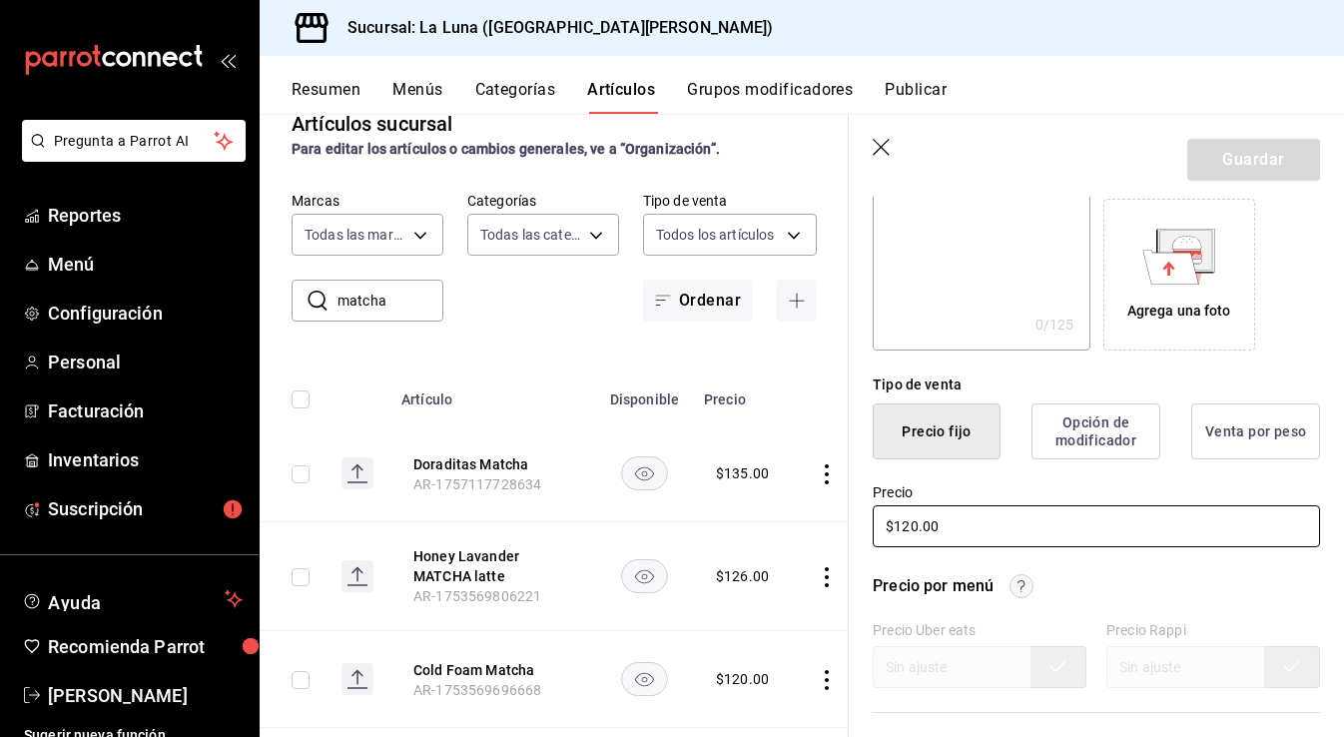
scroll to position [329, 0]
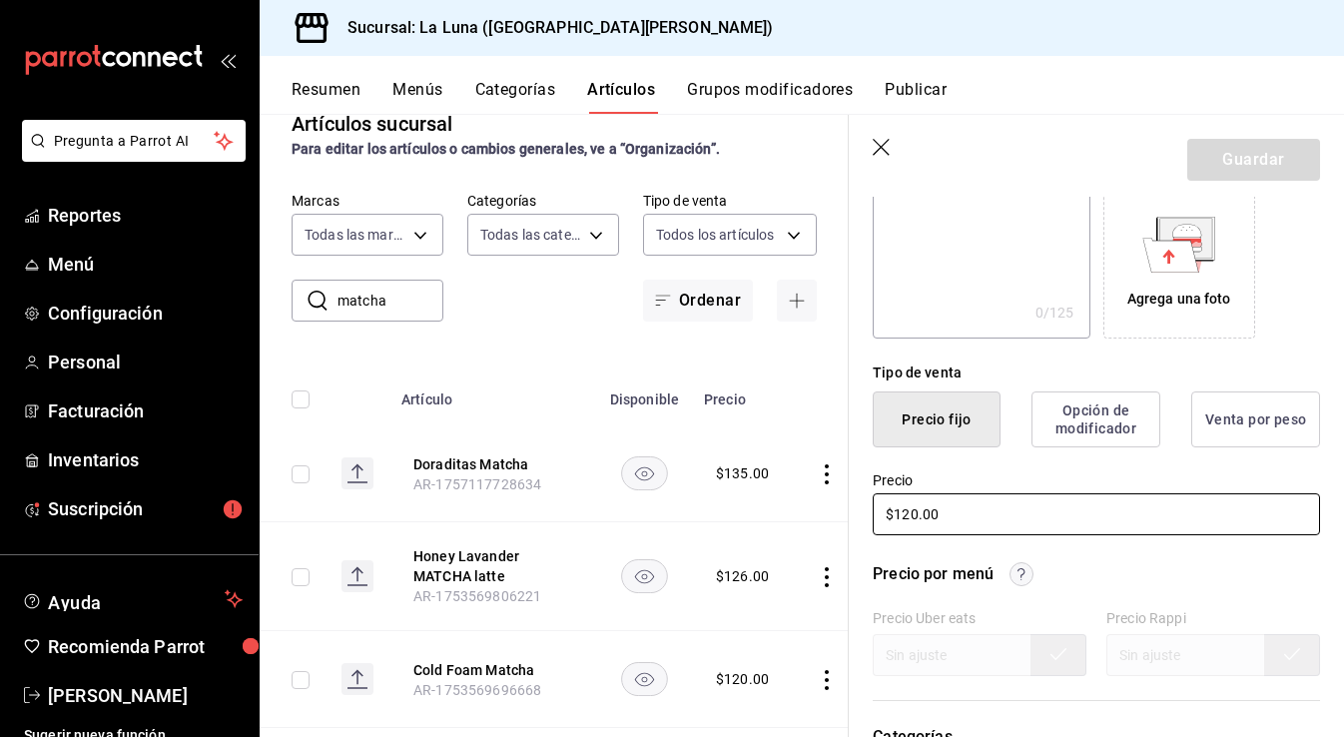
click at [917, 511] on input "$120.00" at bounding box center [1096, 514] width 447 height 42
type input "$115.00"
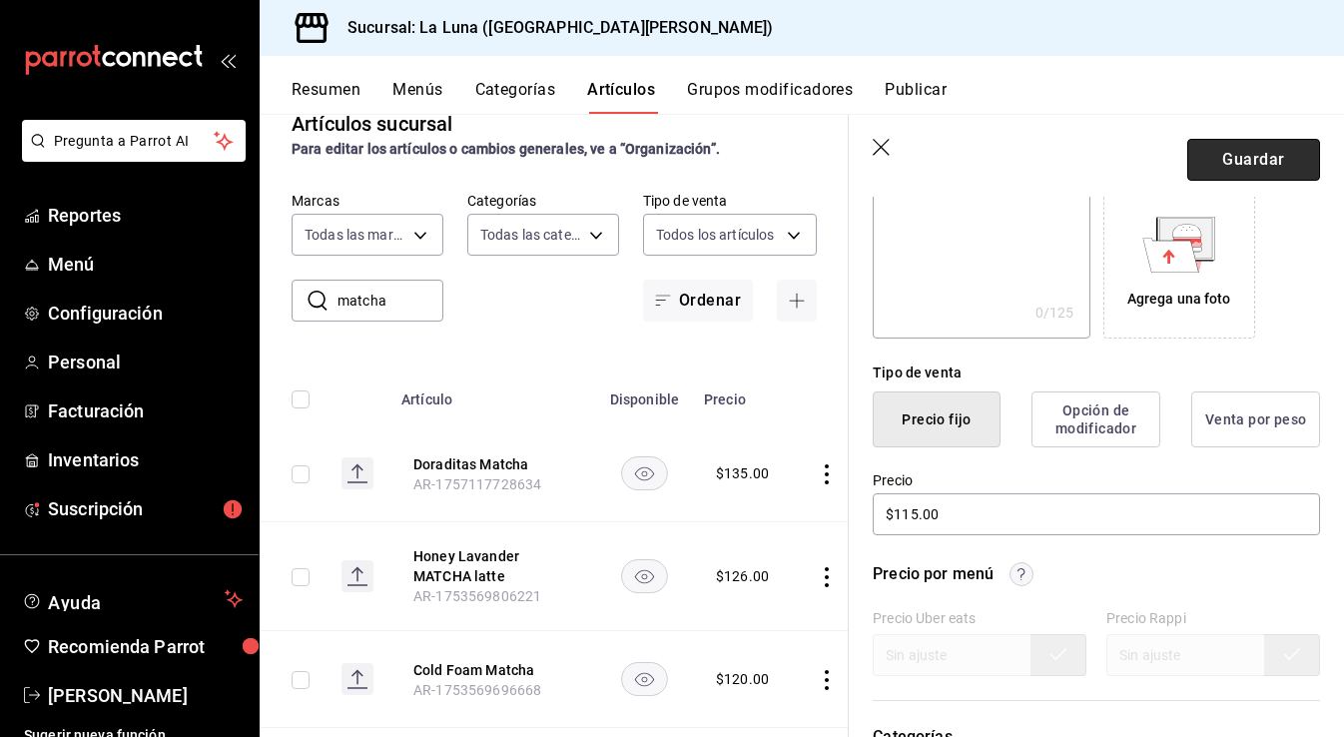
click at [1210, 164] on button "Guardar" at bounding box center [1253, 160] width 133 height 42
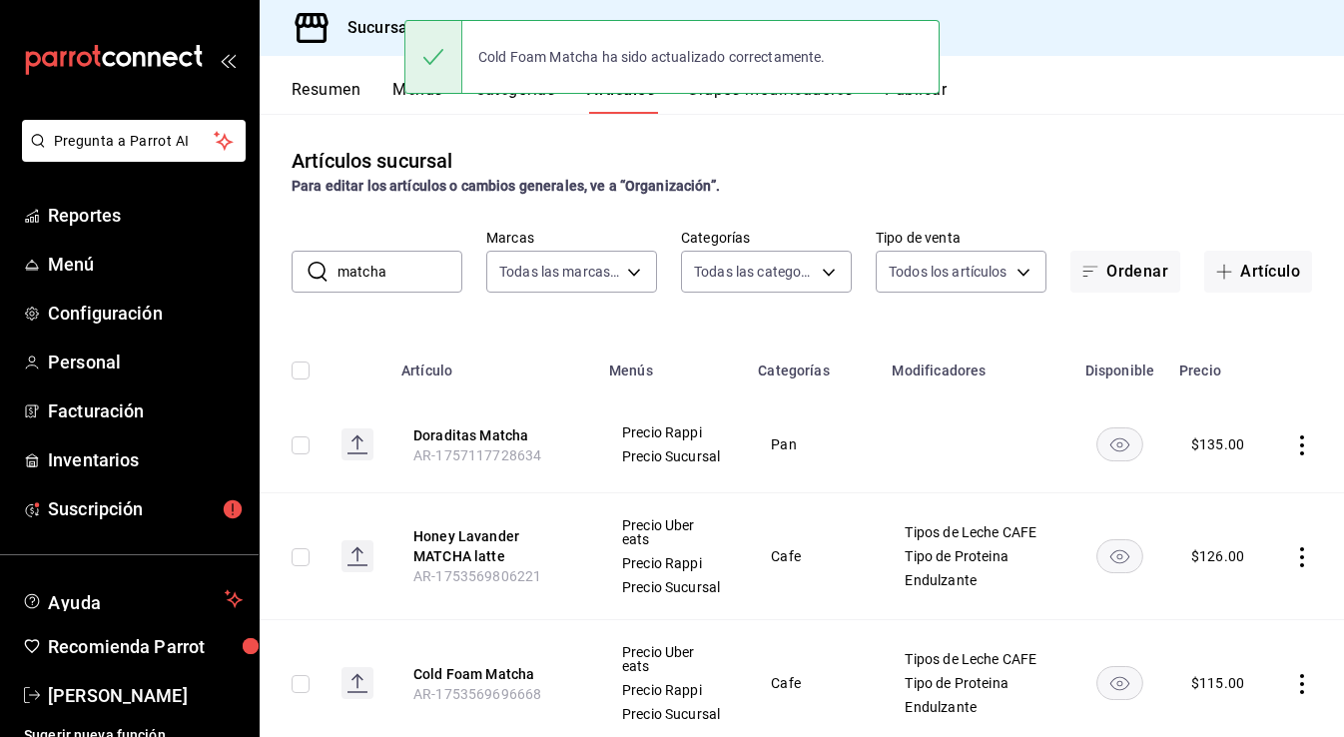
click at [930, 104] on button "Publicar" at bounding box center [916, 97] width 62 height 34
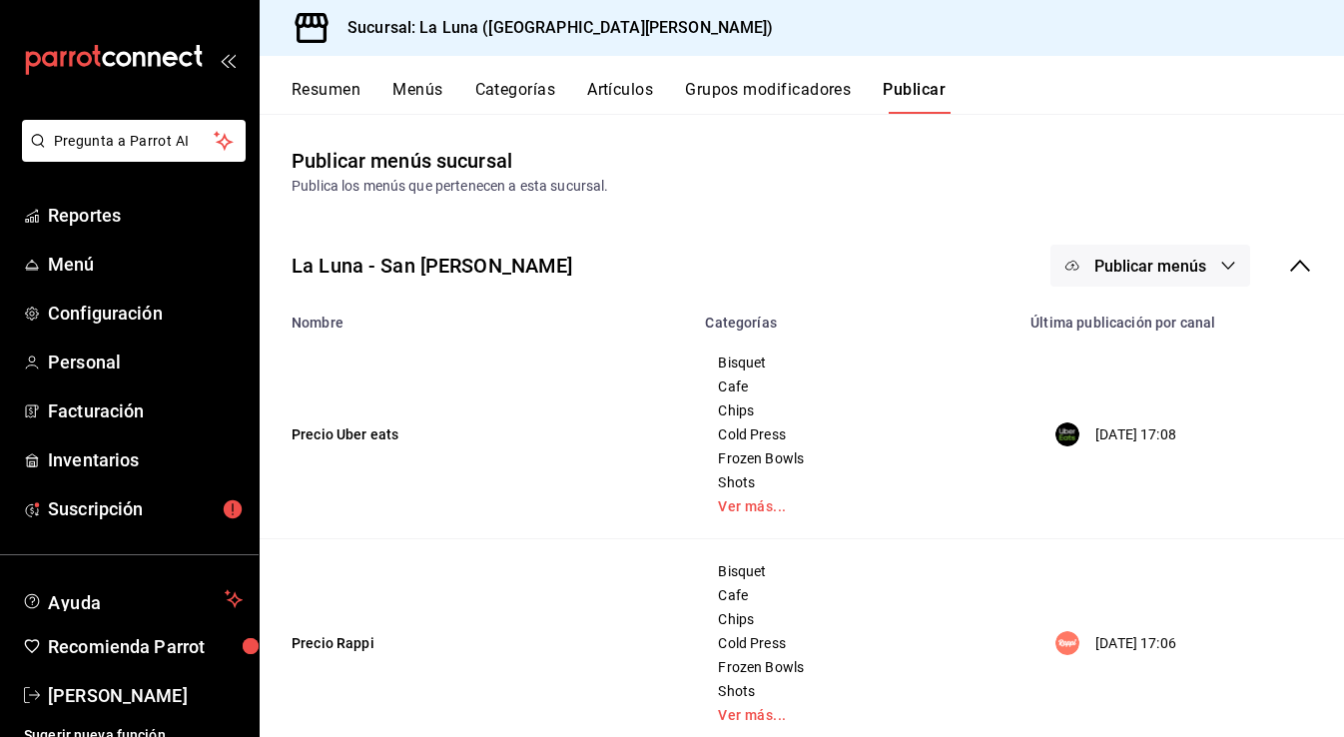
click at [1211, 261] on button "Publicar menús" at bounding box center [1151, 266] width 200 height 42
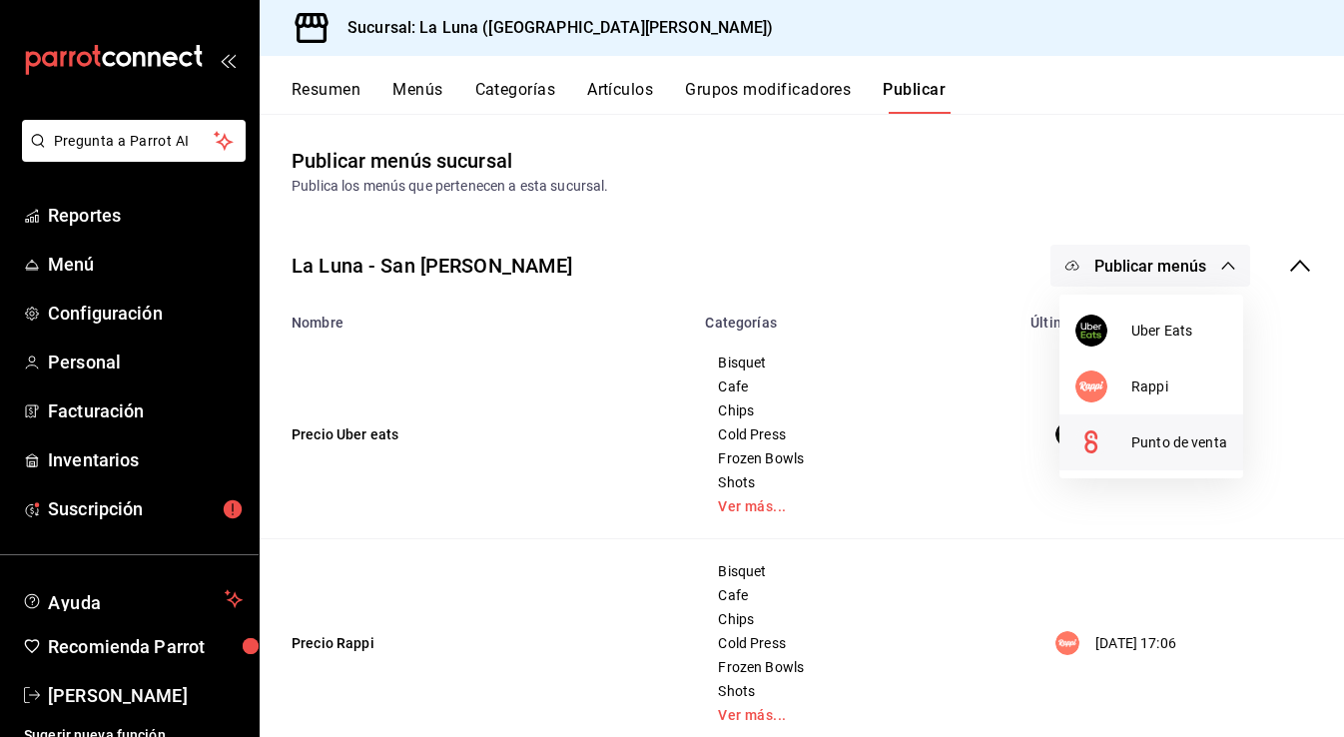
click at [1178, 455] on li "Punto de venta" at bounding box center [1152, 442] width 184 height 56
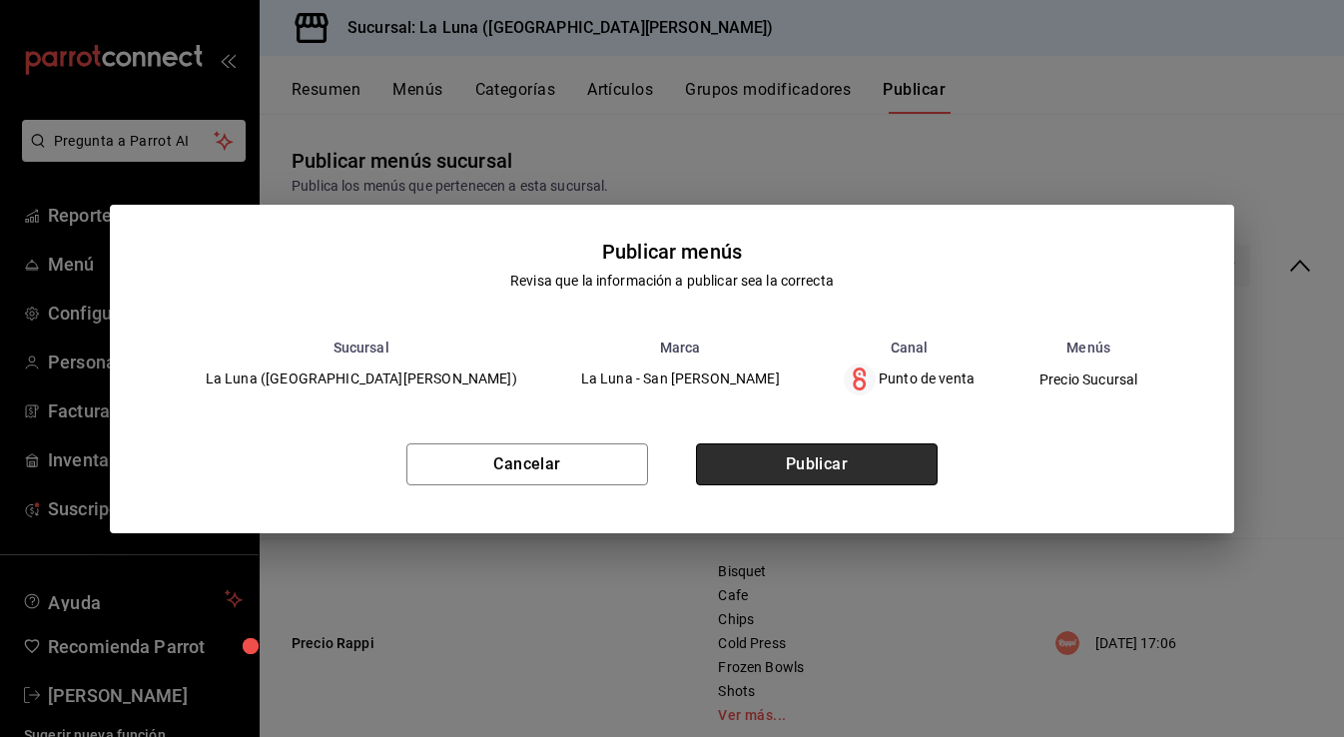
click at [879, 467] on button "Publicar" at bounding box center [817, 464] width 242 height 42
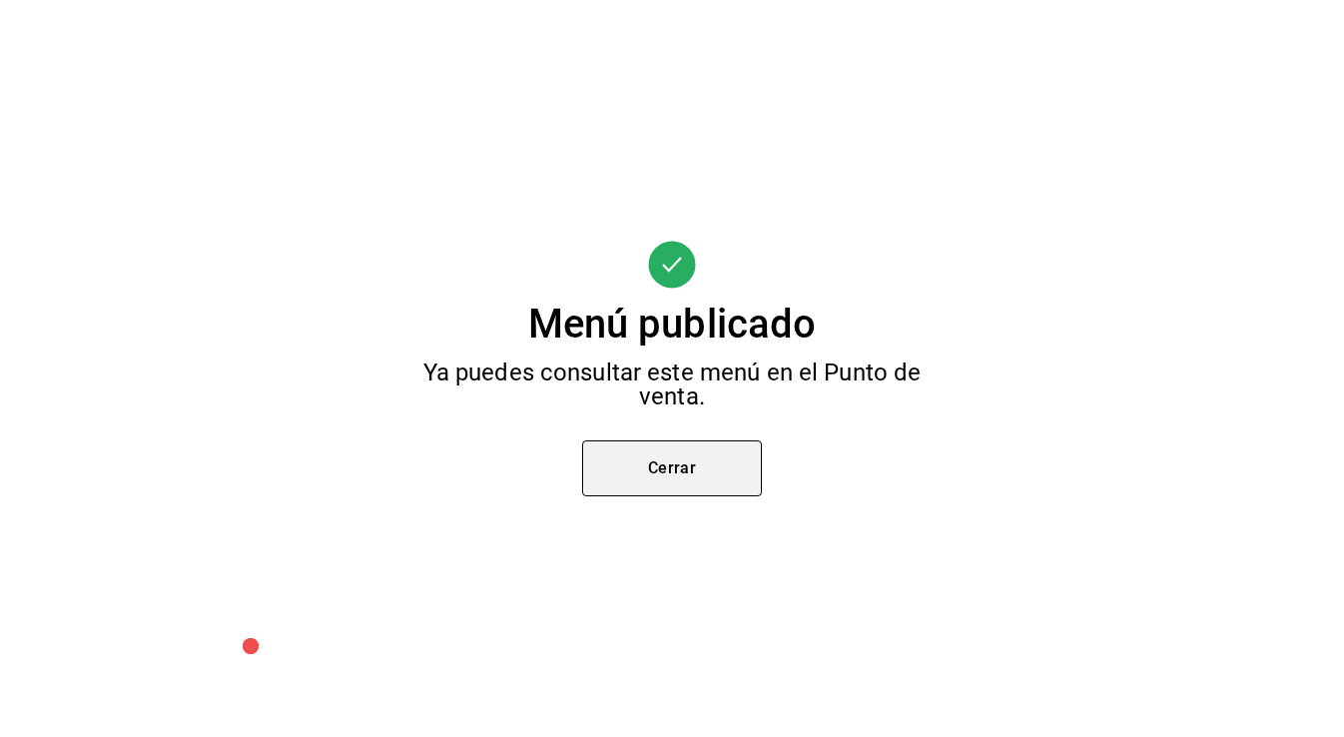
click at [674, 466] on button "Cerrar" at bounding box center [672, 468] width 180 height 56
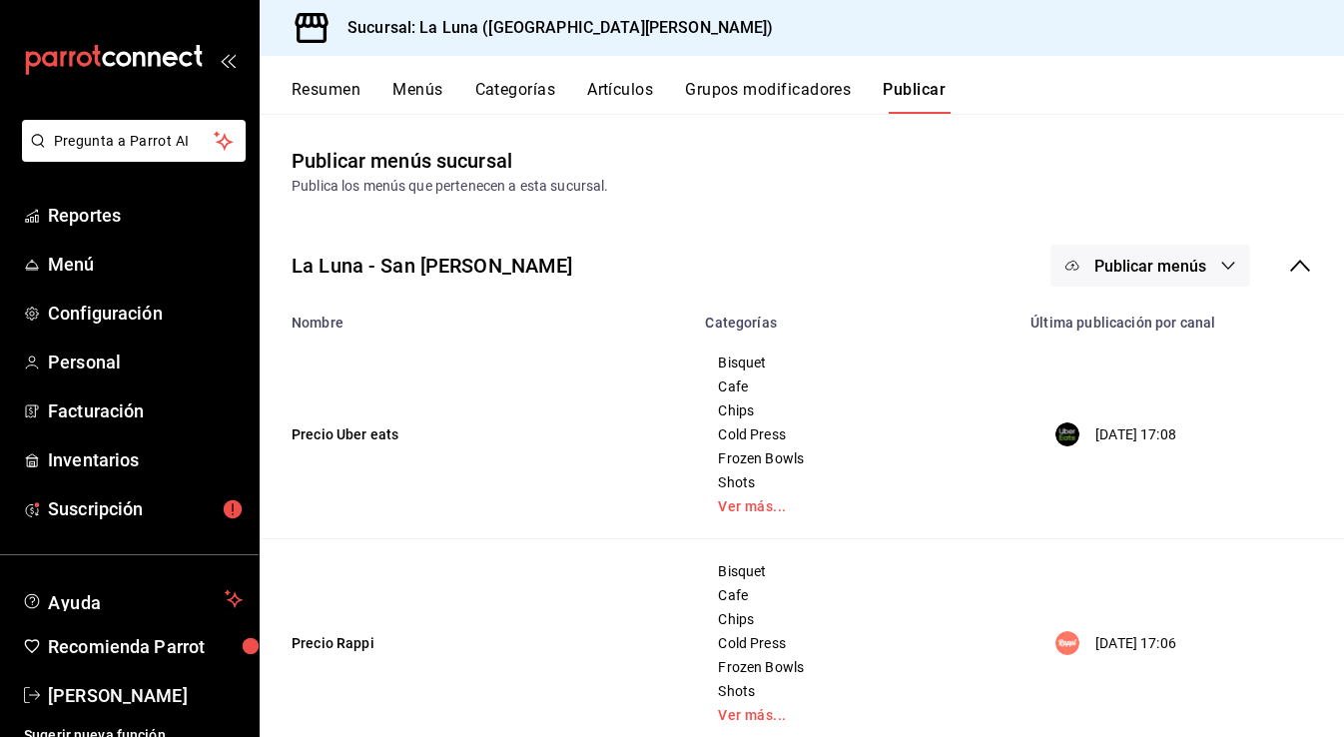
click at [1125, 274] on span "Publicar menús" at bounding box center [1151, 266] width 112 height 19
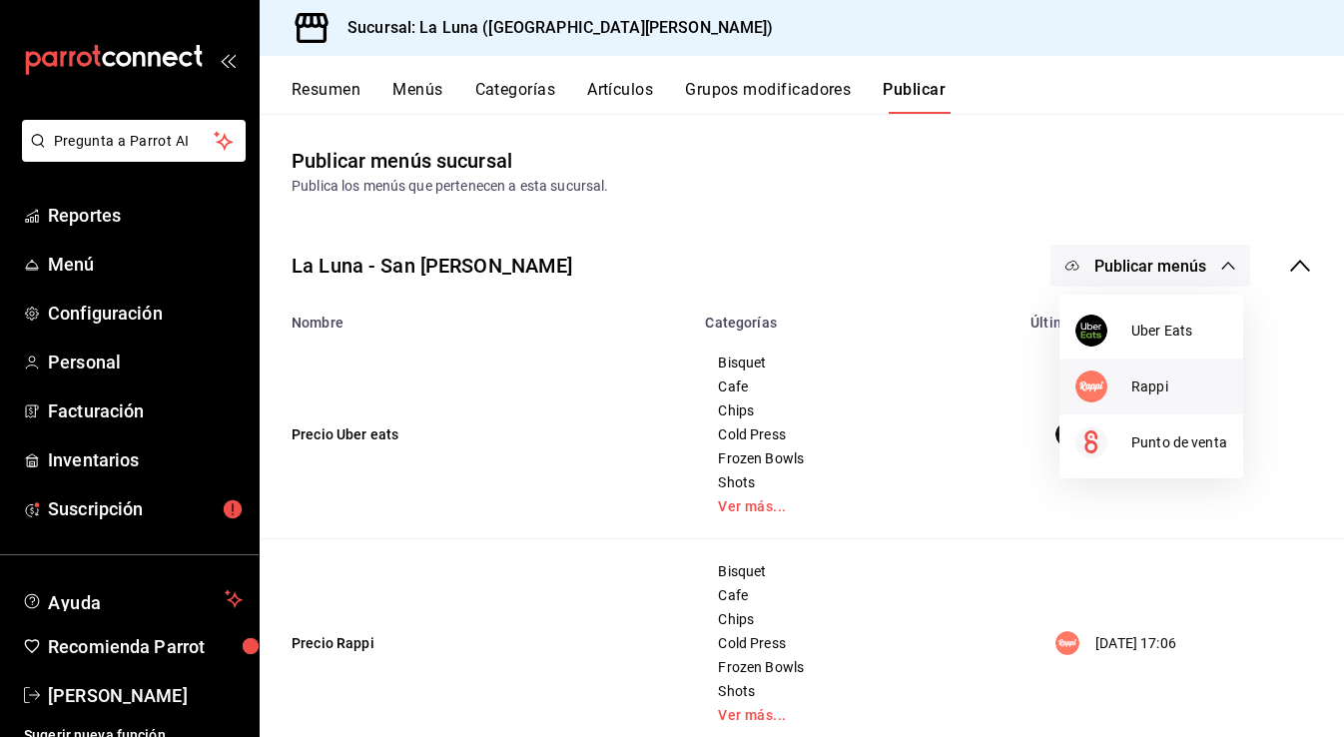
click at [1125, 388] on div at bounding box center [1104, 387] width 56 height 32
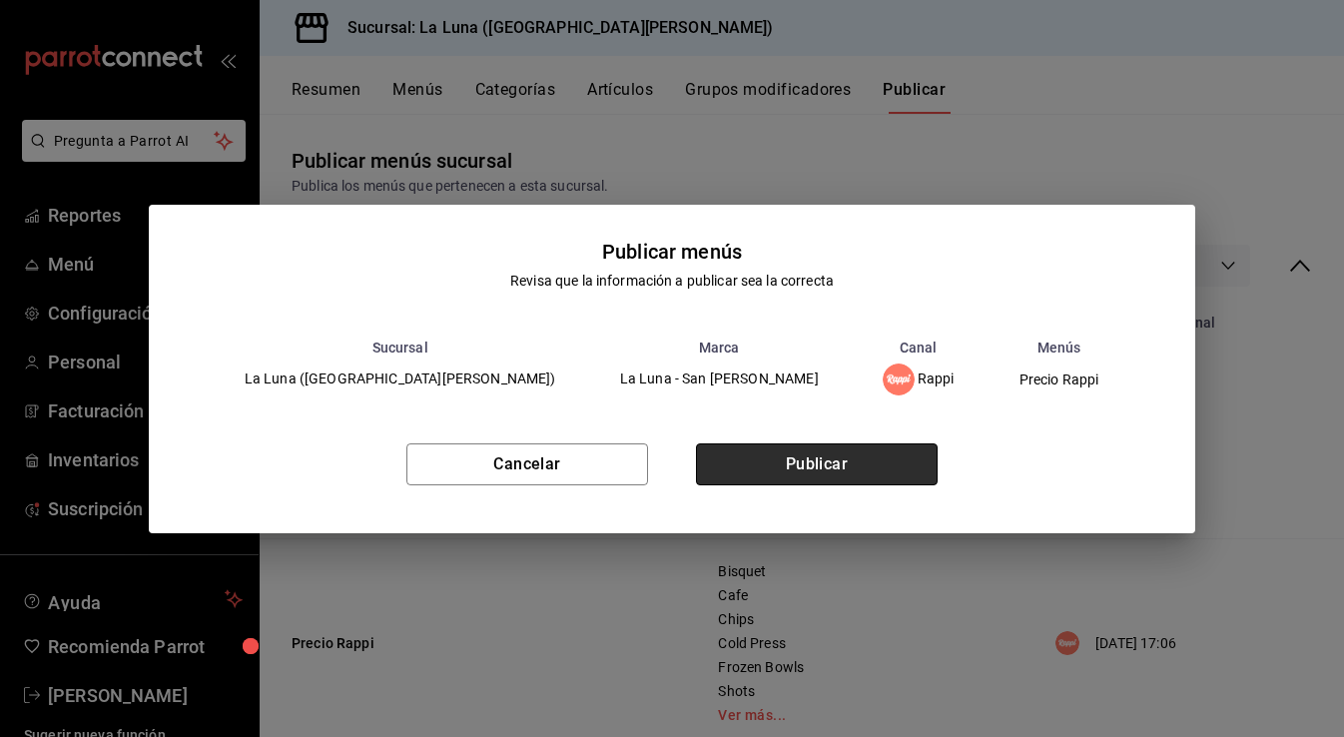
click at [850, 475] on button "Publicar" at bounding box center [817, 464] width 242 height 42
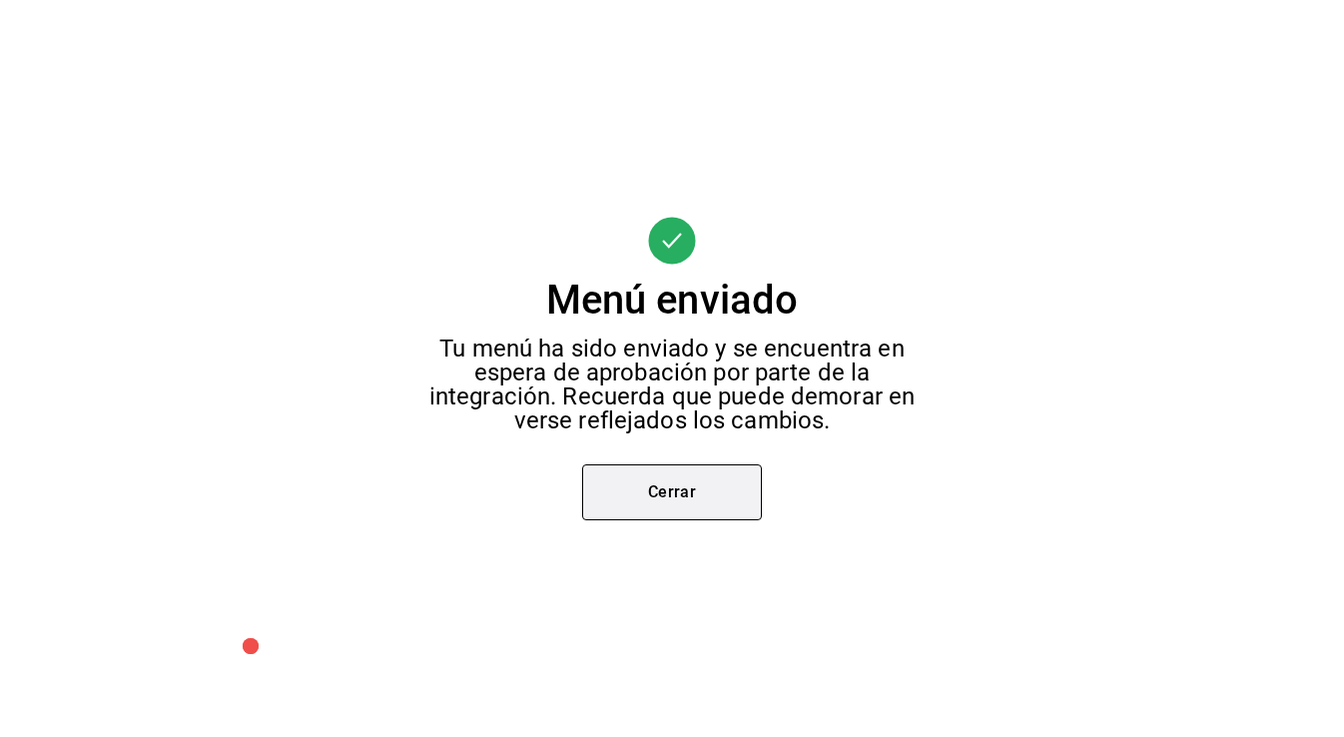
click at [742, 493] on button "Cerrar" at bounding box center [672, 492] width 180 height 56
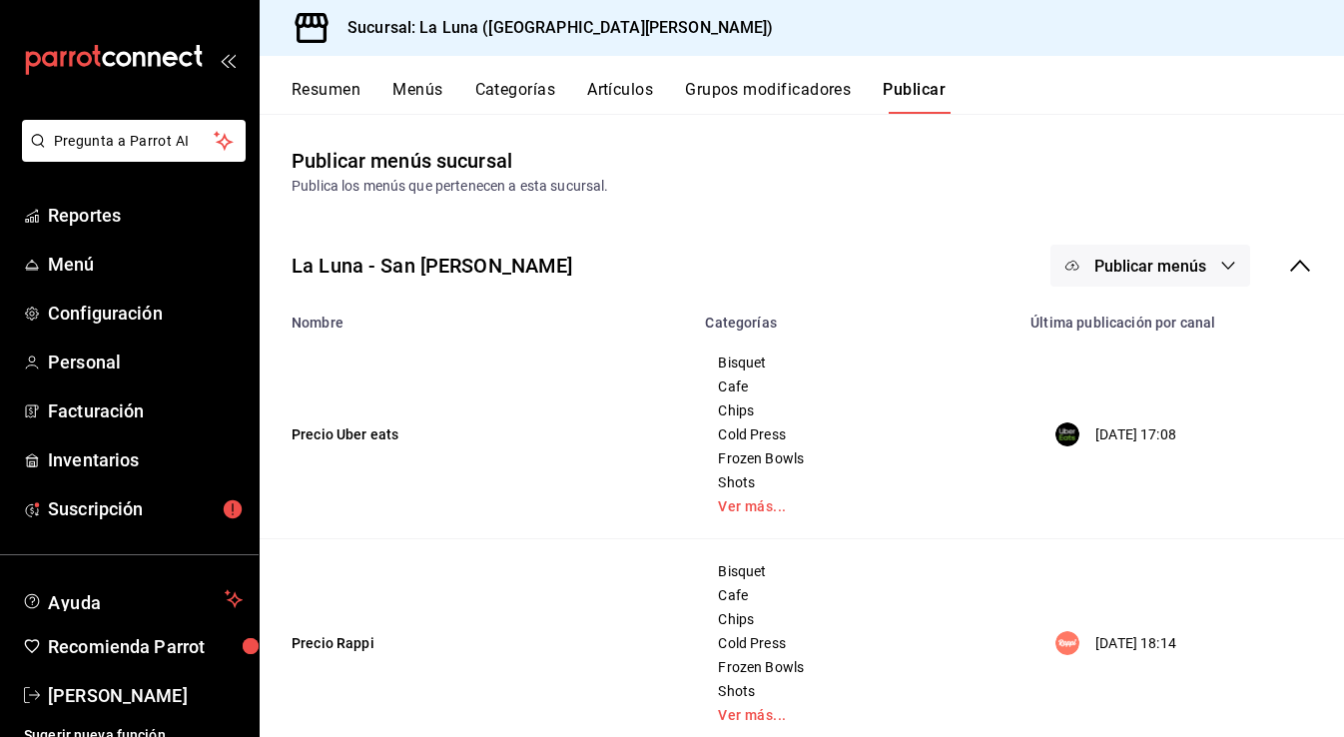
click at [1177, 256] on button "Publicar menús" at bounding box center [1151, 266] width 200 height 42
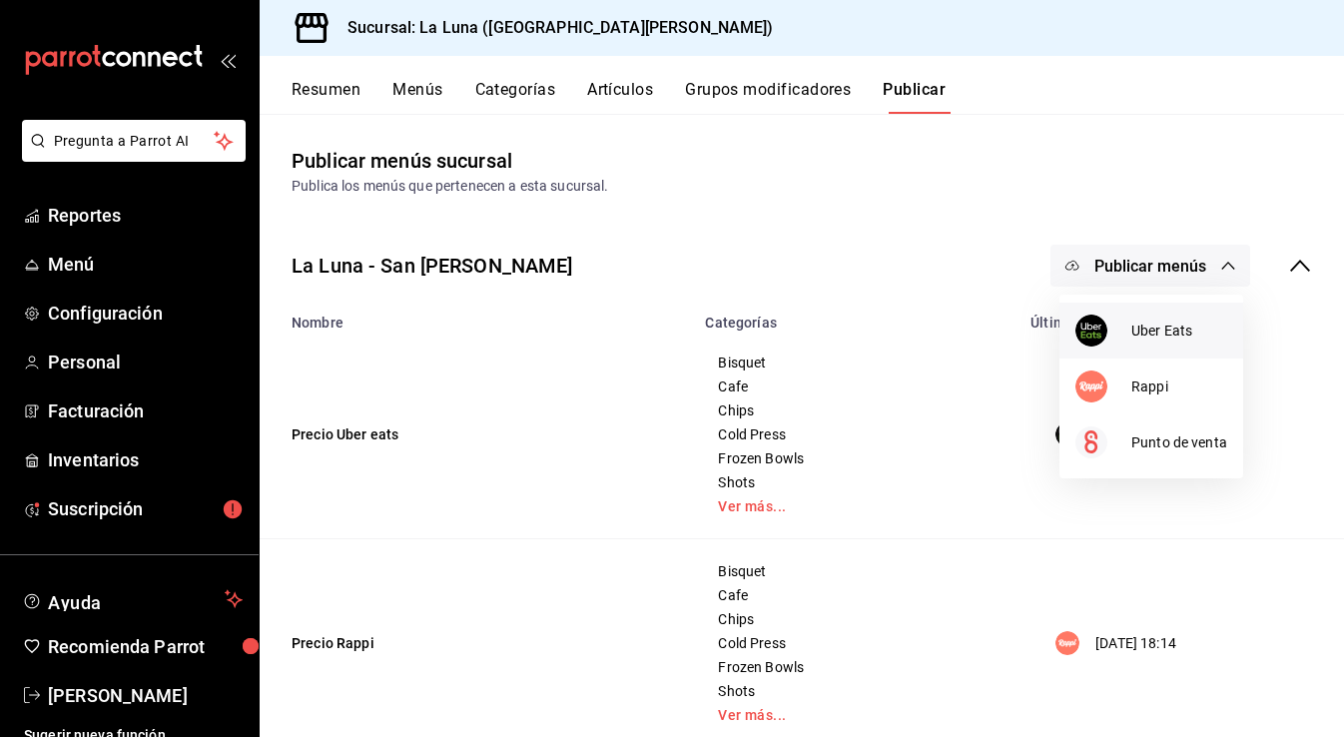
click at [1149, 344] on li "Uber Eats" at bounding box center [1152, 331] width 184 height 56
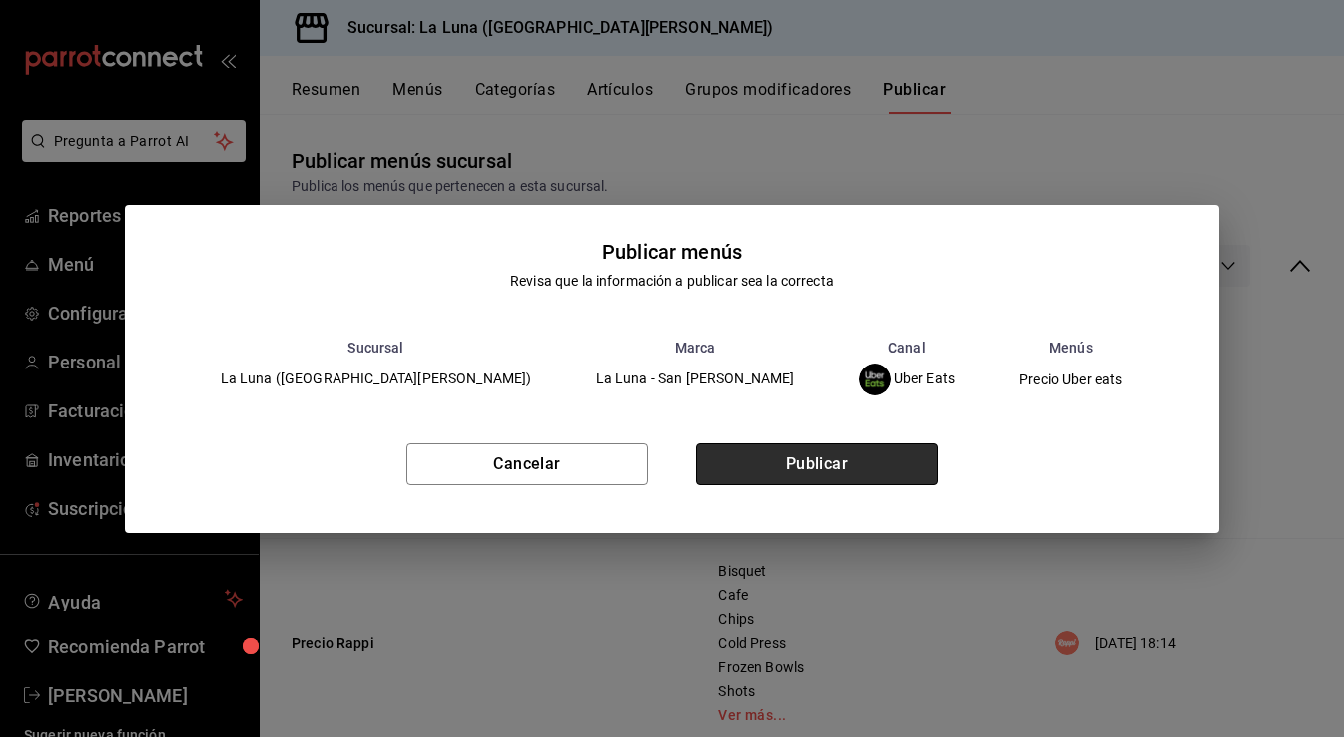
click at [779, 475] on button "Publicar" at bounding box center [817, 464] width 242 height 42
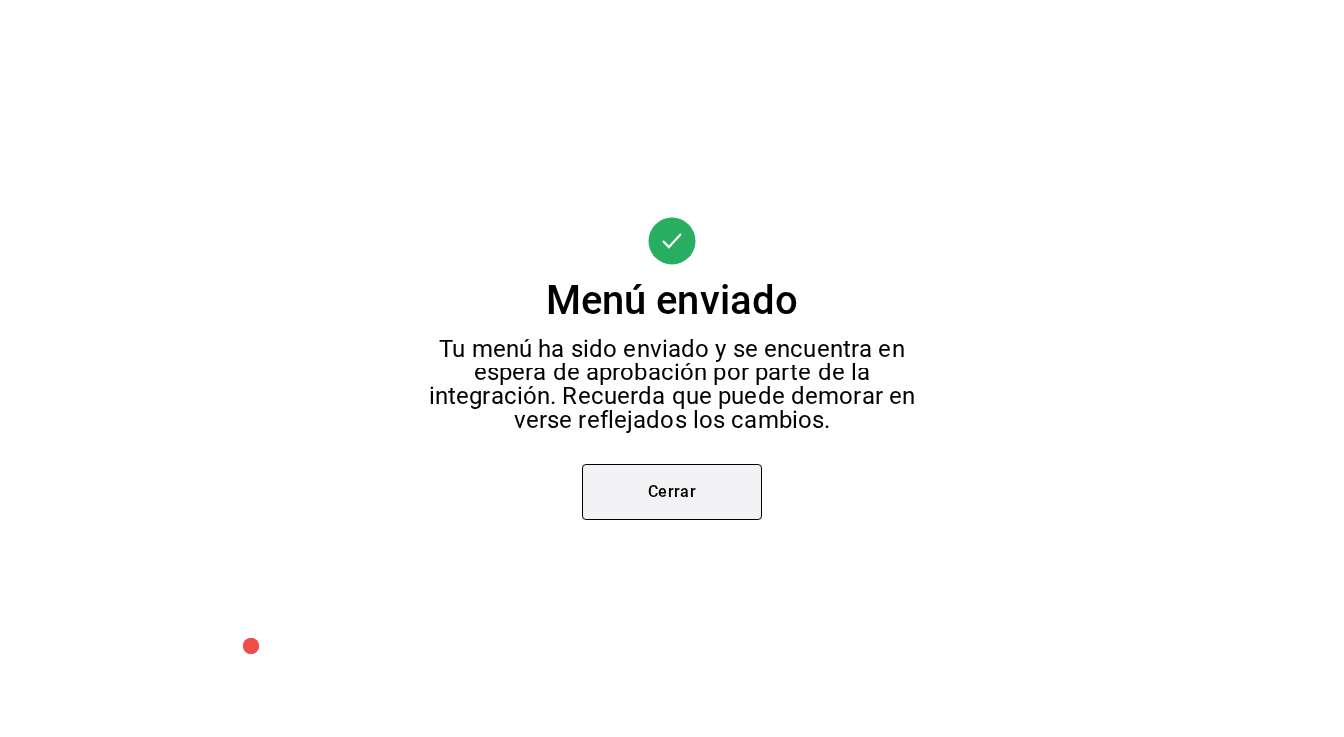
click at [686, 486] on button "Cerrar" at bounding box center [672, 492] width 180 height 56
